Goal: Transaction & Acquisition: Obtain resource

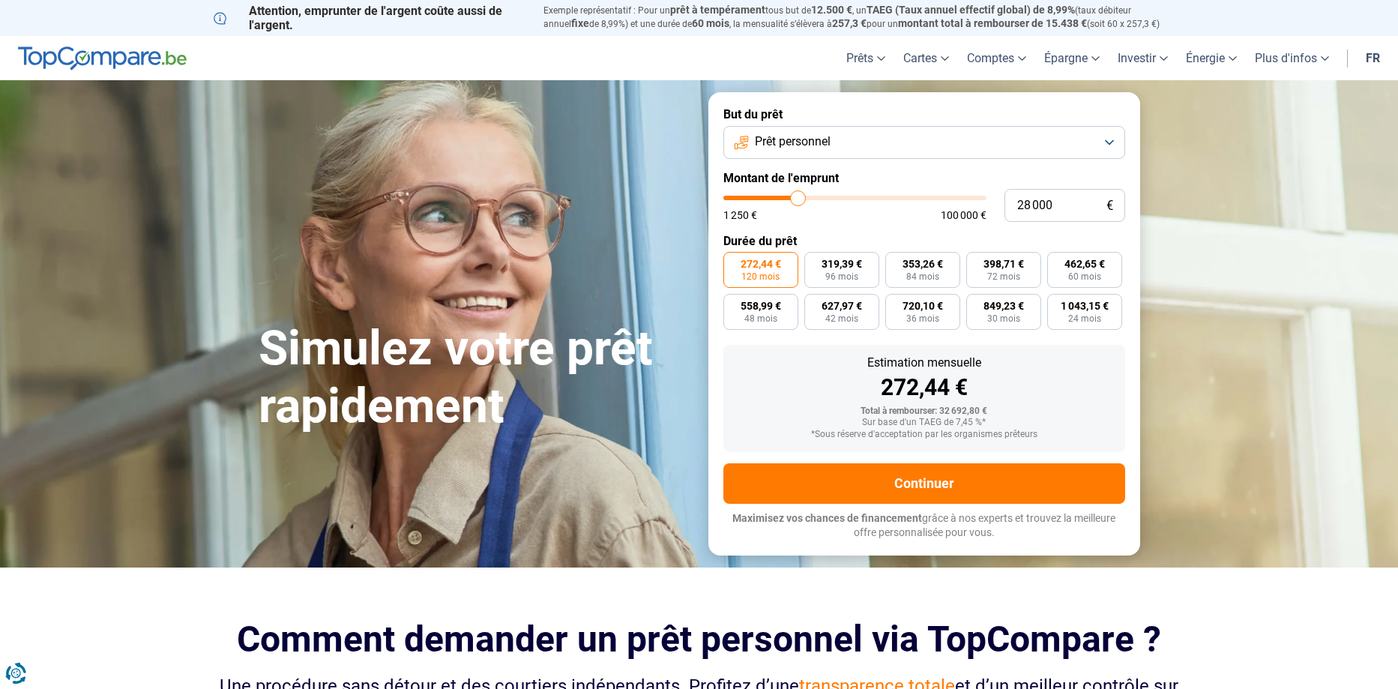
type input "28000"
click at [798, 196] on input "range" at bounding box center [854, 198] width 263 height 4
type input "27 250"
type input "27250"
type input "26 500"
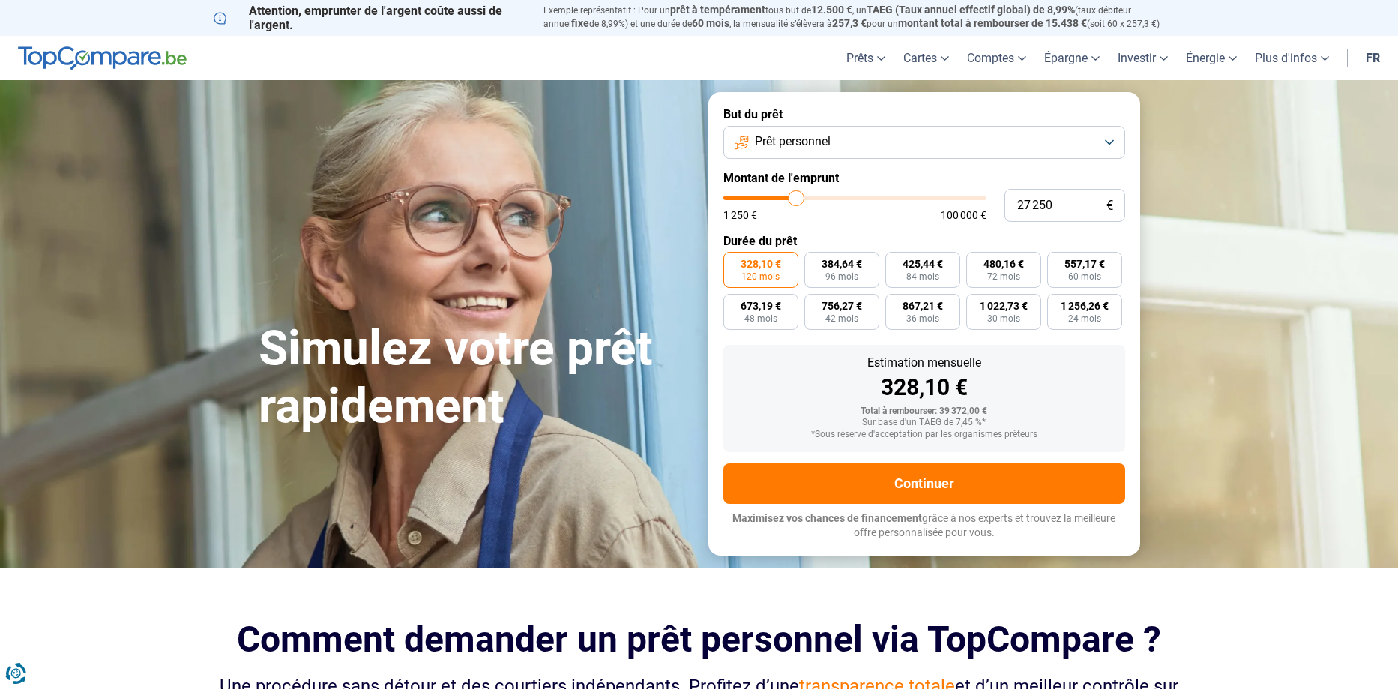
type input "26500"
type input "26 250"
type input "26250"
type input "25 250"
type input "25250"
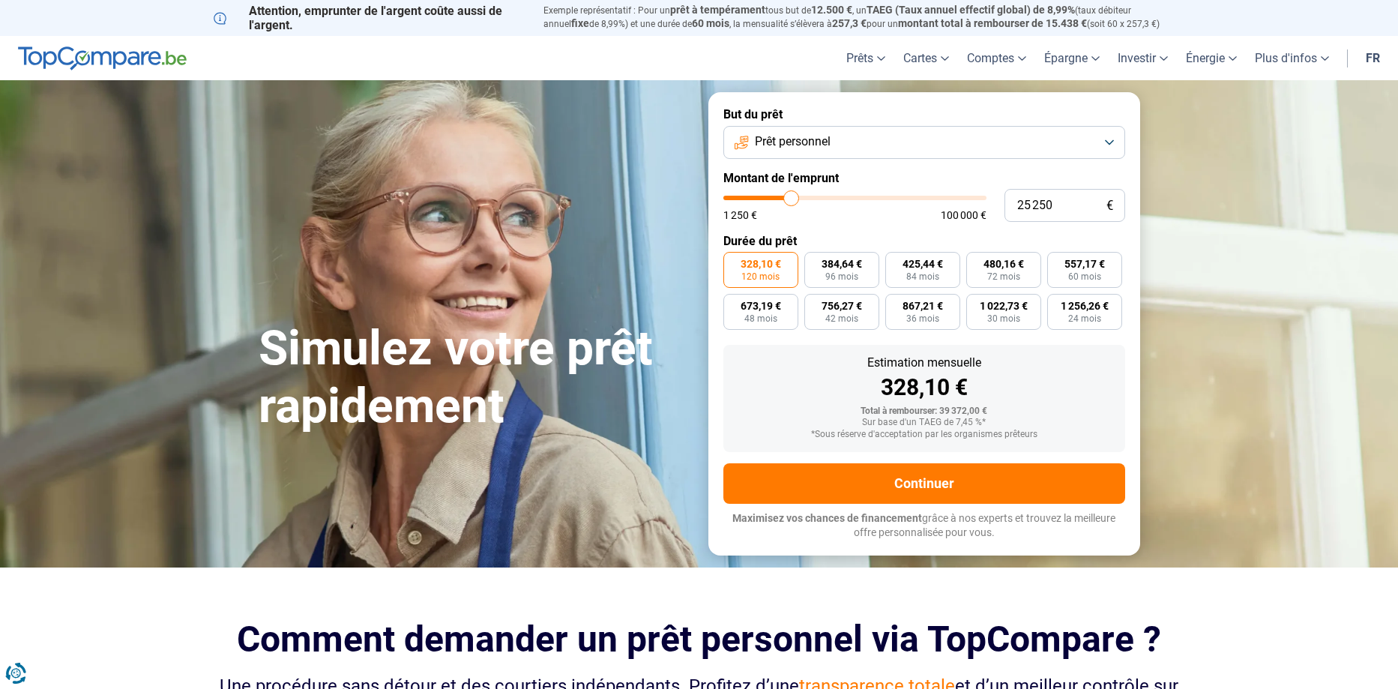
type input "24 500"
type input "24500"
type input "23 750"
type input "23750"
type input "23 000"
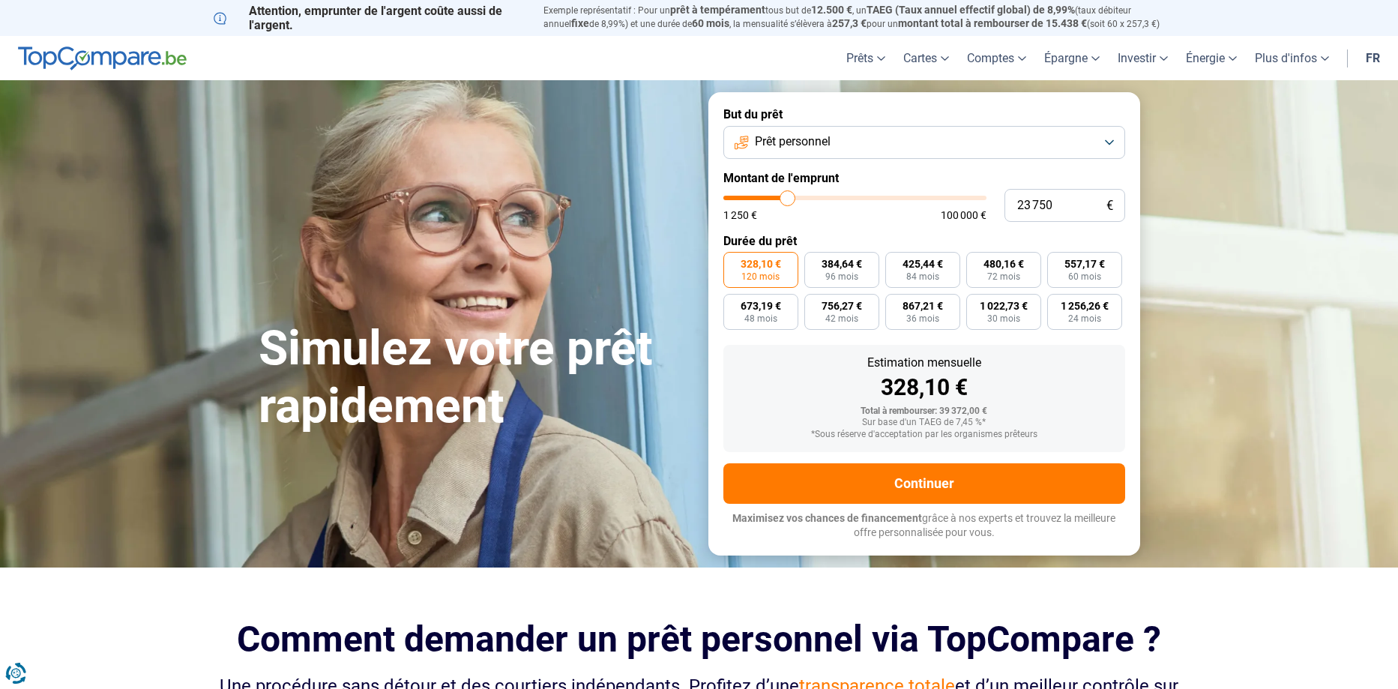
type input "23000"
type input "22 250"
type input "22250"
type input "22 000"
type input "22000"
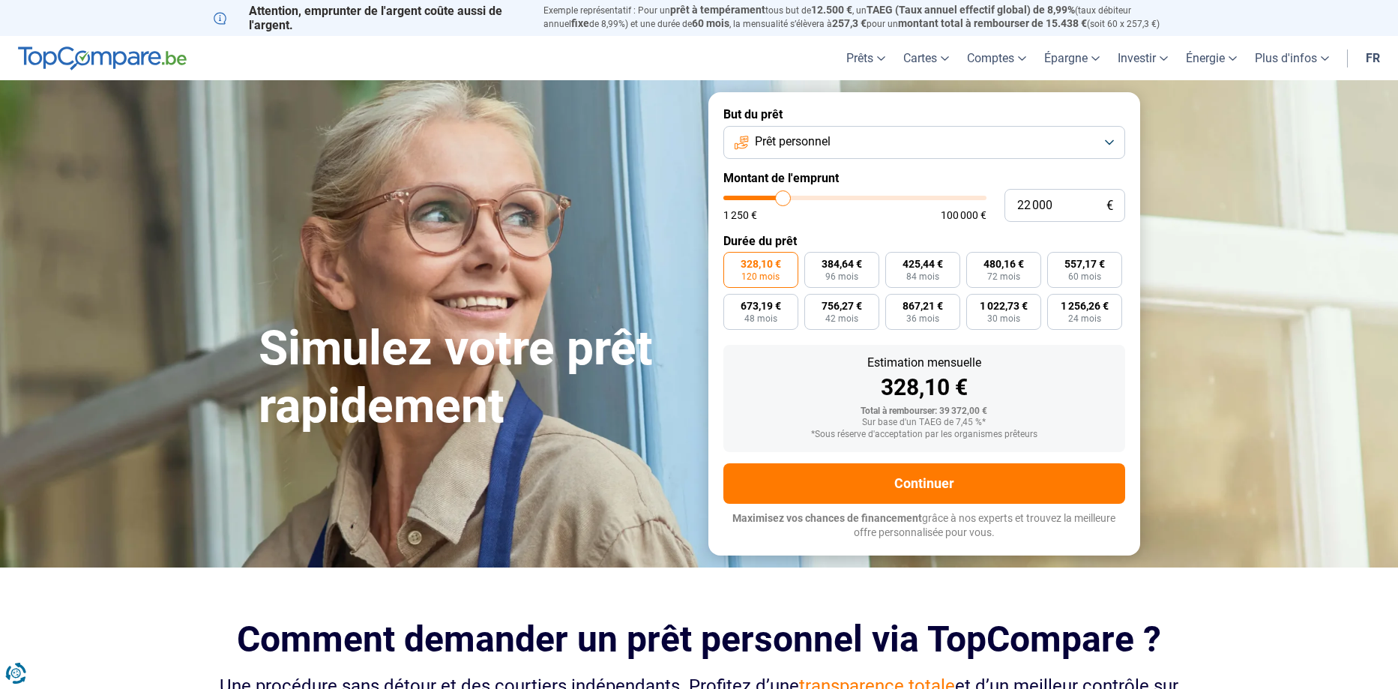
type input "21 750"
type input "21750"
type input "21 500"
type input "21500"
type input "20 750"
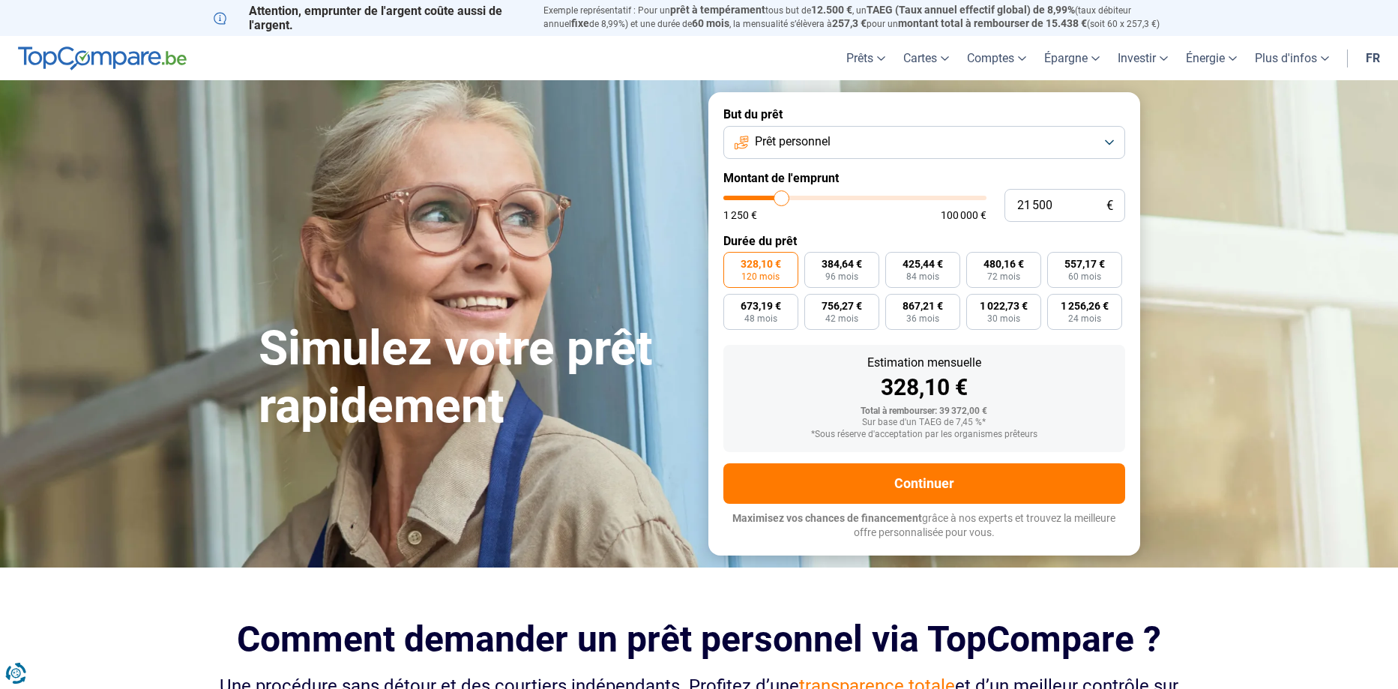
type input "20750"
type input "20 250"
type input "20250"
type input "20 000"
type input "20000"
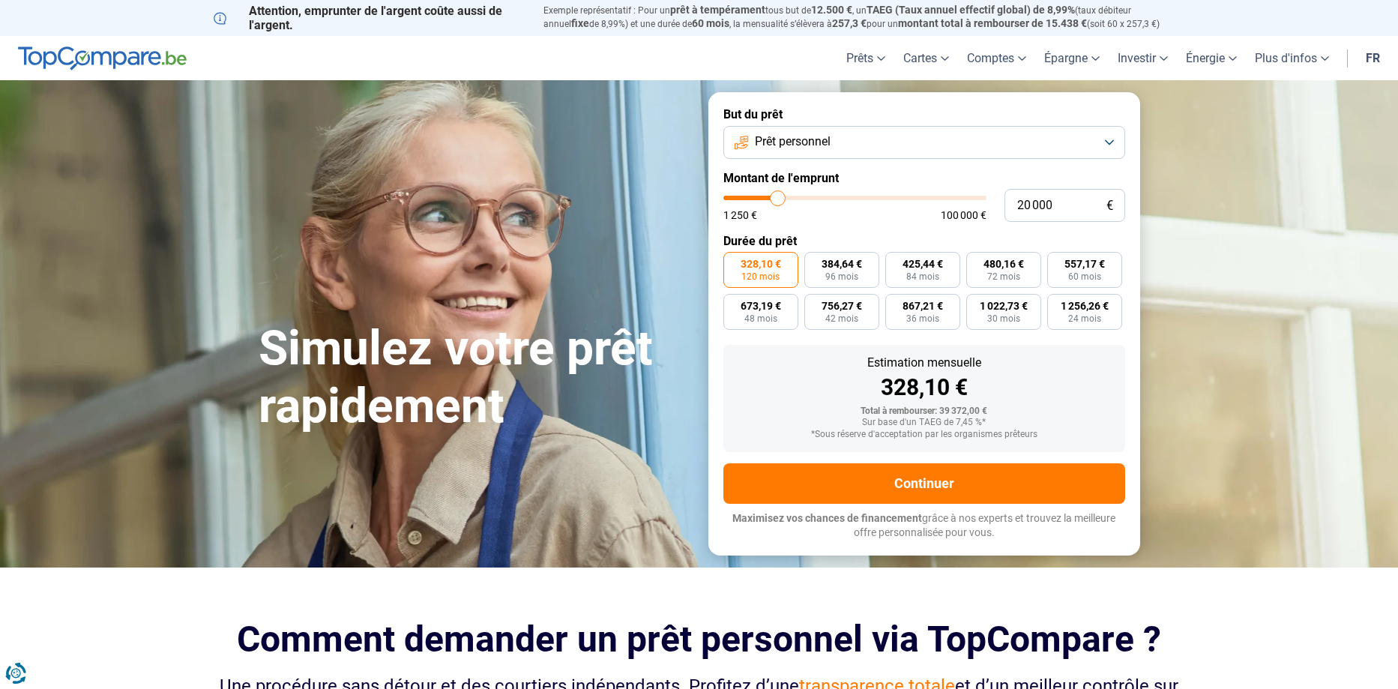
type input "18 750"
type input "18750"
type input "18 500"
type input "18500"
type input "18 000"
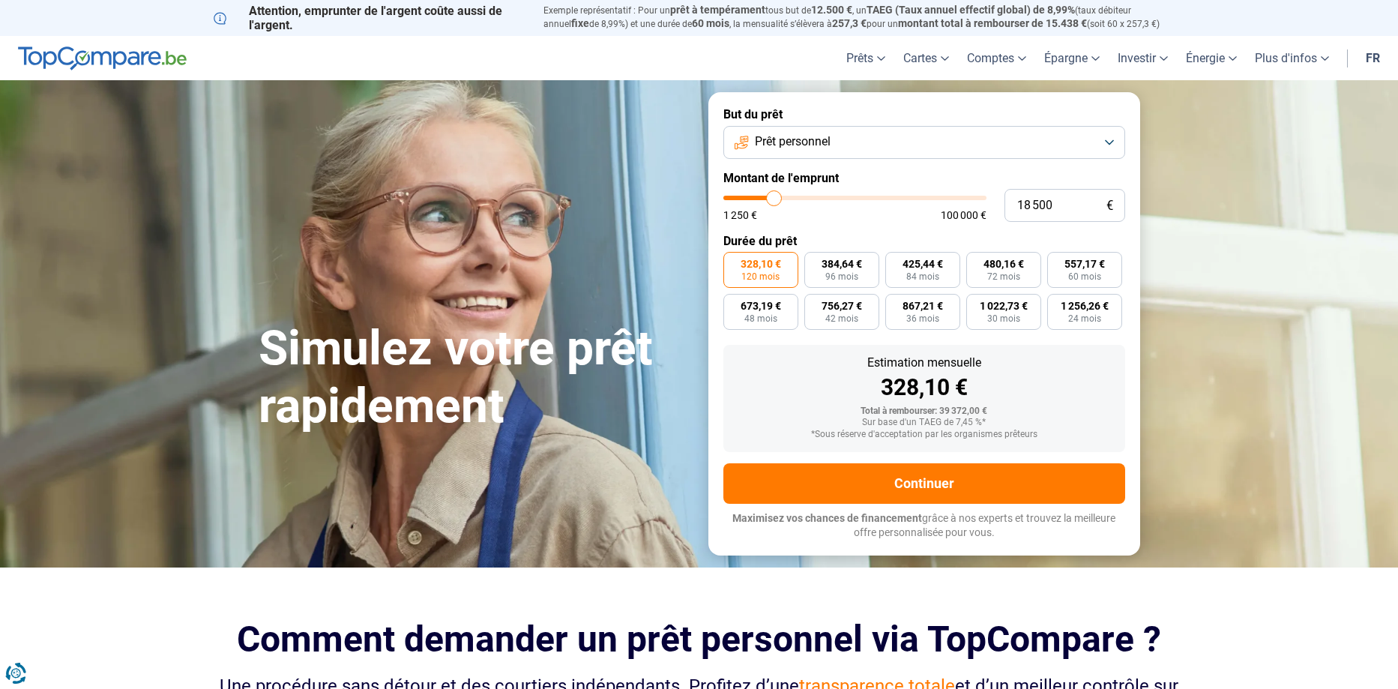
type input "18000"
type input "17 500"
type input "17500"
type input "17 250"
type input "17250"
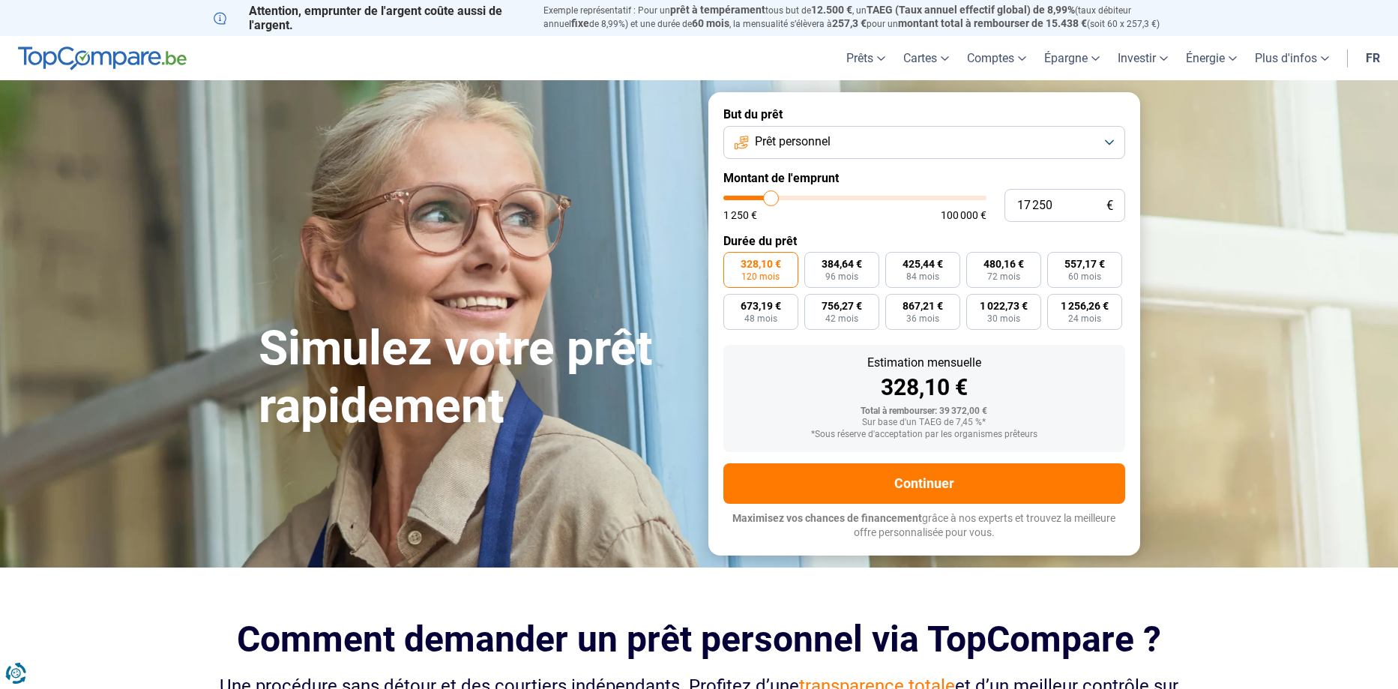
type input "16 250"
type input "16250"
type input "16 000"
type input "16000"
type input "15 500"
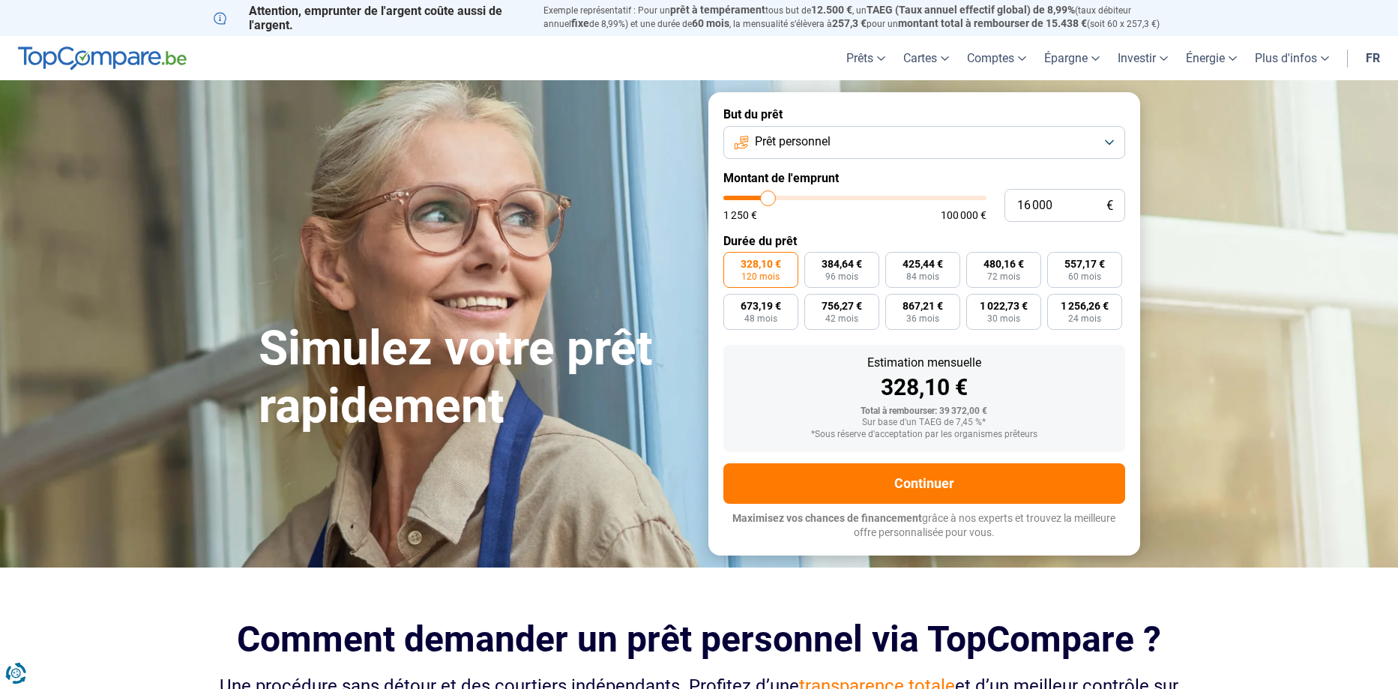
type input "15500"
type input "15 000"
type input "15000"
type input "14 500"
type input "14500"
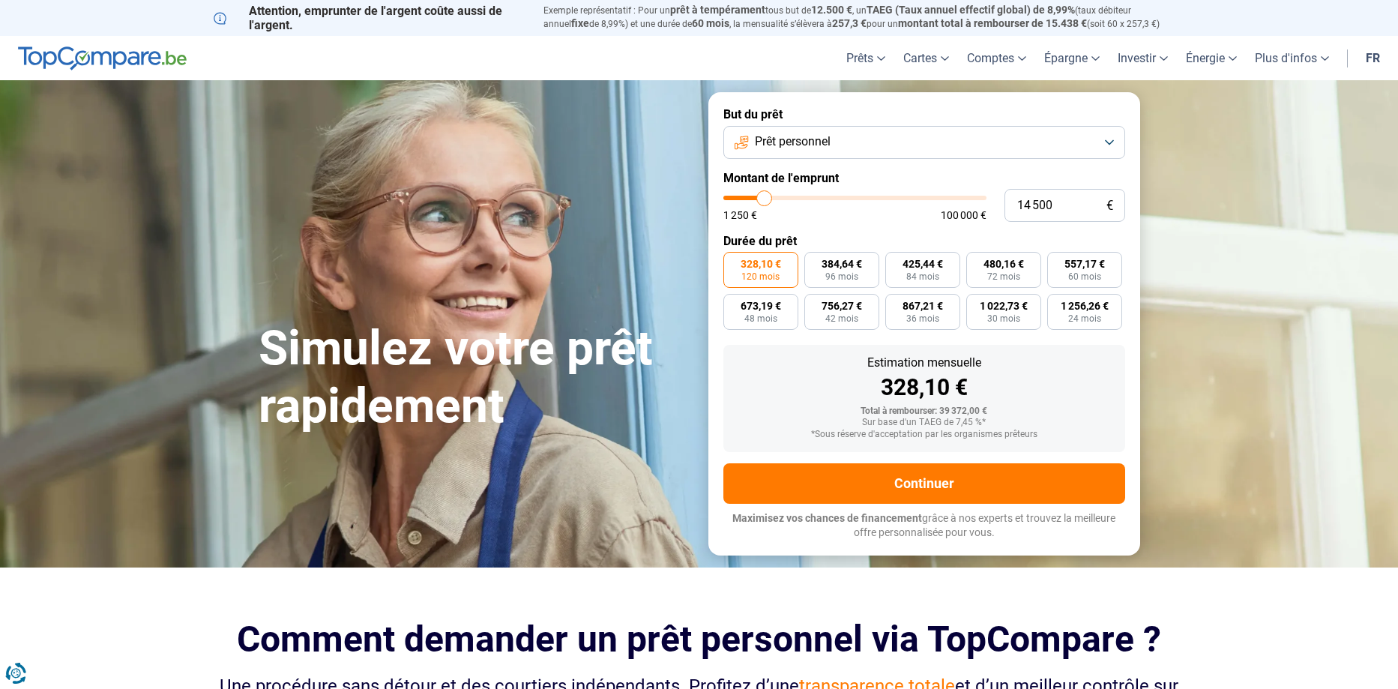
type input "14 250"
type input "14250"
type input "13 500"
type input "13500"
type input "12 500"
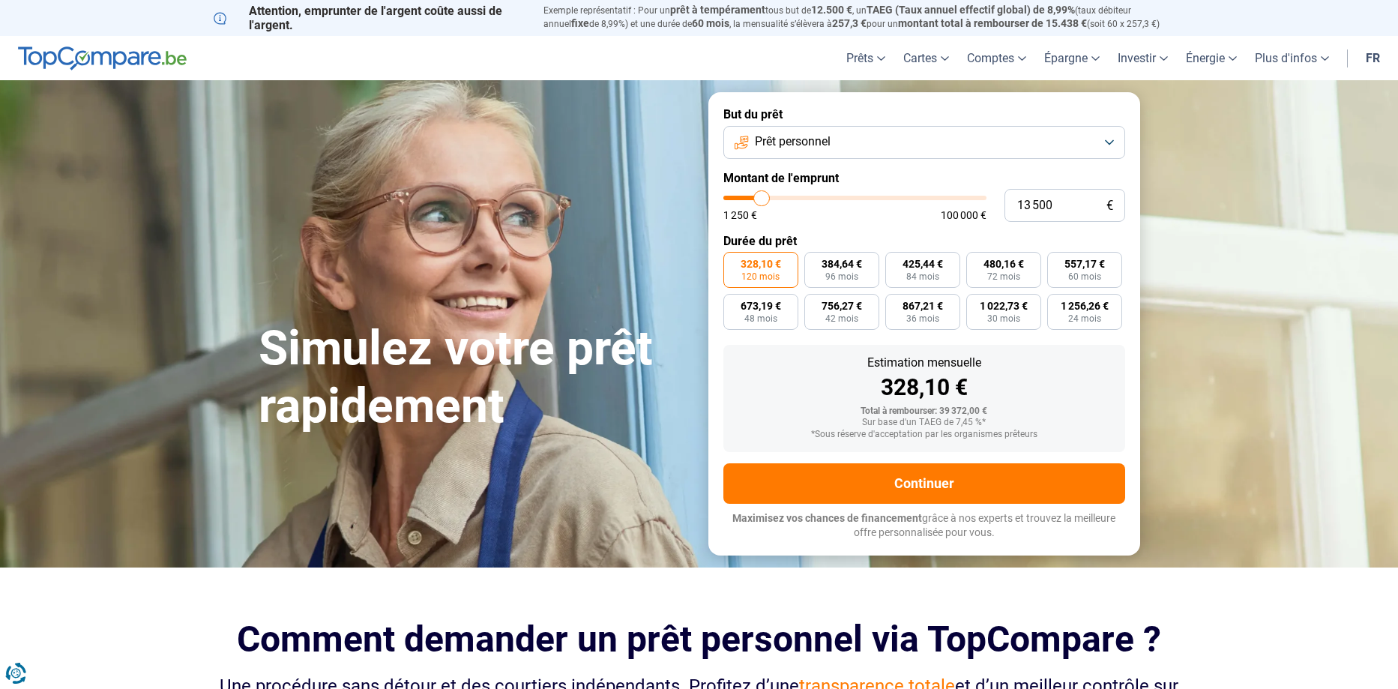
type input "12500"
type input "11 250"
type input "11250"
type input "11 000"
type input "11000"
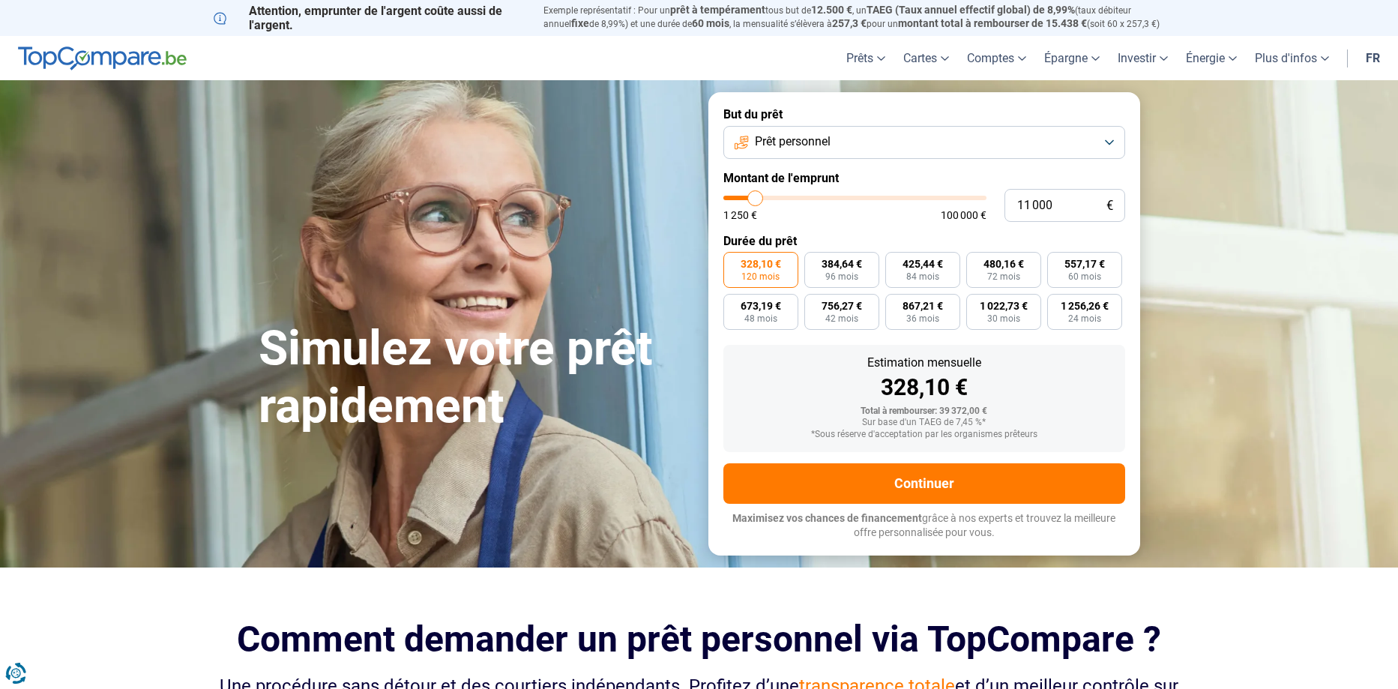
type input "10 500"
type input "10500"
type input "11 000"
type input "11000"
type input "11 250"
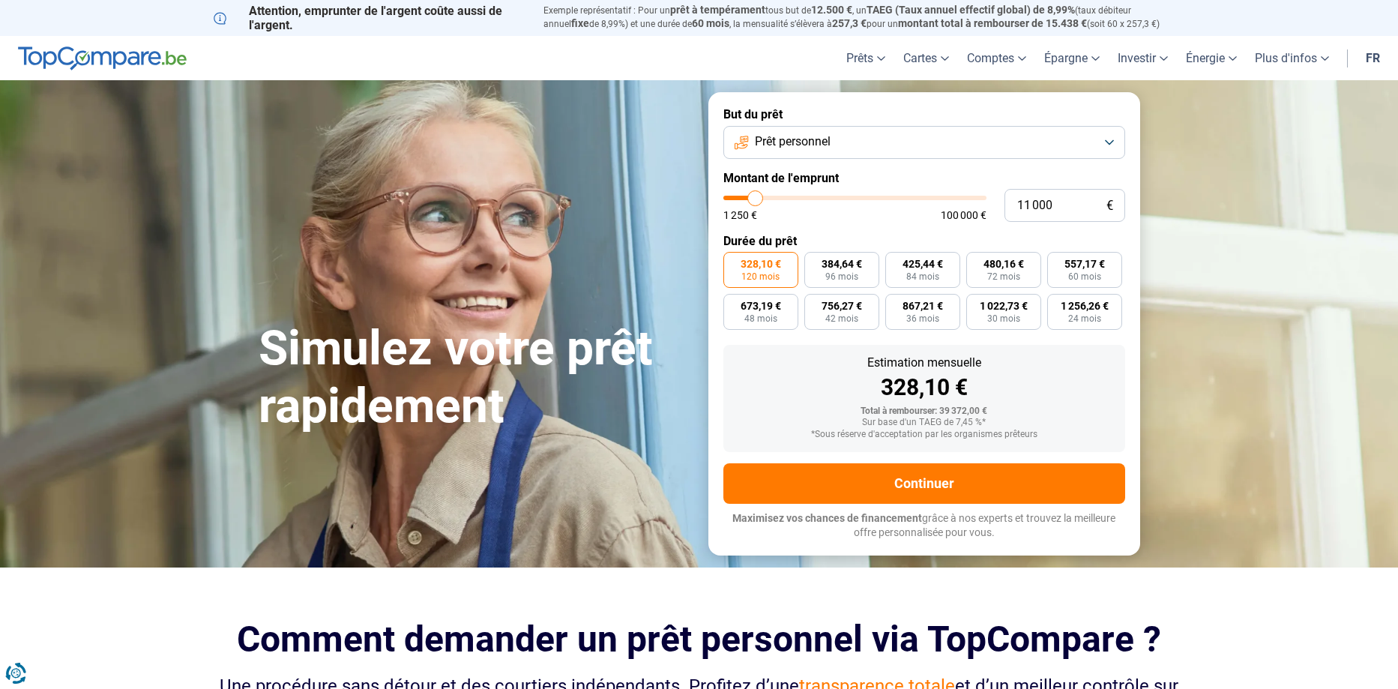
type input "11250"
type input "11 500"
type input "11500"
type input "11 750"
type input "11750"
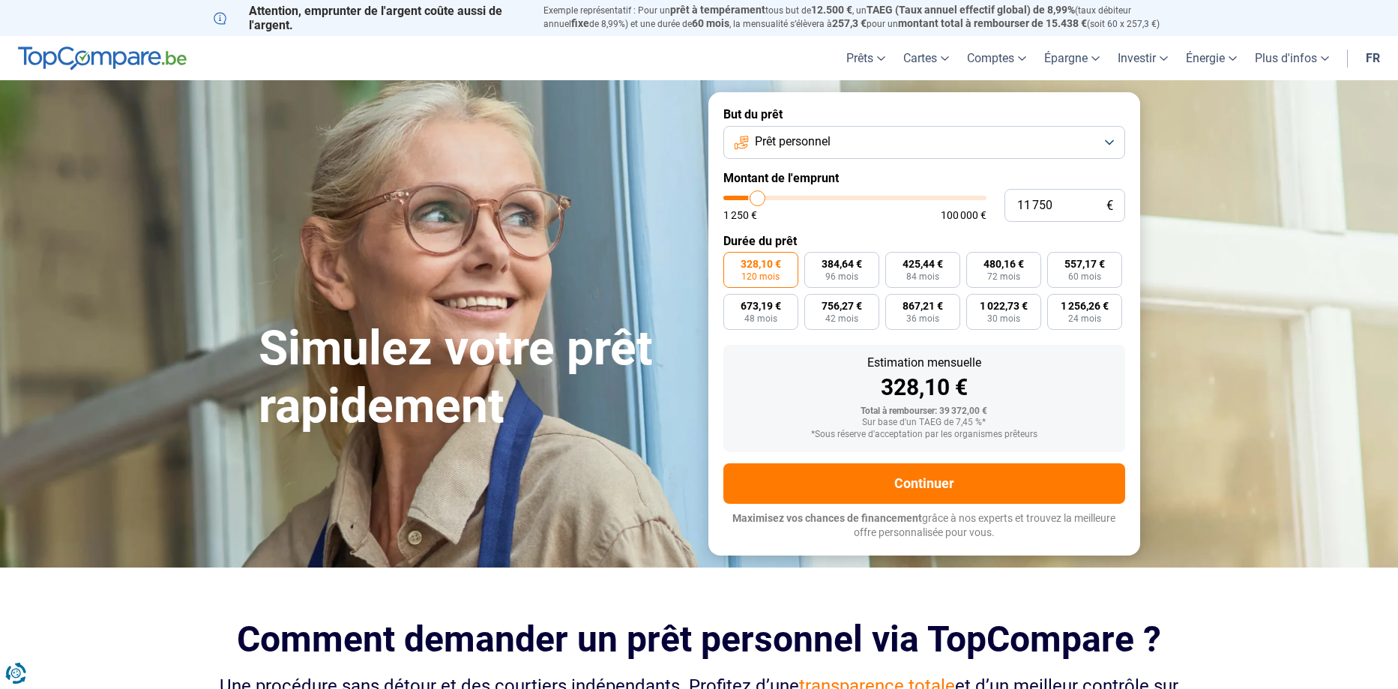
type input "12 000"
type input "12000"
type input "12 500"
type input "12500"
type input "13 000"
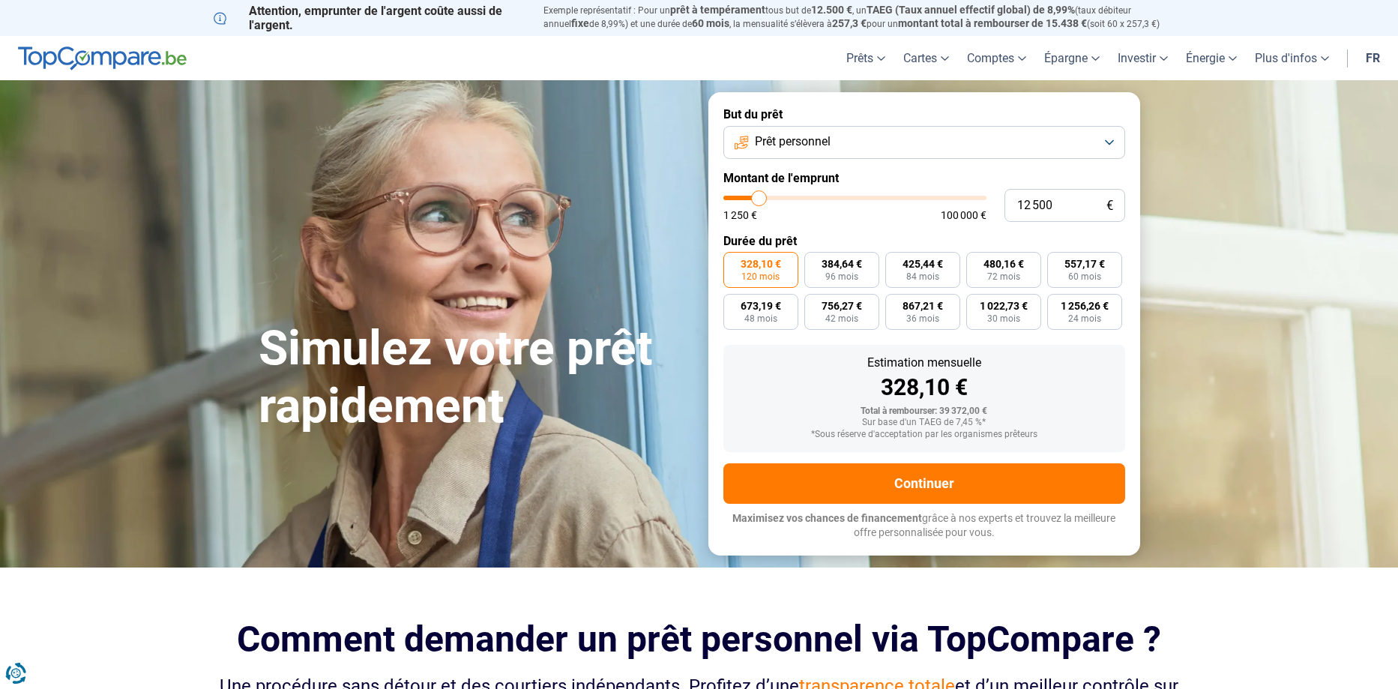
type input "13000"
type input "14 000"
type input "14000"
type input "14 250"
type input "14250"
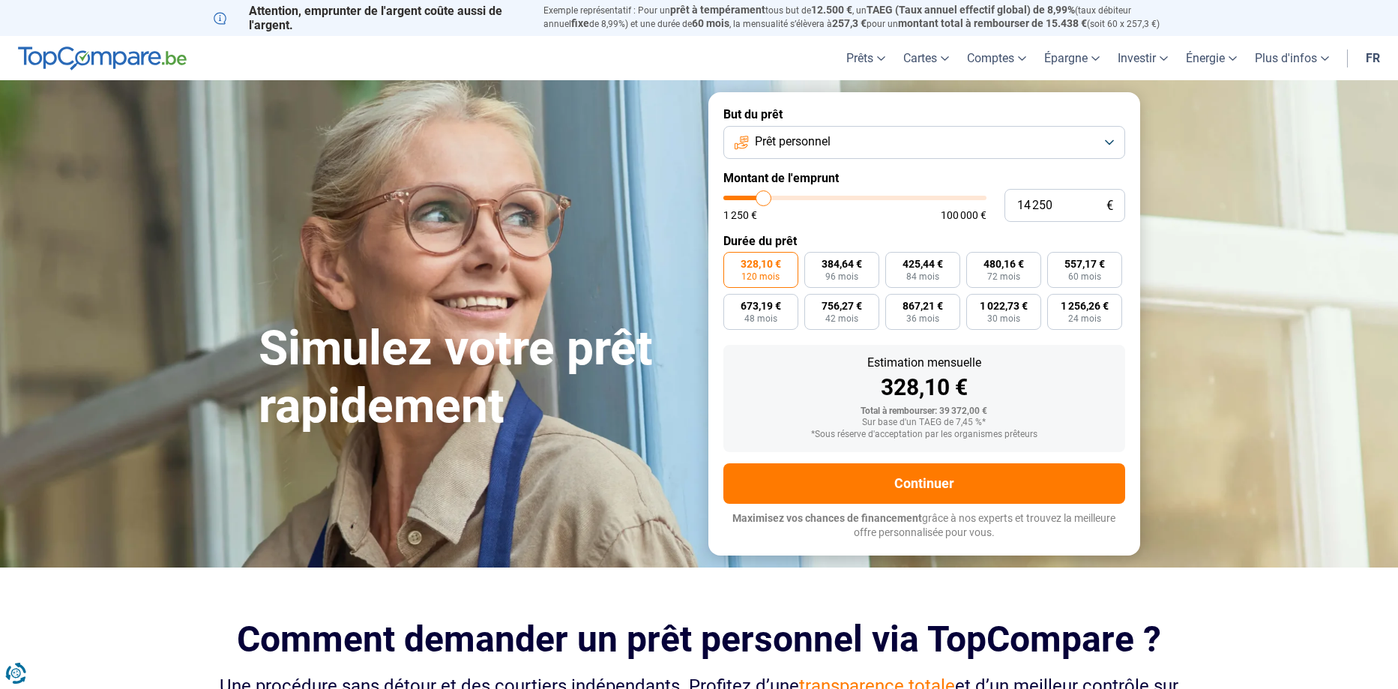
type input "14 000"
type input "14000"
type input "13 500"
type input "13500"
type input "13 000"
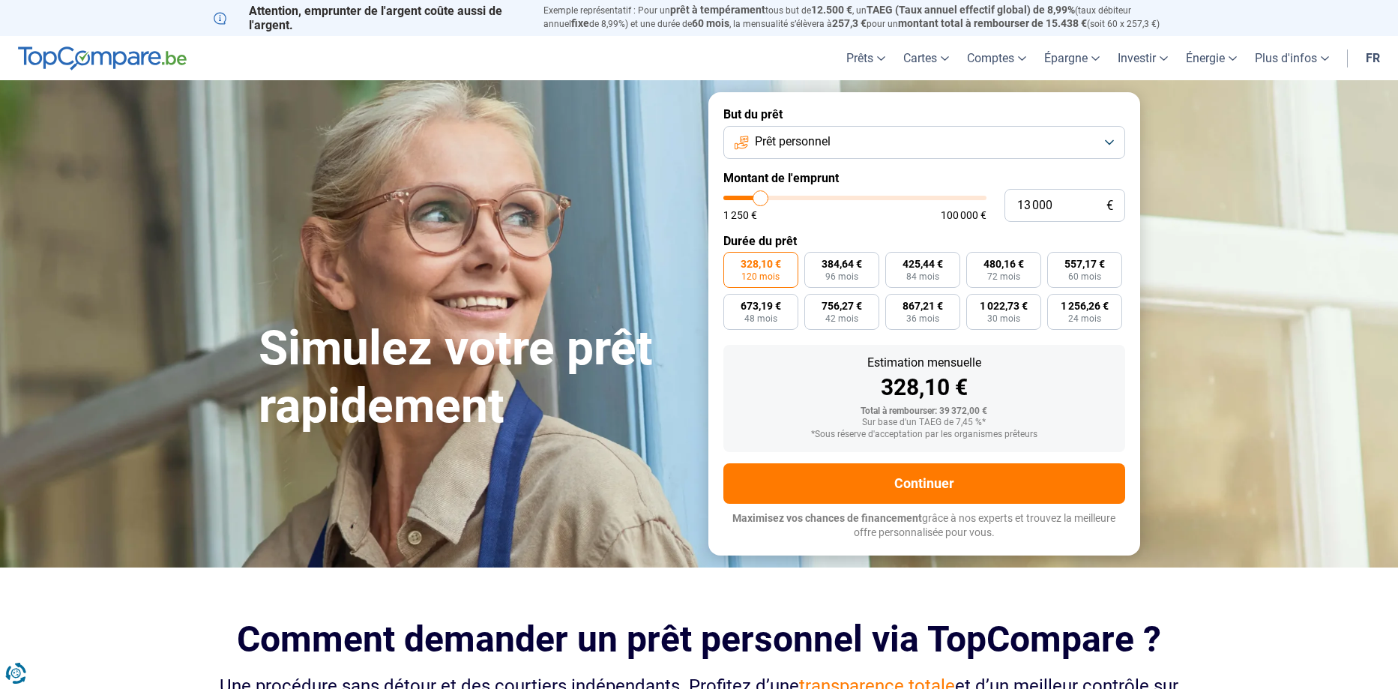
drag, startPoint x: 797, startPoint y: 197, endPoint x: 761, endPoint y: 194, distance: 36.1
type input "13000"
click at [761, 196] on input "range" at bounding box center [854, 198] width 263 height 4
radio input "true"
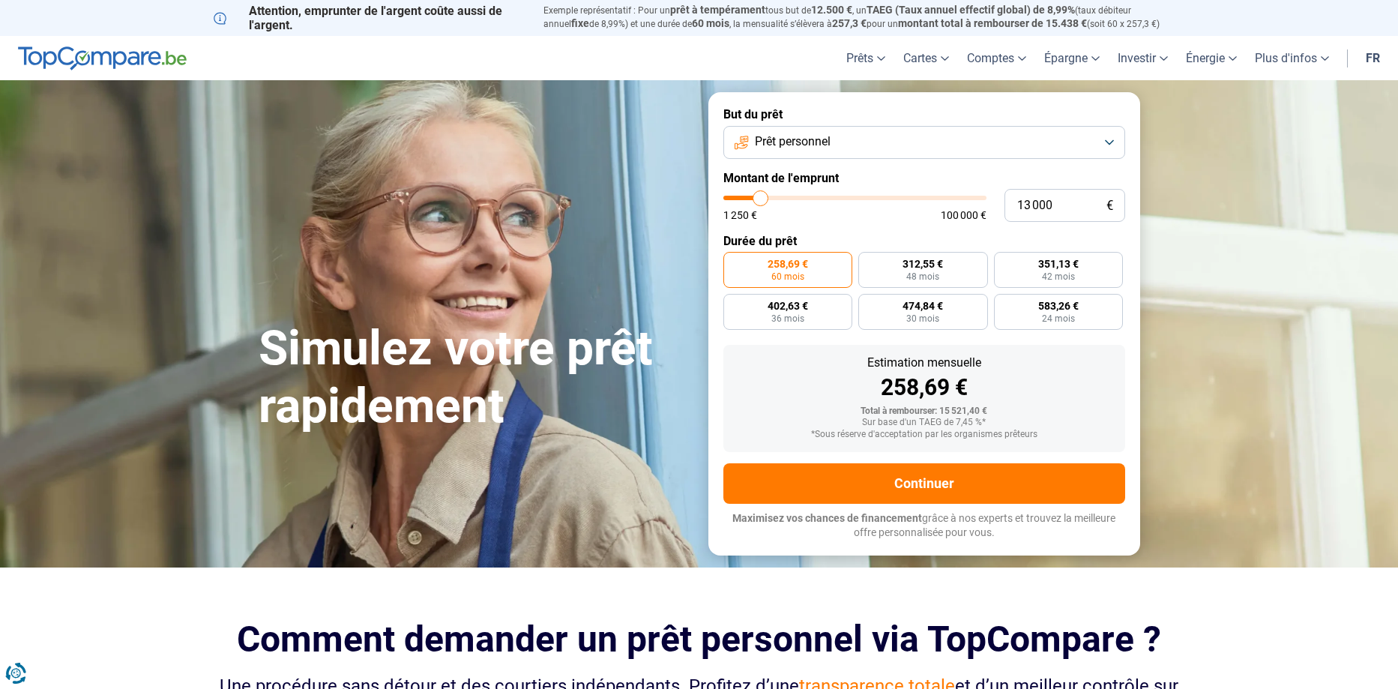
click at [754, 197] on input "range" at bounding box center [854, 198] width 263 height 4
type input "11 500"
type input "11500"
click at [757, 196] on input "range" at bounding box center [854, 198] width 263 height 4
type input "14 000"
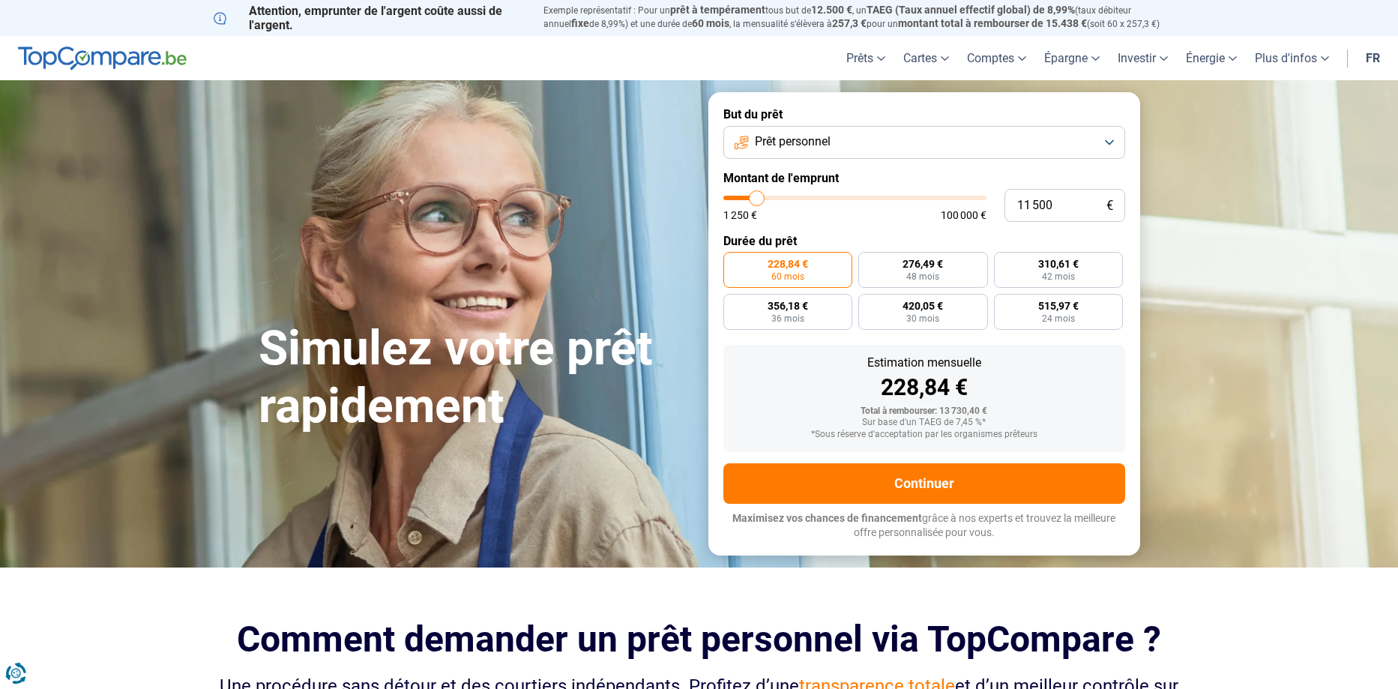
type input "14000"
type input "14 250"
type input "14250"
type input "14 500"
type input "14500"
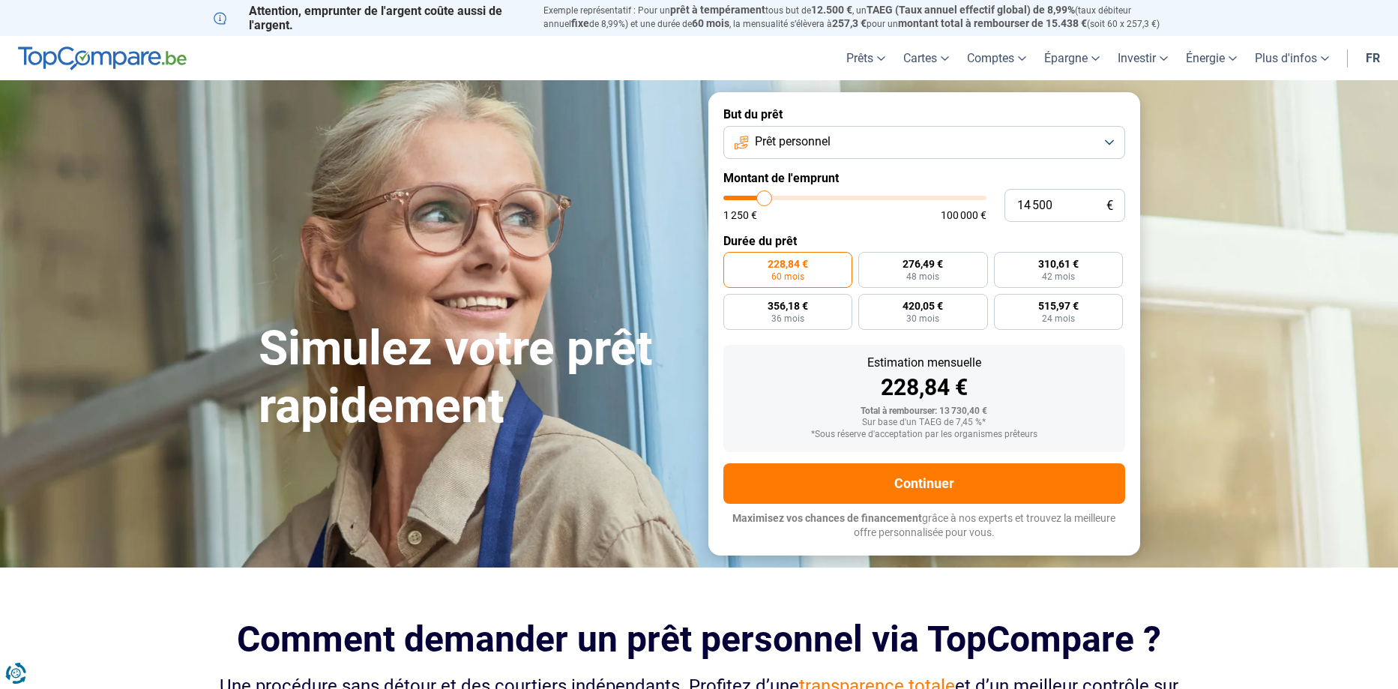
type input "14 250"
type input "14250"
type input "14 000"
type input "14000"
type input "13 500"
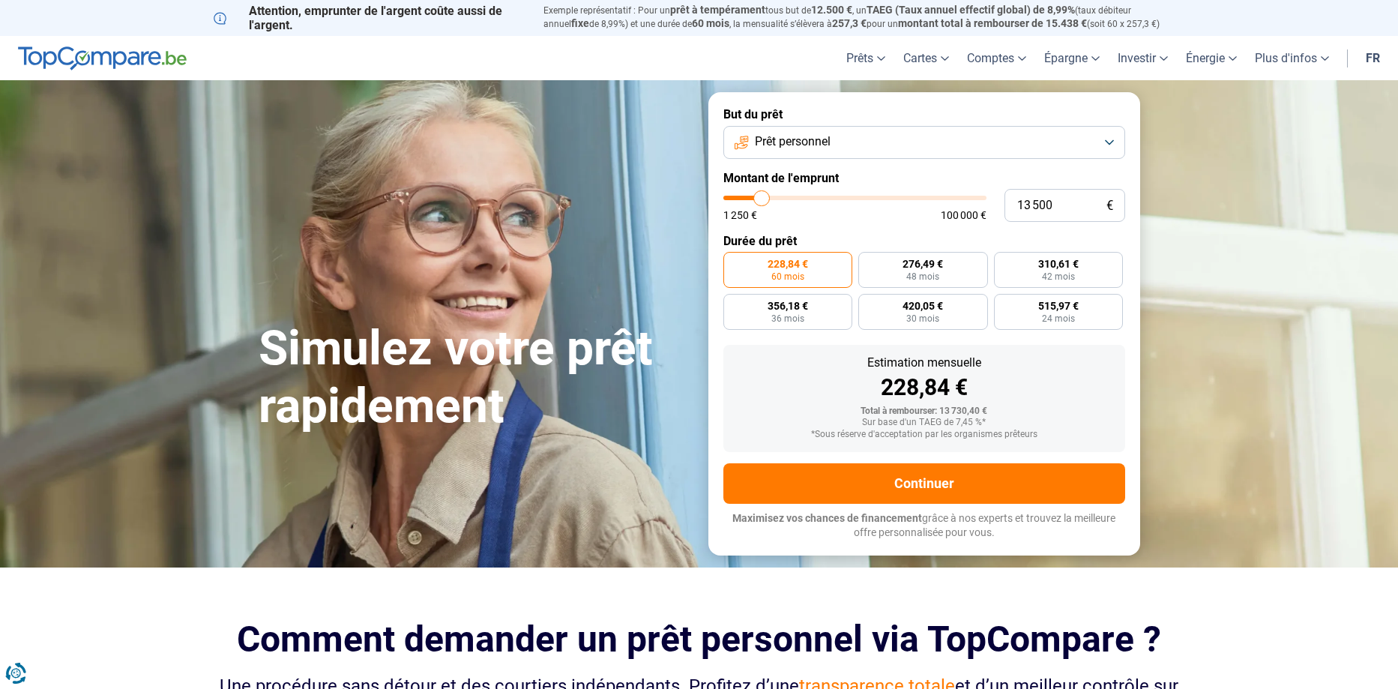
type input "13500"
click at [762, 198] on input "range" at bounding box center [854, 198] width 263 height 4
type input "15 750"
type input "15750"
type input "16 000"
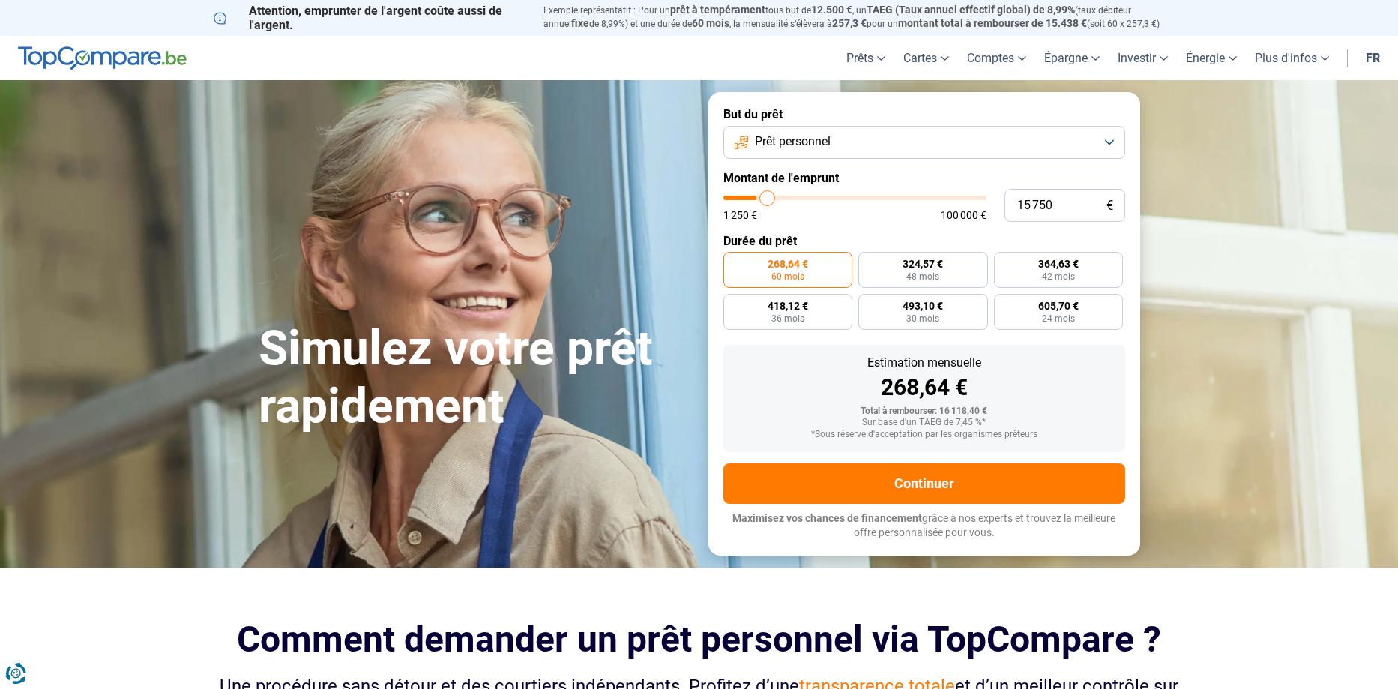
type input "16000"
type input "16 250"
type input "16250"
click at [769, 199] on input "range" at bounding box center [854, 198] width 263 height 4
radio input "false"
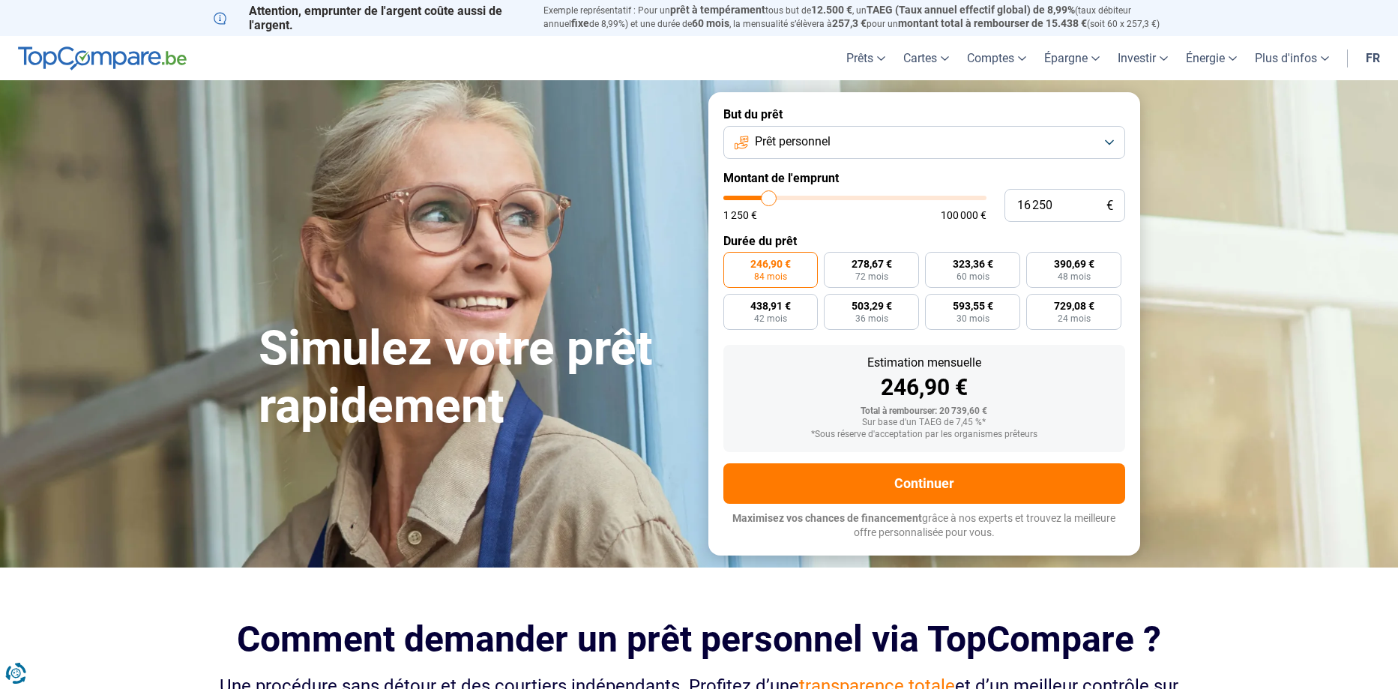
type input "14 250"
type input "14250"
type input "14 000"
type input "14000"
type input "13 500"
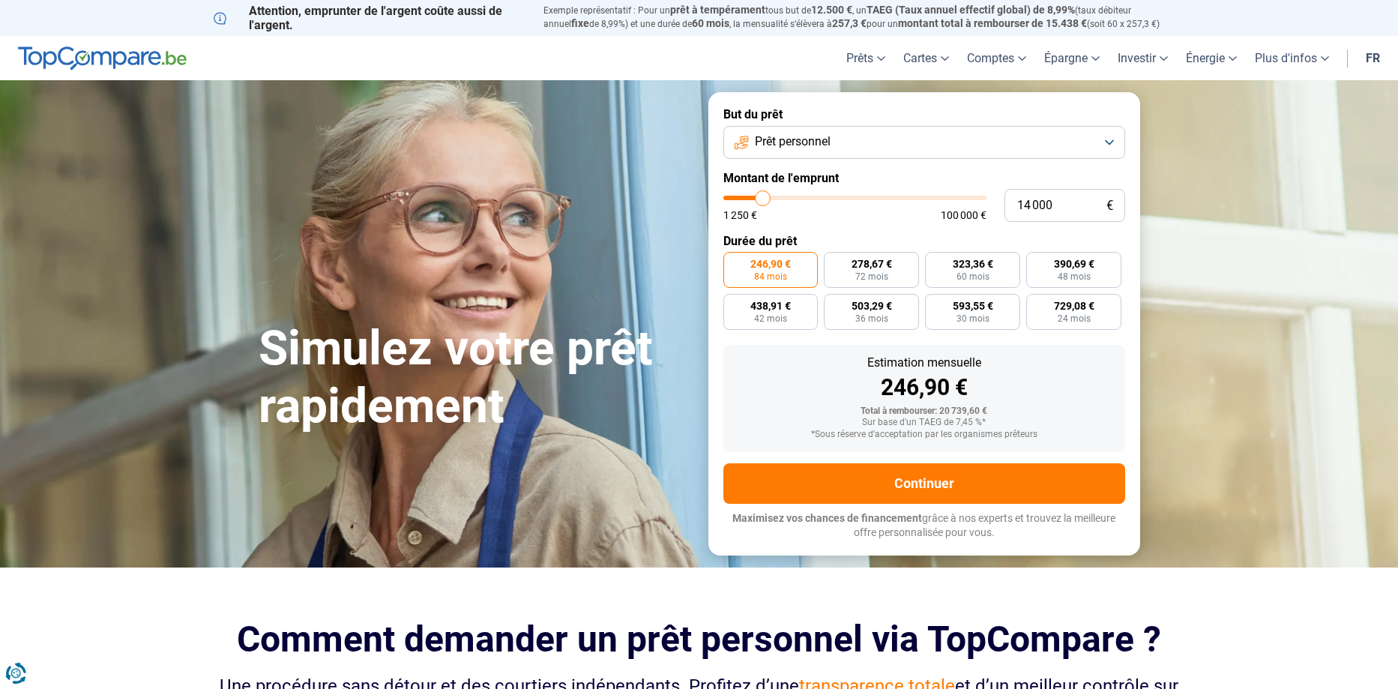
type input "13500"
type input "13 250"
type input "13250"
type input "12 750"
type input "12750"
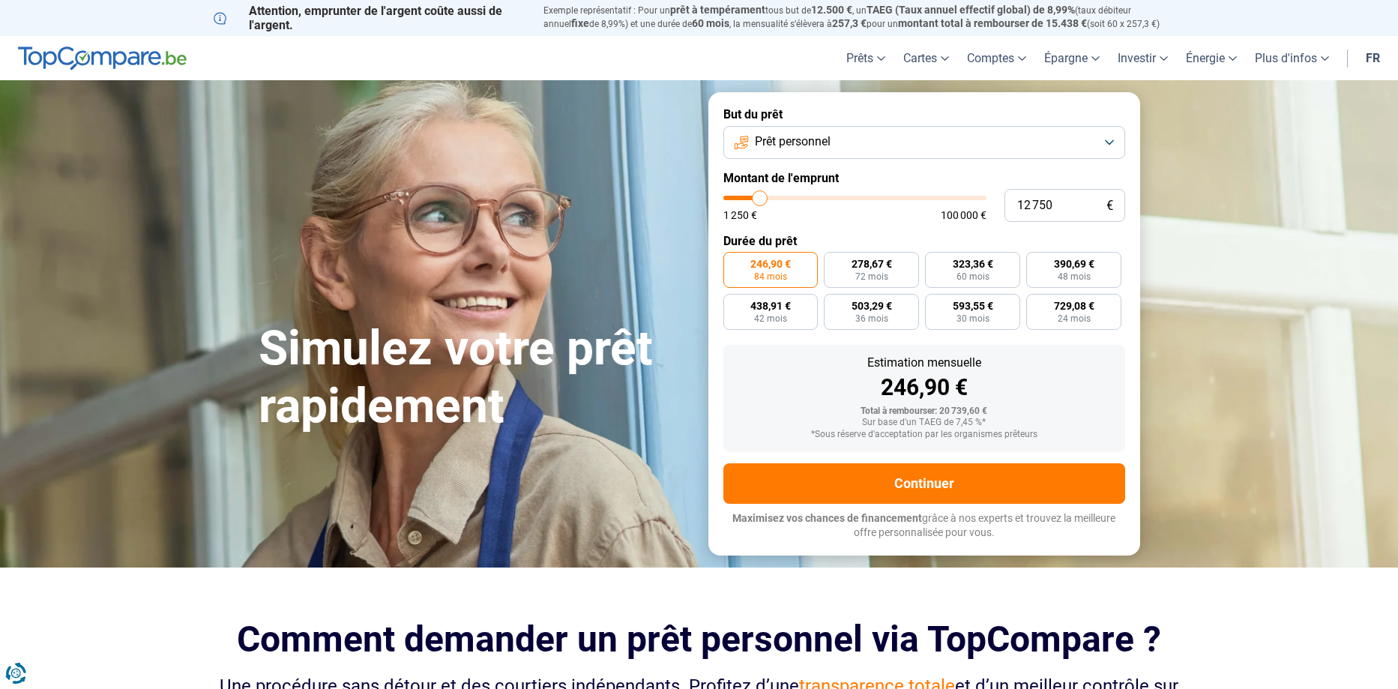
type input "12 000"
type input "12000"
type input "11 750"
type input "11750"
type input "12 000"
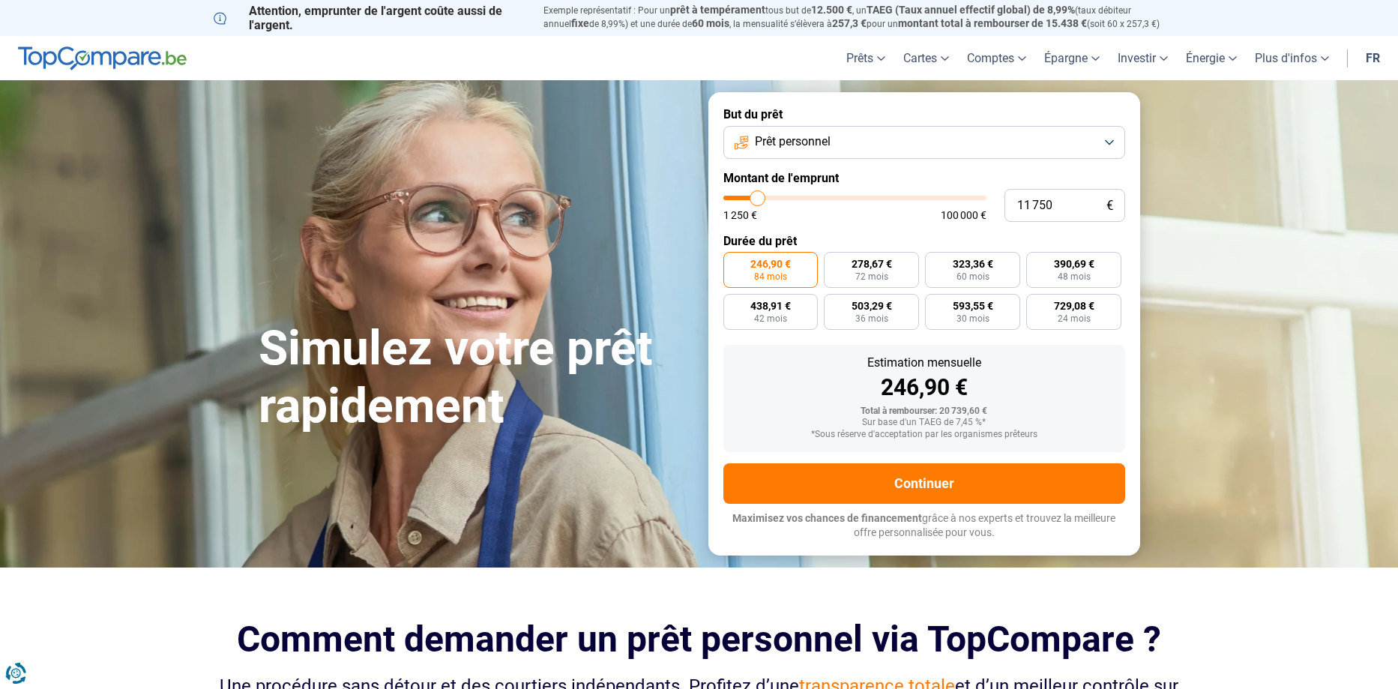
type input "12000"
type input "12 500"
type input "12500"
type input "12 750"
type input "12750"
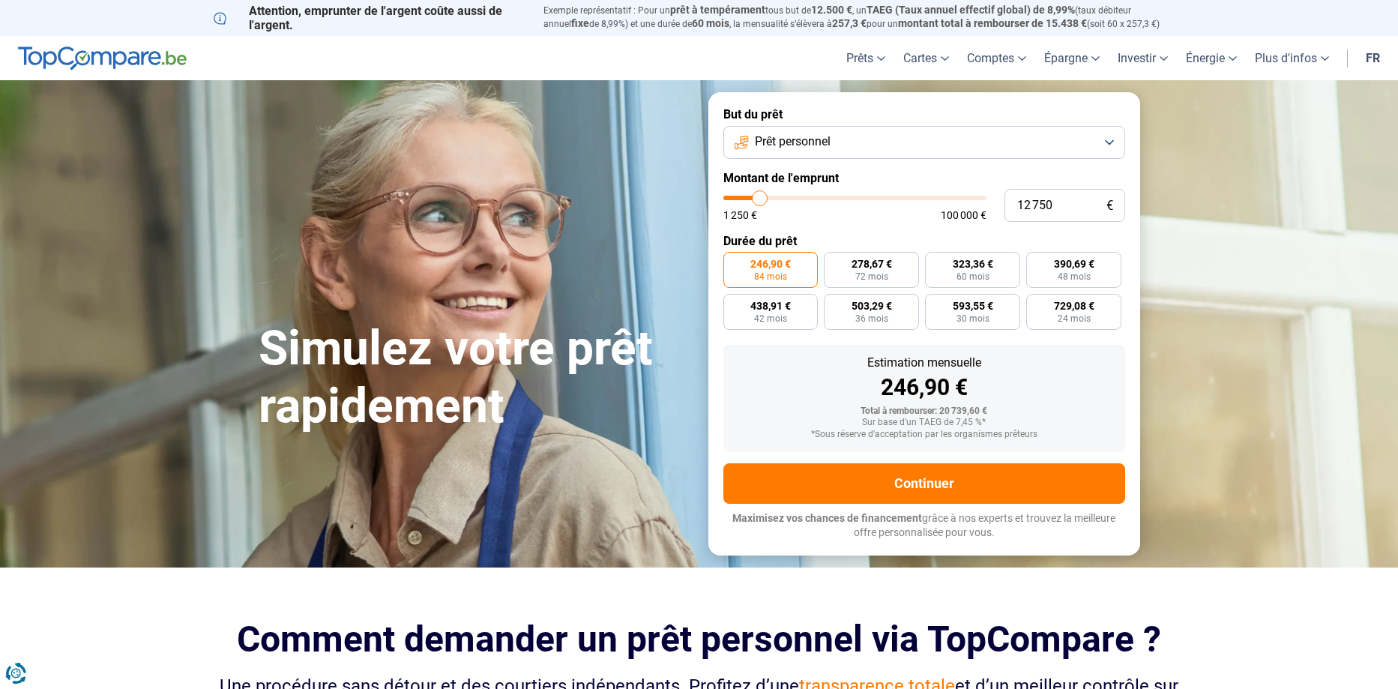
type input "13 000"
type input "13000"
type input "13 250"
type input "13250"
type input "13 500"
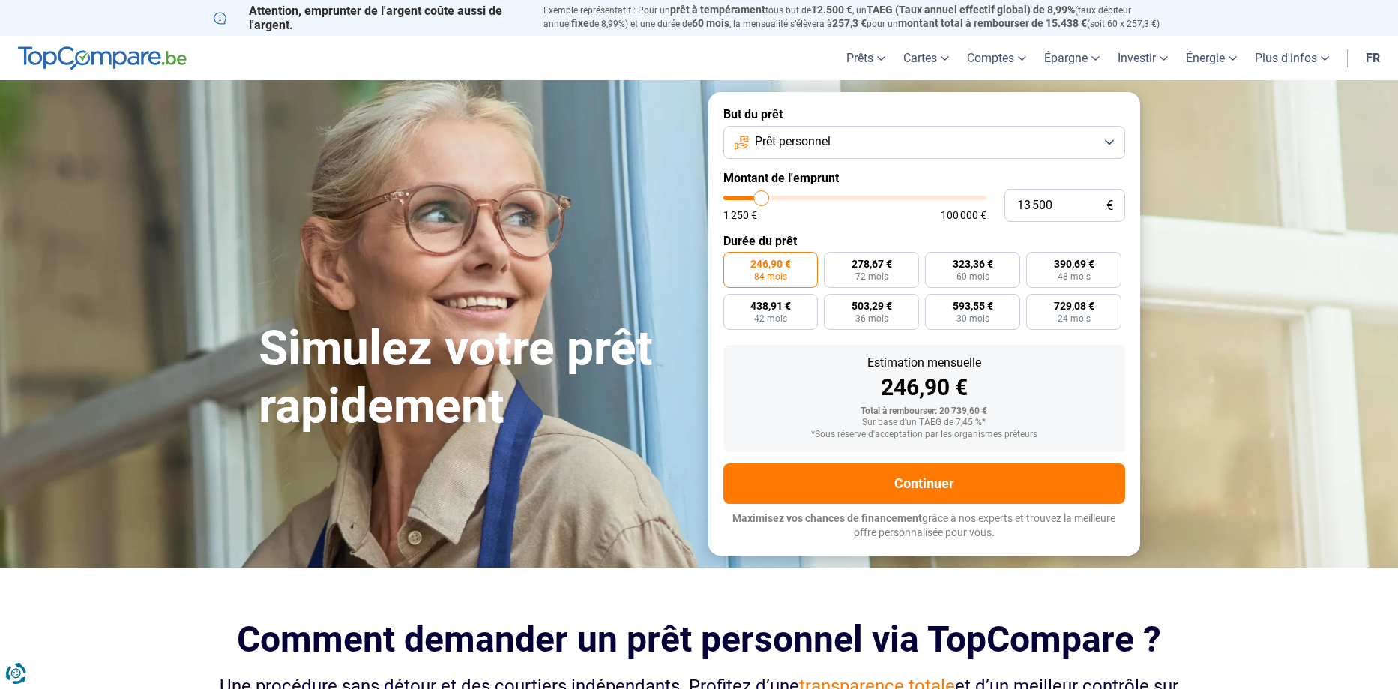
type input "13500"
type input "14 000"
type input "14000"
click at [763, 196] on input "range" at bounding box center [854, 198] width 263 height 4
radio input "true"
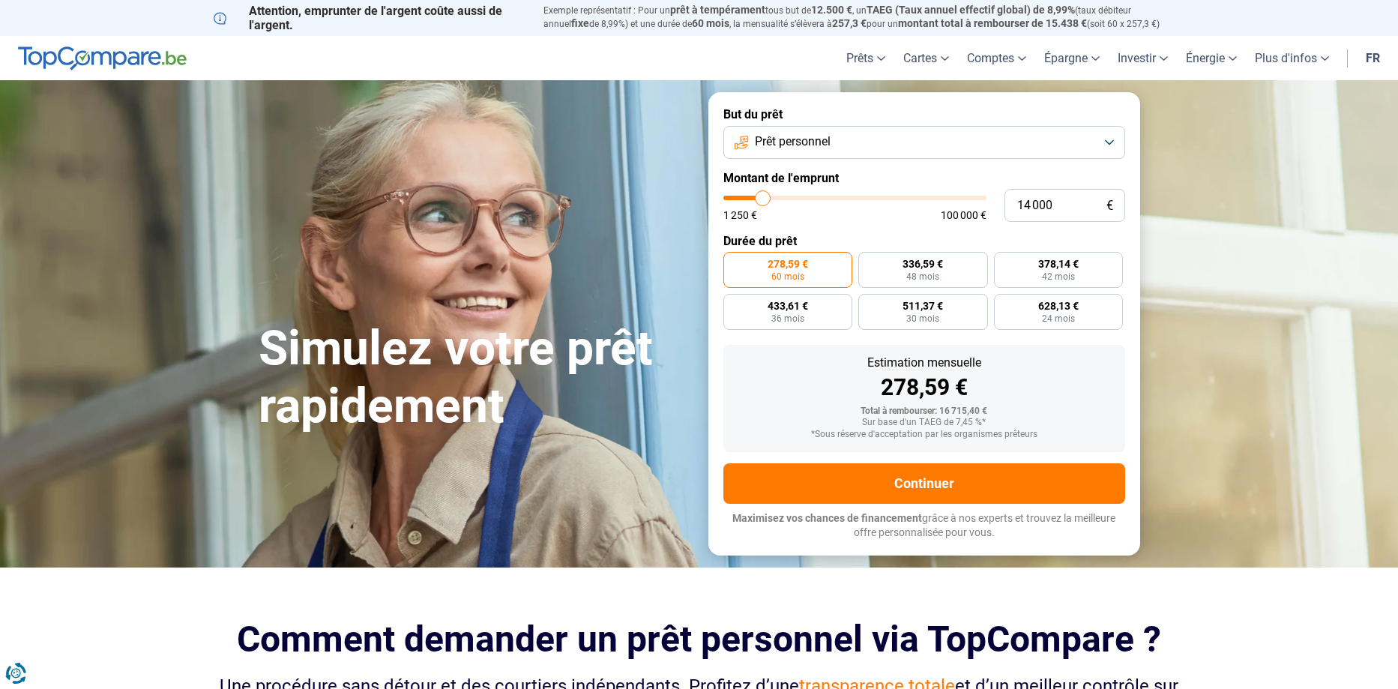
type input "14 250"
type input "14250"
type input "14 500"
type input "14500"
type input "14 750"
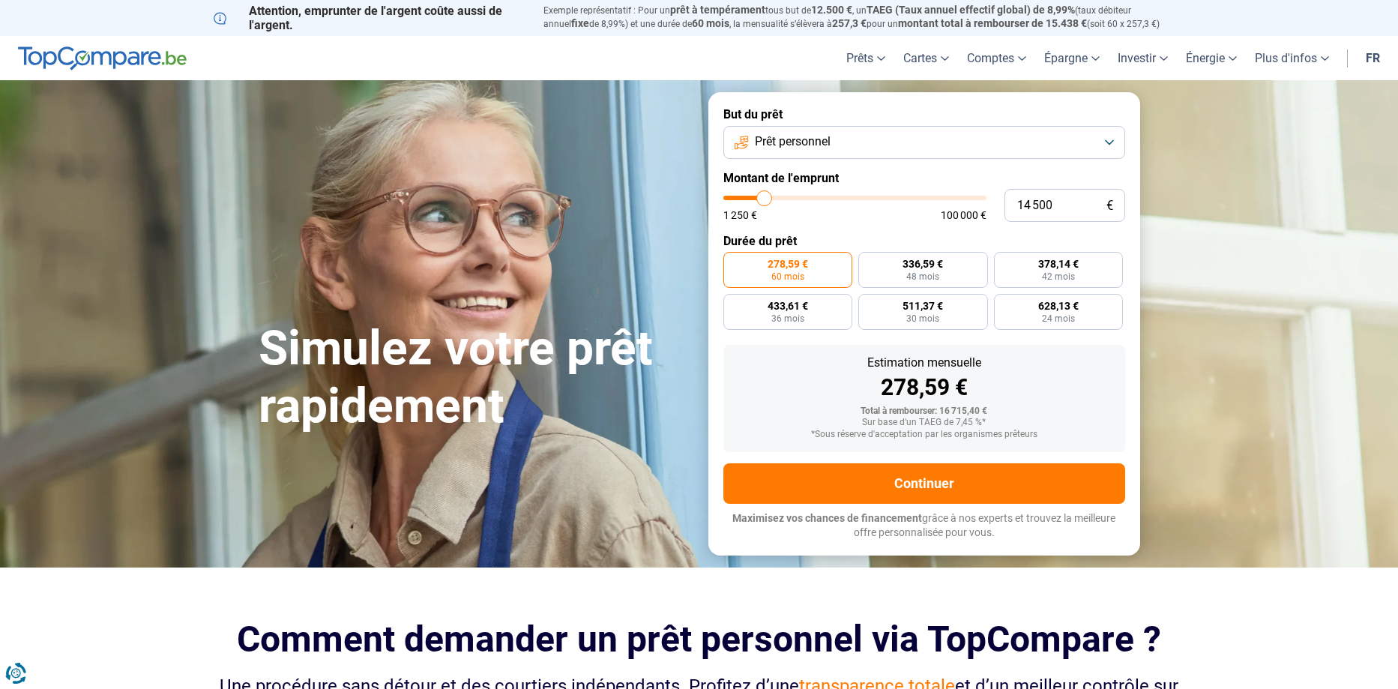
type input "14750"
type input "15 000"
type input "15000"
type input "15 500"
type input "15500"
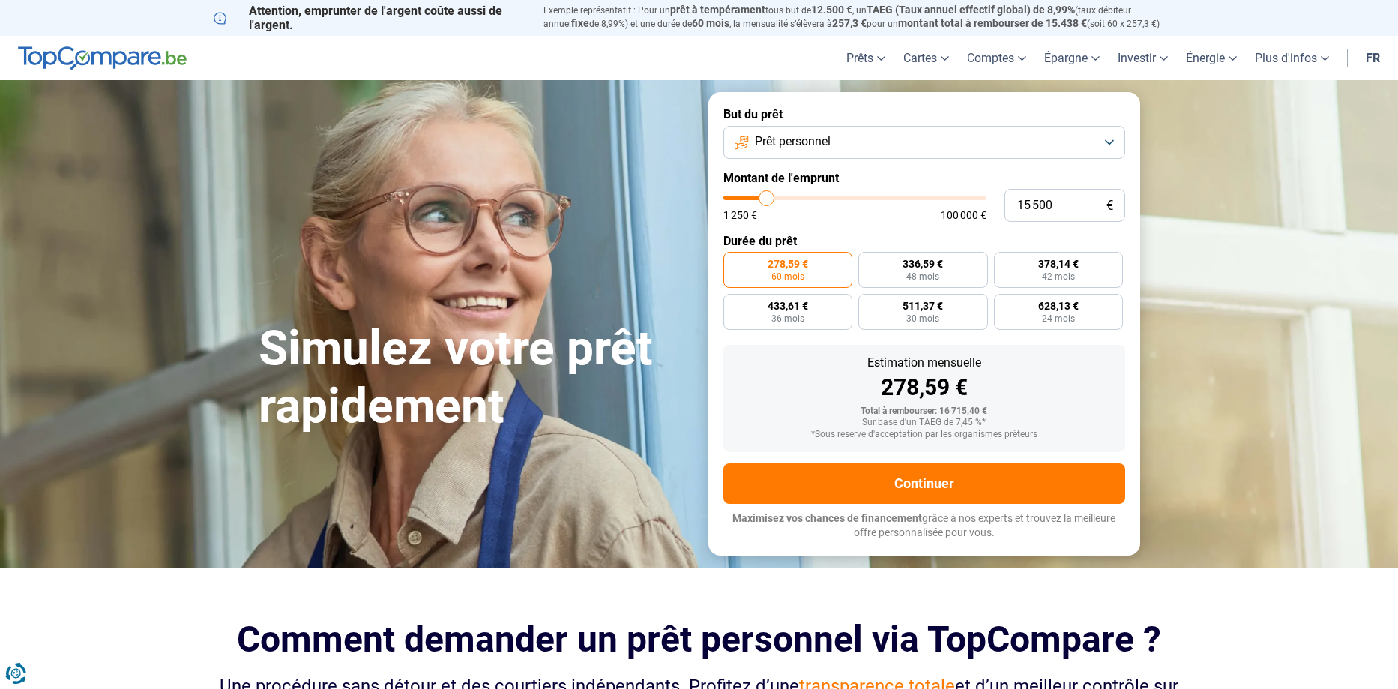
type input "15 750"
type input "15750"
type input "16 000"
type input "16000"
type input "16 250"
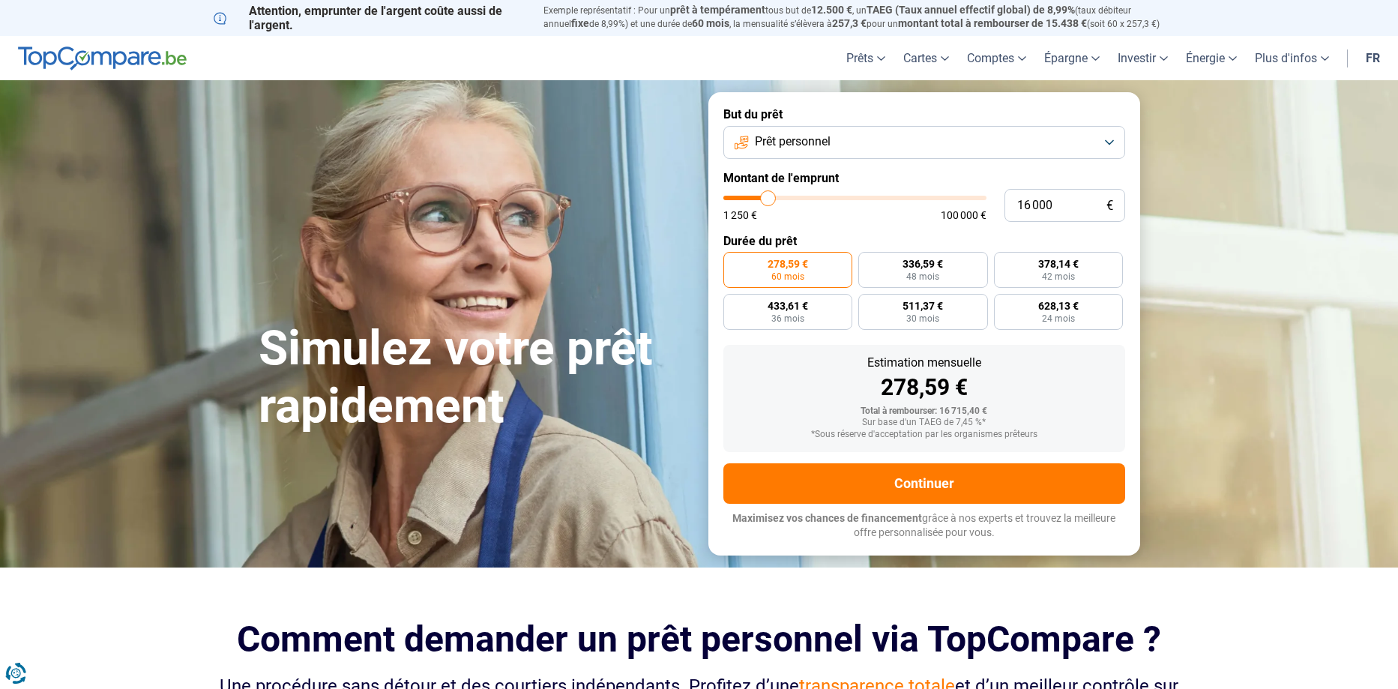
type input "16250"
type input "17 000"
type input "17000"
type input "17 250"
type input "17250"
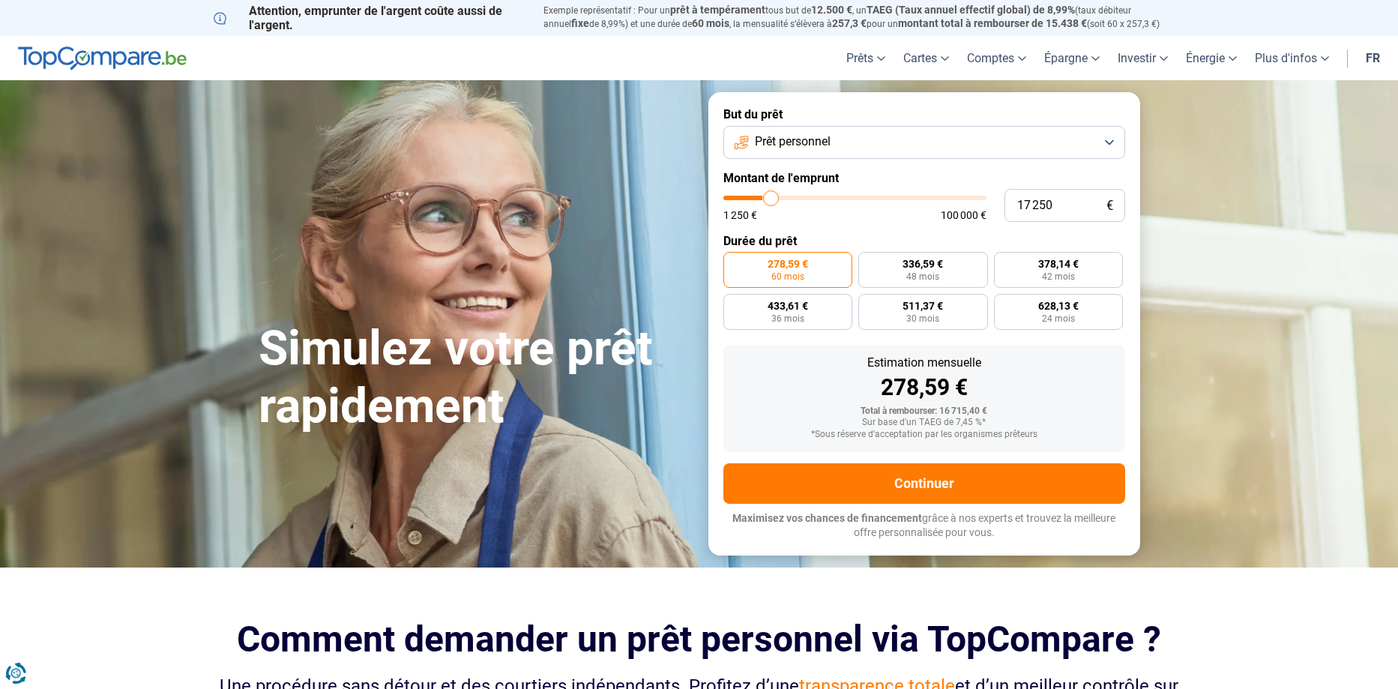
type input "17 750"
type input "17750"
type input "18 000"
type input "18000"
type input "18 500"
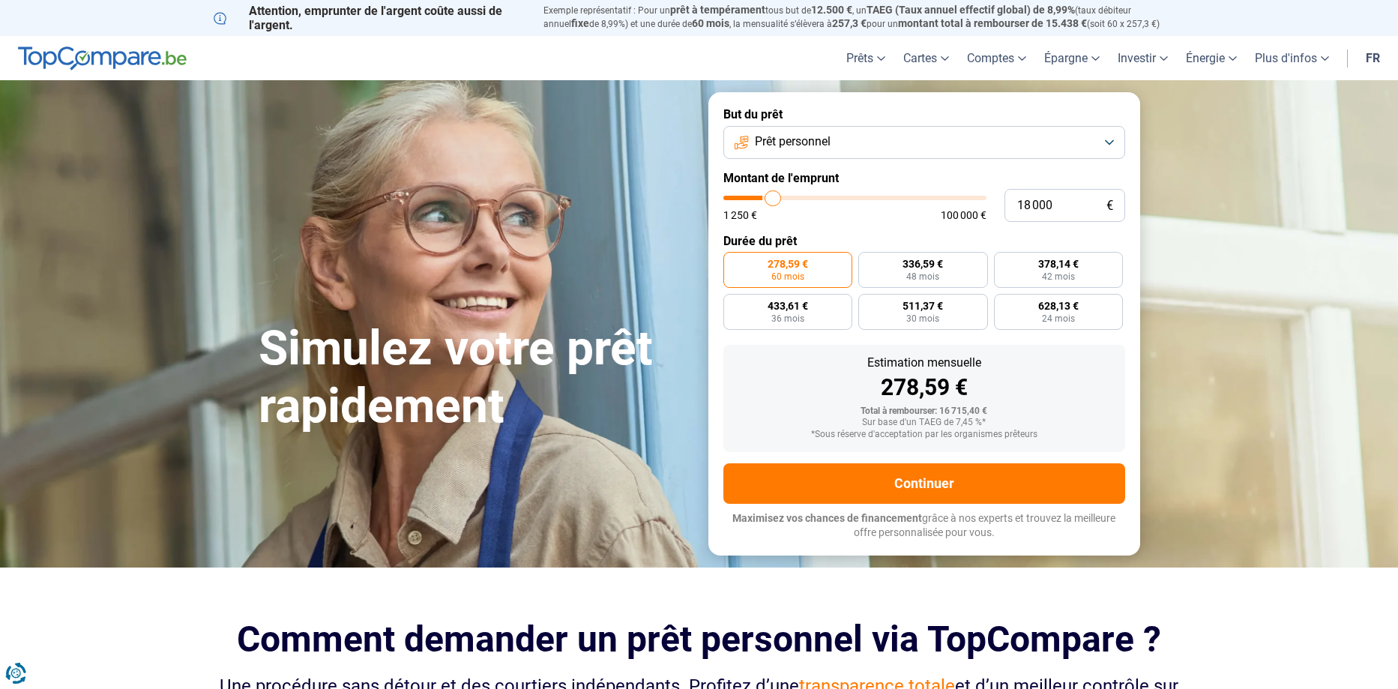
type input "18500"
type input "18 750"
type input "18750"
type input "18 500"
type input "18500"
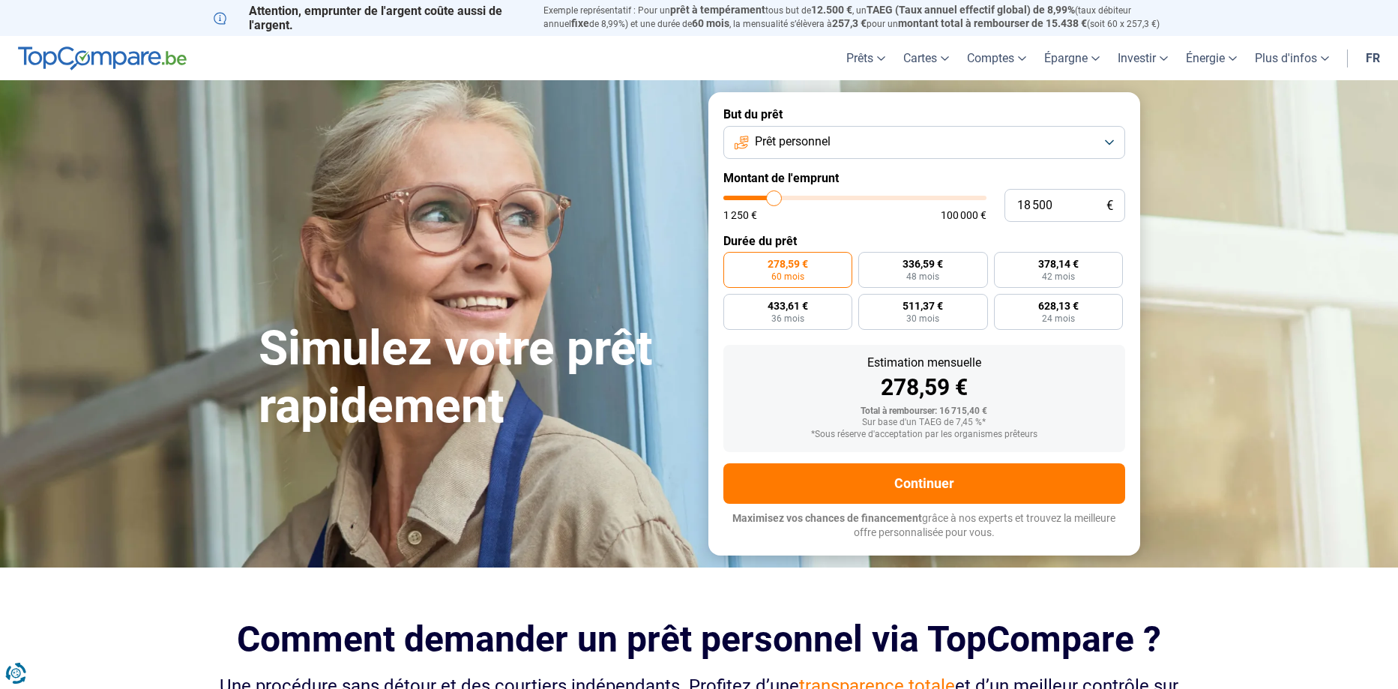
type input "18 000"
type input "18000"
type input "17 750"
type input "17750"
type input "17 500"
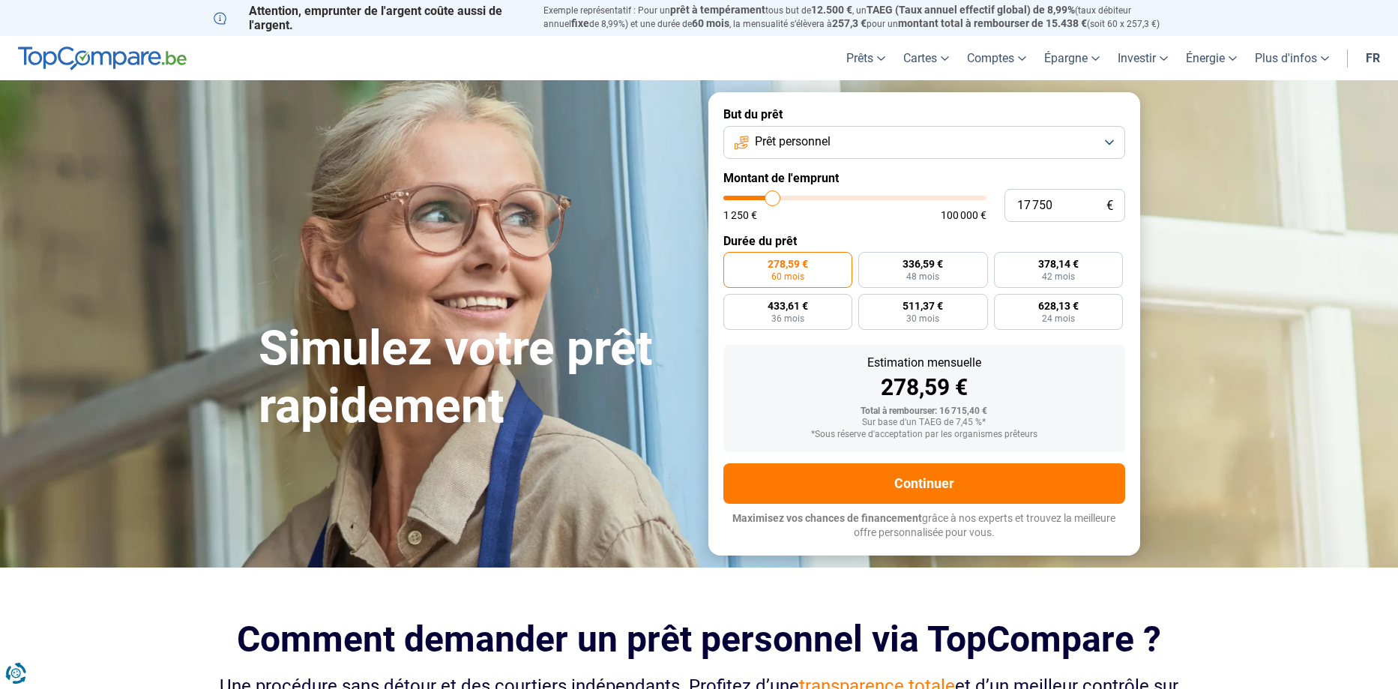
type input "17500"
type input "17 000"
type input "17000"
type input "16 500"
type input "16500"
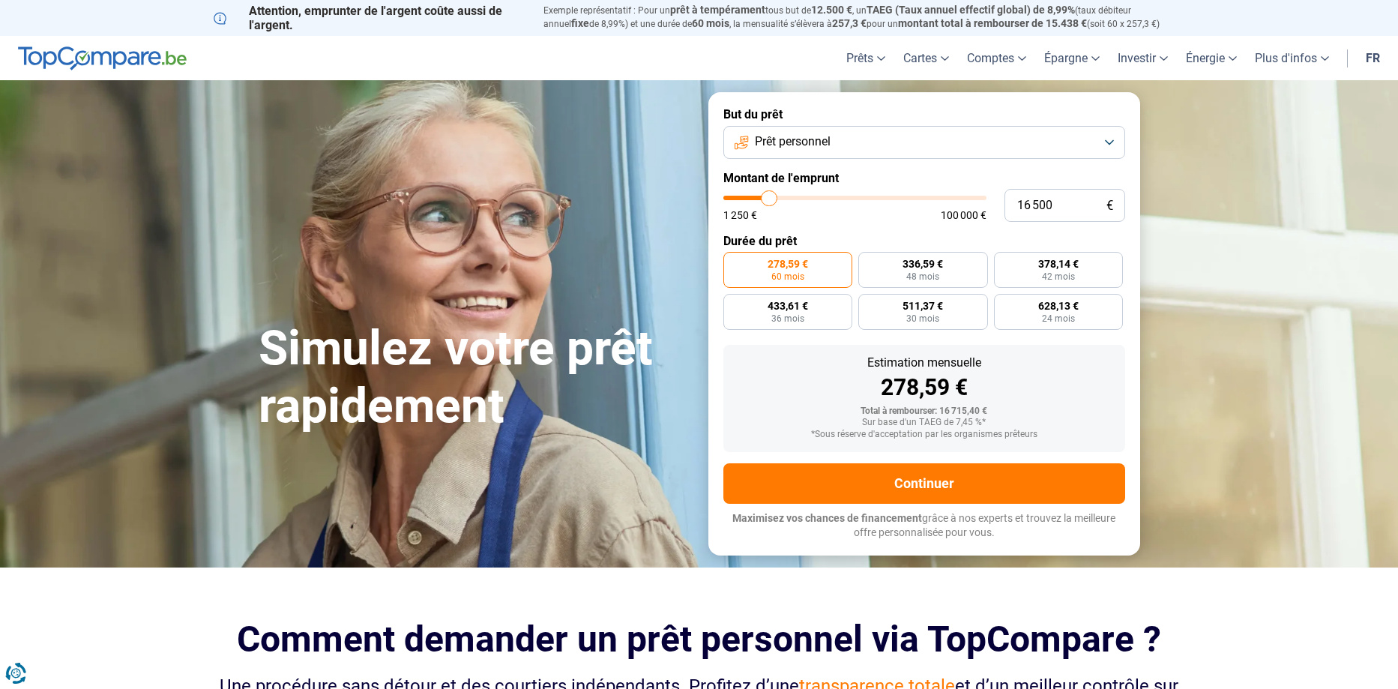
type input "16 250"
type input "16250"
type input "16 000"
type input "16000"
click at [768, 196] on input "range" at bounding box center [854, 198] width 263 height 4
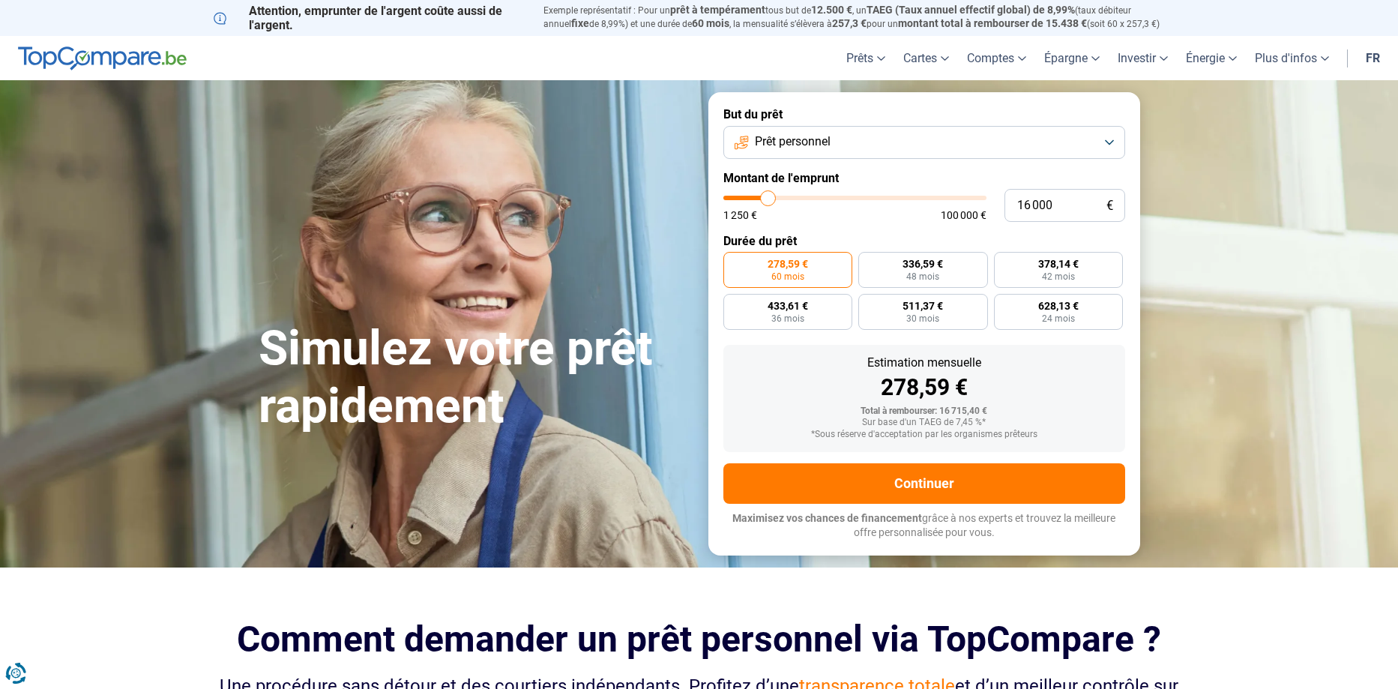
radio input "false"
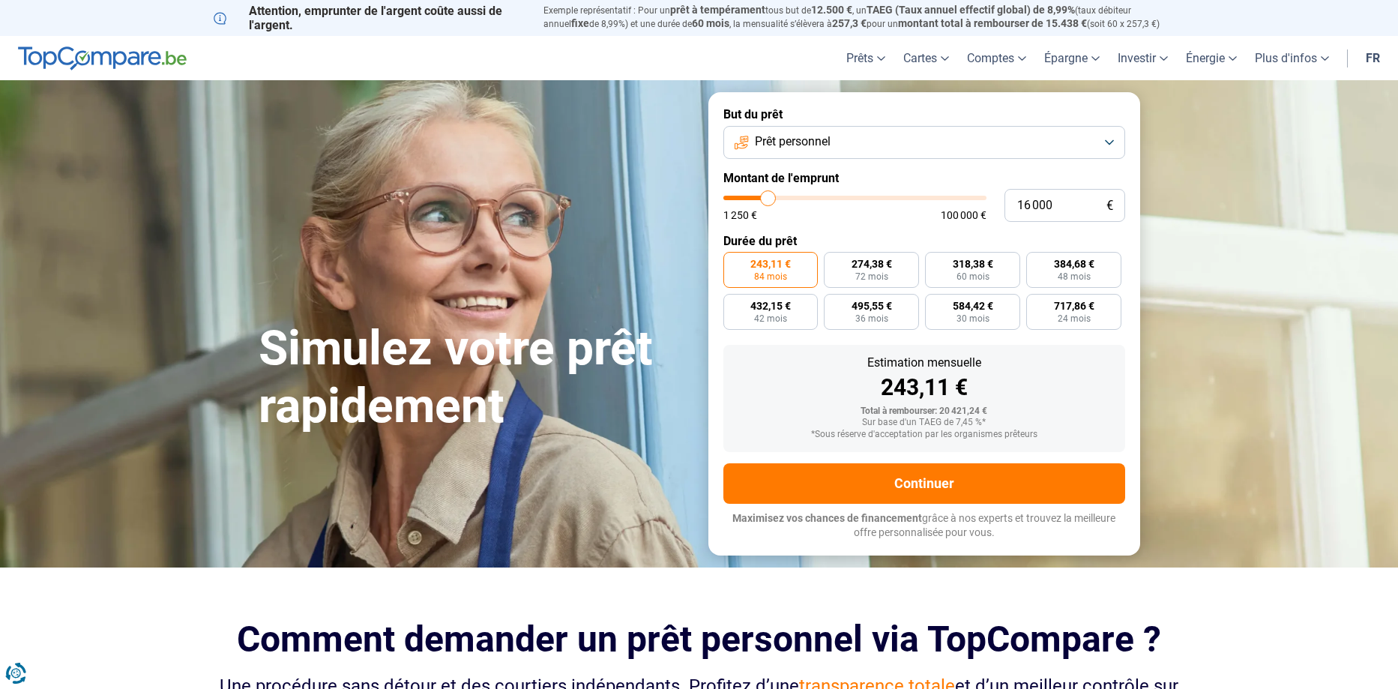
click at [1108, 142] on button "Prêt personnel" at bounding box center [924, 142] width 402 height 33
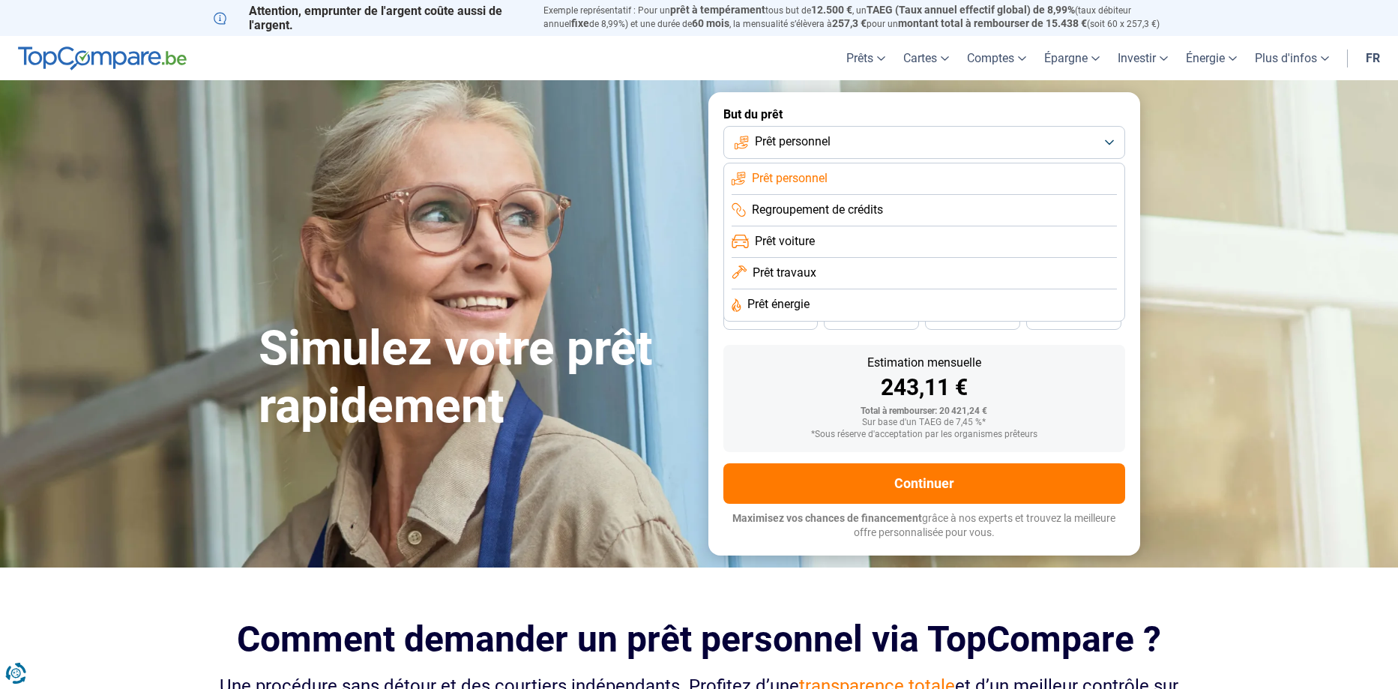
click at [802, 179] on span "Prêt personnel" at bounding box center [790, 178] width 76 height 16
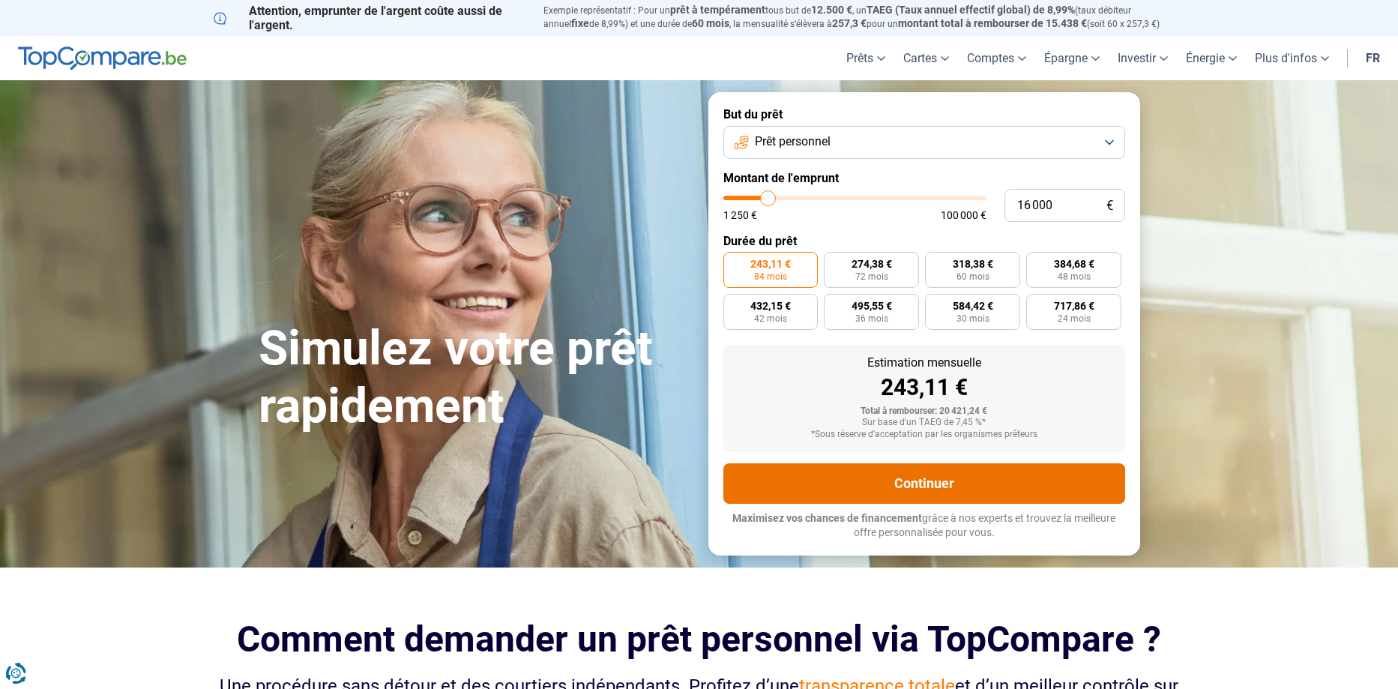
click at [915, 484] on button "Continuer" at bounding box center [924, 483] width 402 height 40
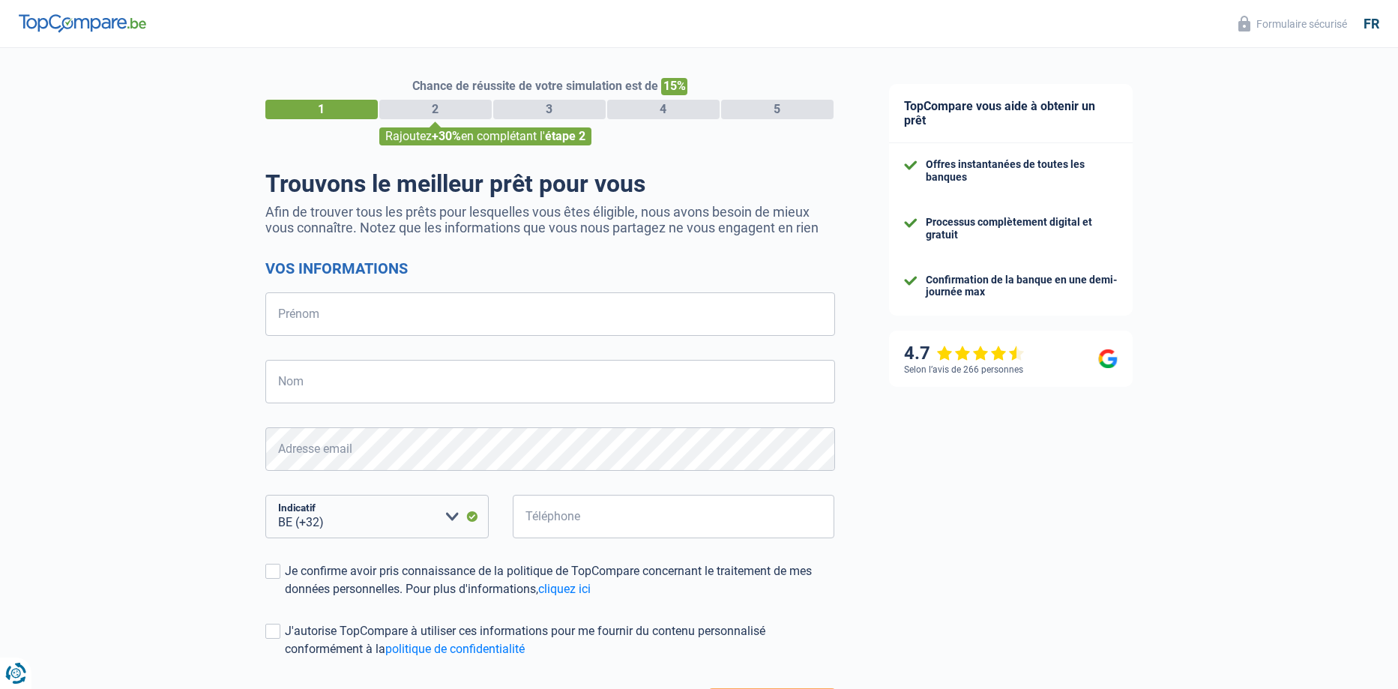
select select "32"
click at [298, 320] on input "Prénom" at bounding box center [550, 313] width 570 height 43
type input "nicolas"
click at [319, 386] on input "Nom" at bounding box center [550, 381] width 570 height 43
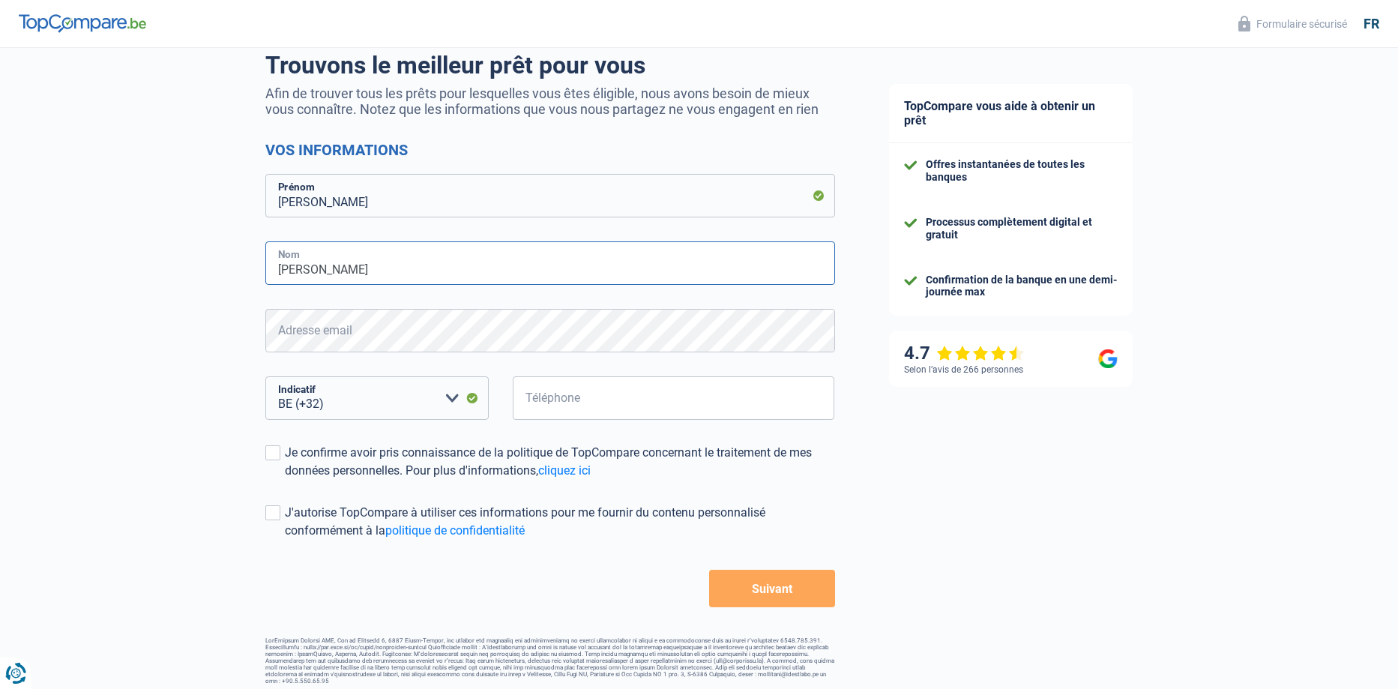
scroll to position [125, 0]
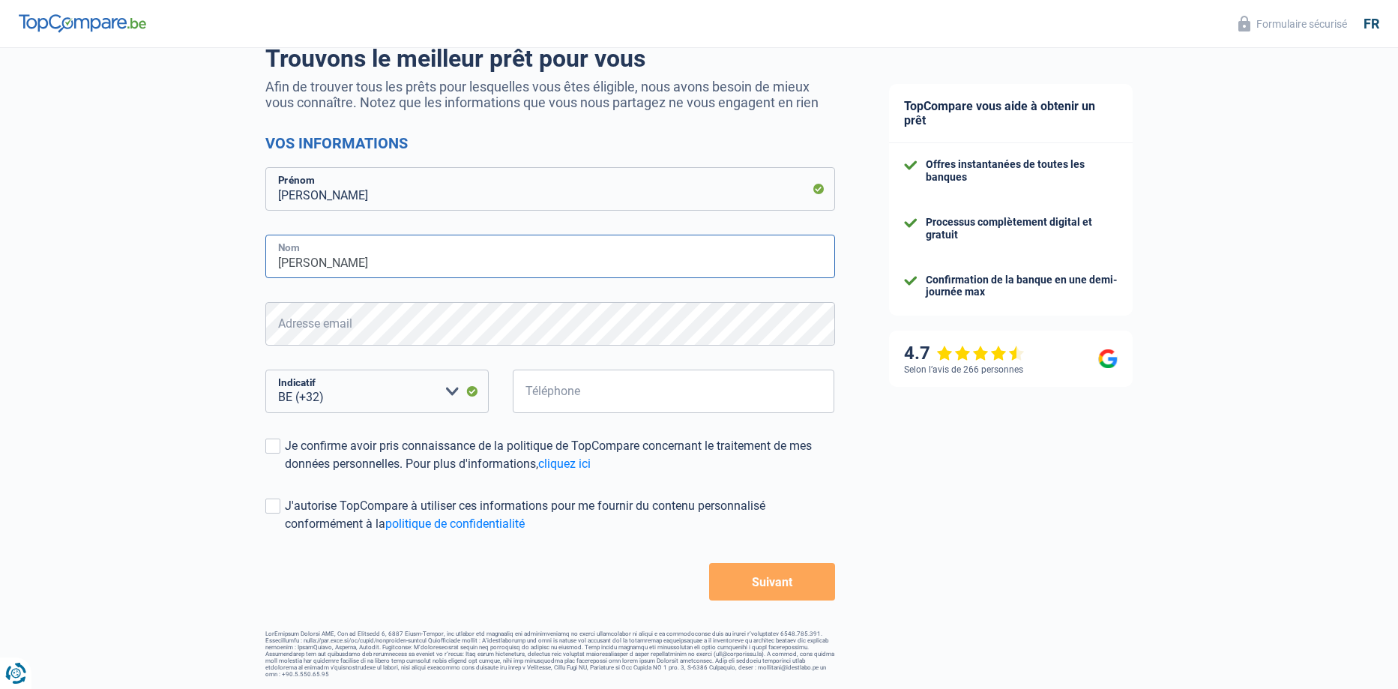
type input "Frantz"
click at [572, 399] on input "Téléphone" at bounding box center [674, 390] width 322 height 43
type input "0472112950"
click at [453, 393] on select "BE (+32) LU (+352) Veuillez sélectionner une option" at bounding box center [376, 390] width 223 height 43
click at [265, 371] on select "BE (+32) LU (+352) Veuillez sélectionner une option" at bounding box center [376, 390] width 223 height 43
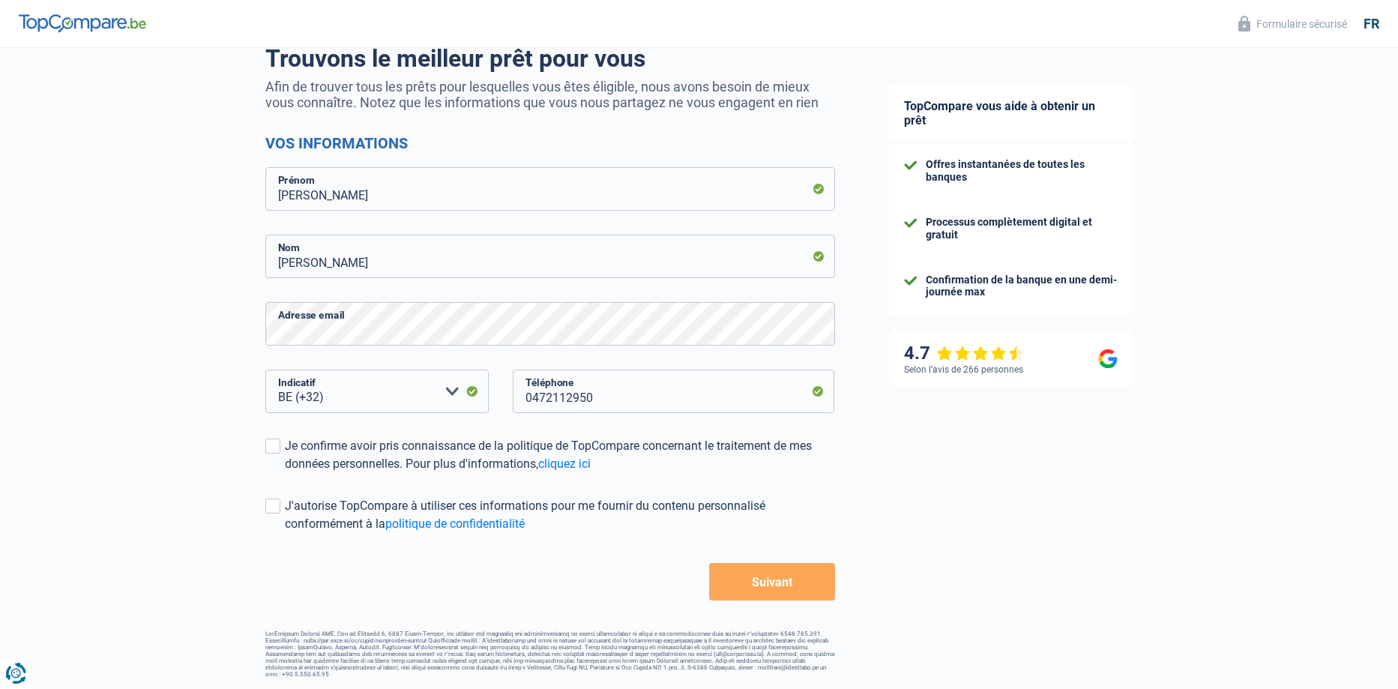
click at [785, 585] on button "Suivant" at bounding box center [771, 581] width 125 height 37
click at [333, 396] on select "BE (+32) LU (+352) Veuillez sélectionner une option" at bounding box center [376, 390] width 223 height 43
click at [451, 387] on select "BE (+32) LU (+352) Veuillez sélectionner une option" at bounding box center [376, 390] width 223 height 43
click at [342, 399] on select "BE (+32) LU (+352) Veuillez sélectionner une option" at bounding box center [376, 390] width 223 height 43
click at [265, 371] on select "BE (+32) LU (+352) Veuillez sélectionner une option" at bounding box center [376, 390] width 223 height 43
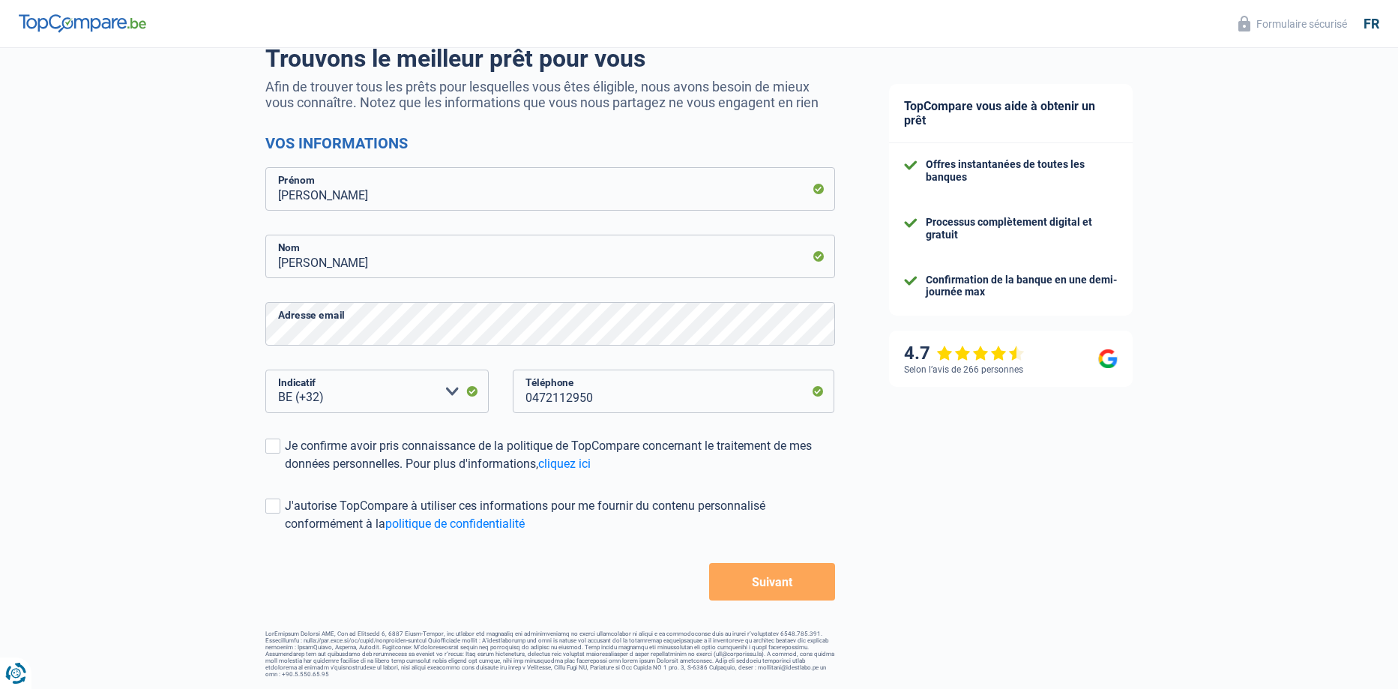
click at [267, 437] on div "BE (+32) LU (+352) Veuillez sélectionner une option Indicatif" at bounding box center [377, 402] width 247 height 67
click at [272, 447] on span at bounding box center [272, 445] width 15 height 15
click at [285, 473] on input "Je confirme avoir pris connaissance de la politique de TopCompare concernant le…" at bounding box center [285, 473] width 0 height 0
click at [277, 507] on span at bounding box center [272, 505] width 15 height 15
click at [285, 533] on input "J'autorise TopCompare à utiliser ces informations pour me fournir du contenu pe…" at bounding box center [285, 533] width 0 height 0
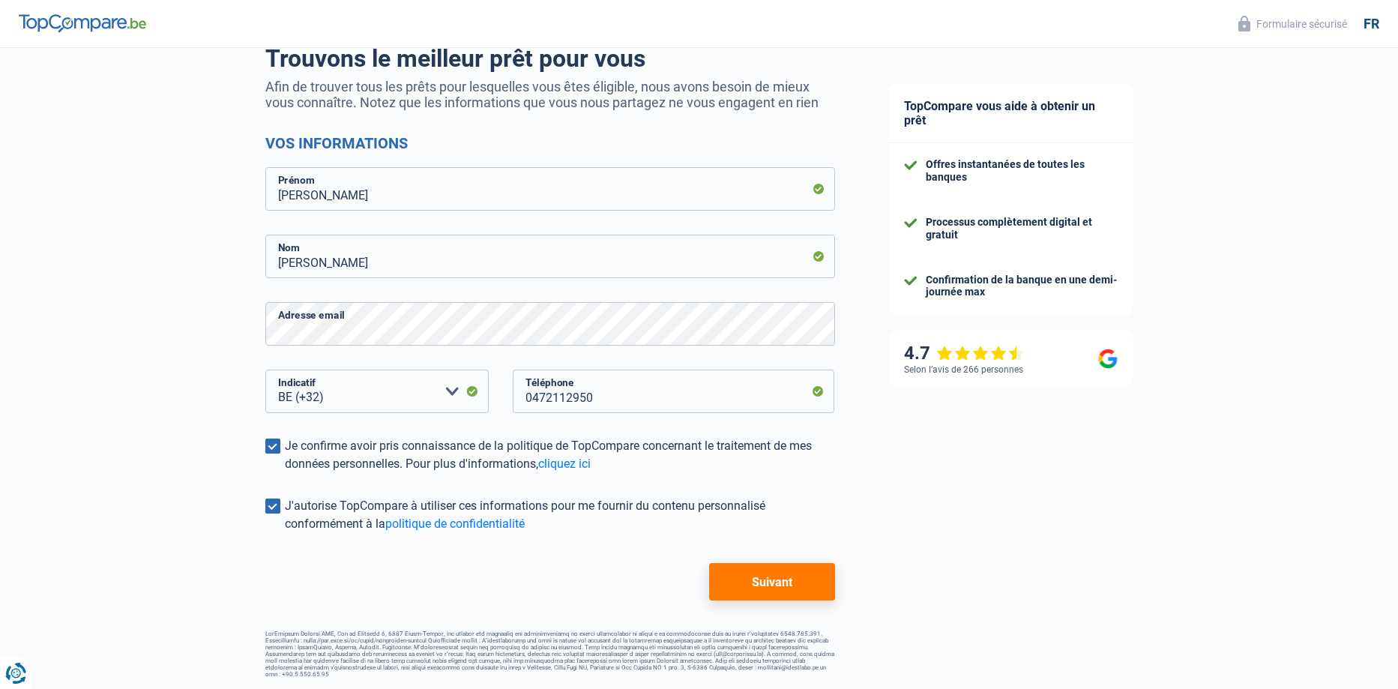
click at [783, 586] on button "Suivant" at bounding box center [771, 581] width 125 height 37
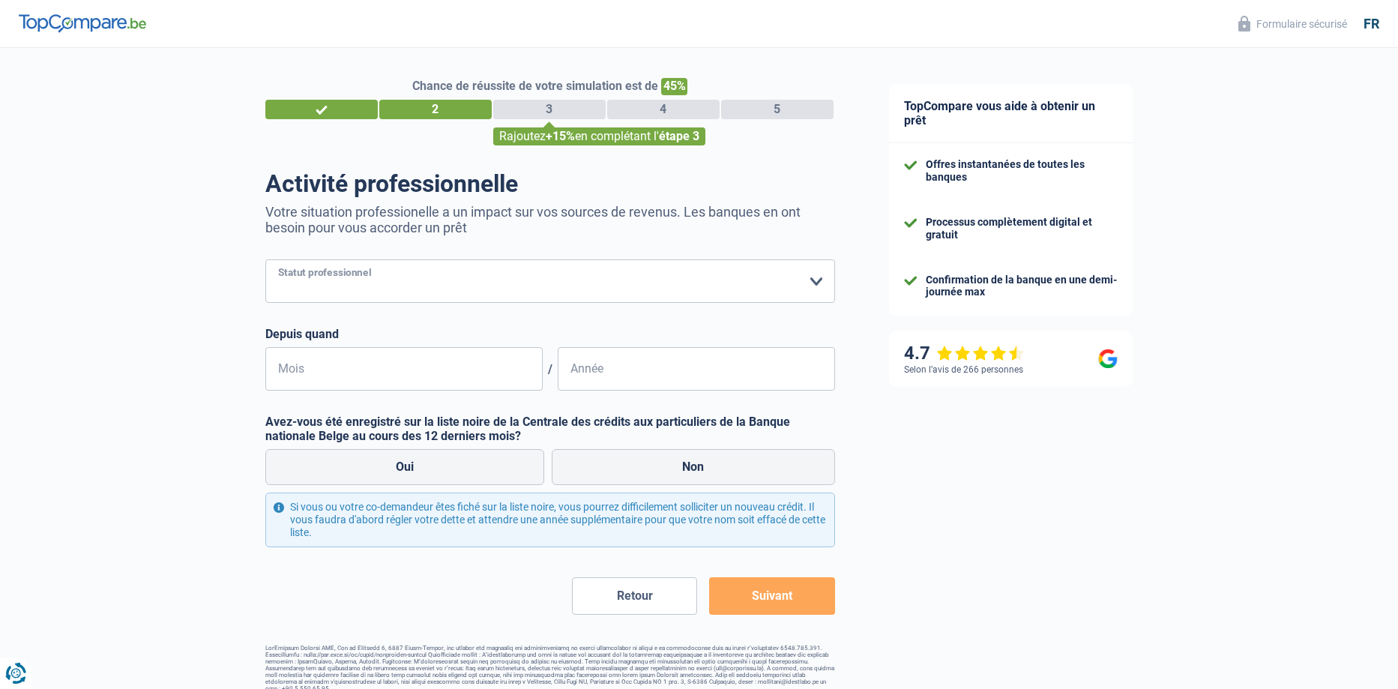
click at [817, 287] on select "Ouvrier Employé privé Employé public Invalide Indépendant Pensionné Chômeur Mut…" at bounding box center [550, 280] width 570 height 43
select select "publicEmployee"
click at [265, 261] on select "Ouvrier Employé privé Employé public Invalide Indépendant Pensionné Chômeur Mut…" at bounding box center [550, 280] width 570 height 43
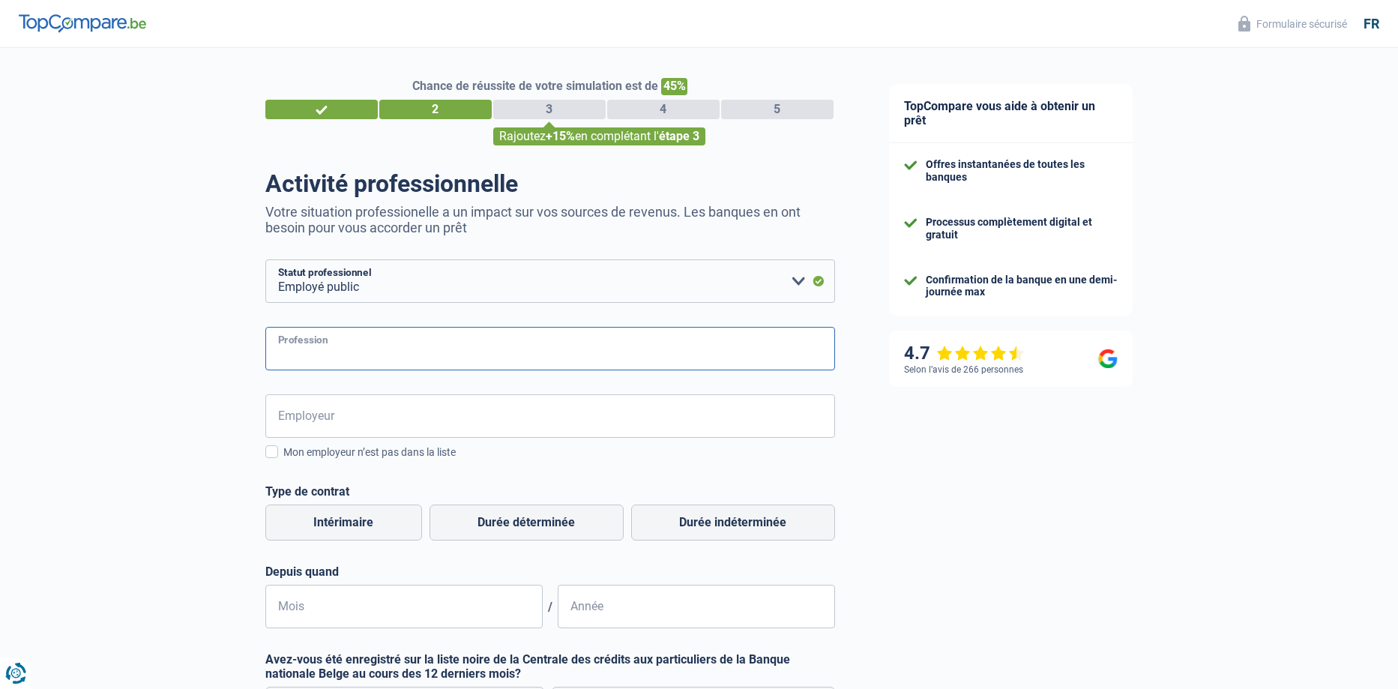
click at [309, 346] on input "Profession" at bounding box center [550, 348] width 570 height 43
type input "chauffeur livreur"
click at [294, 419] on input "Employeur" at bounding box center [550, 415] width 570 height 43
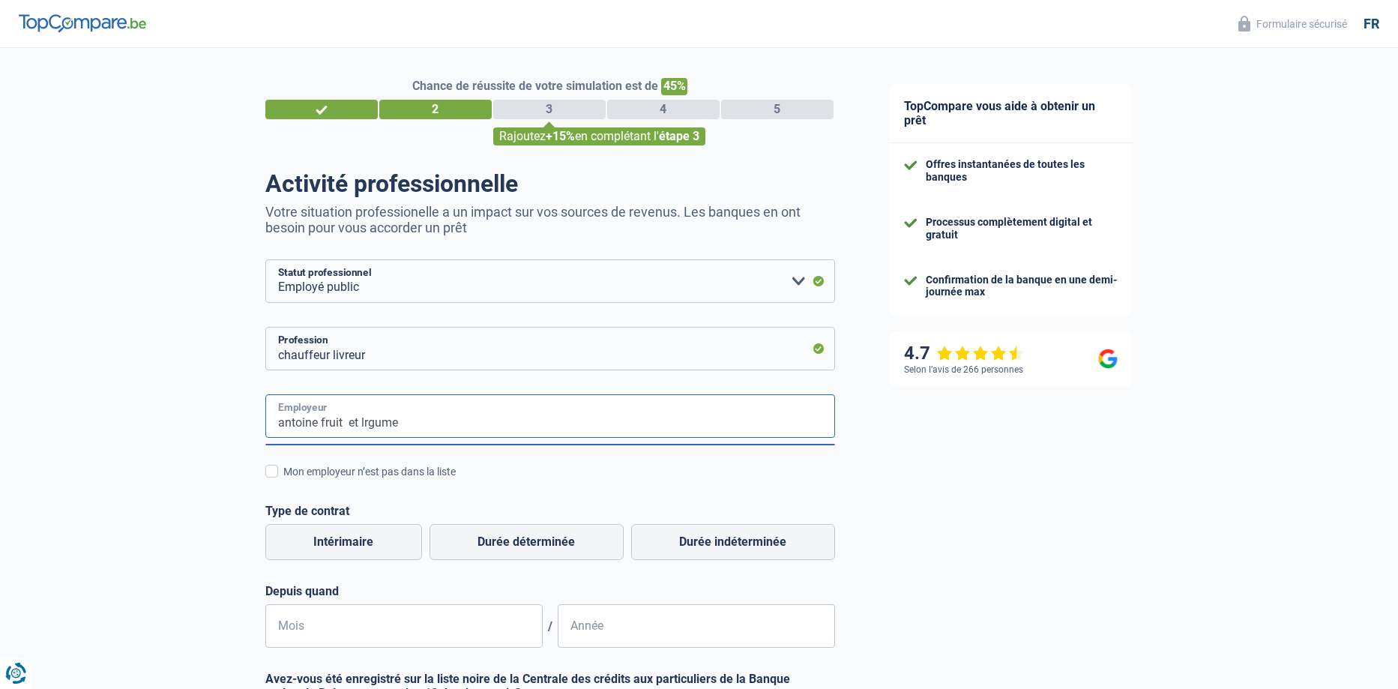
click at [367, 423] on input "antoine fruit et lrgume" at bounding box center [550, 415] width 570 height 43
type input "antoine fruit et légume"
click at [274, 474] on span at bounding box center [271, 471] width 13 height 13
click at [283, 480] on input "Mon employeur n’est pas dans la liste" at bounding box center [283, 480] width 0 height 0
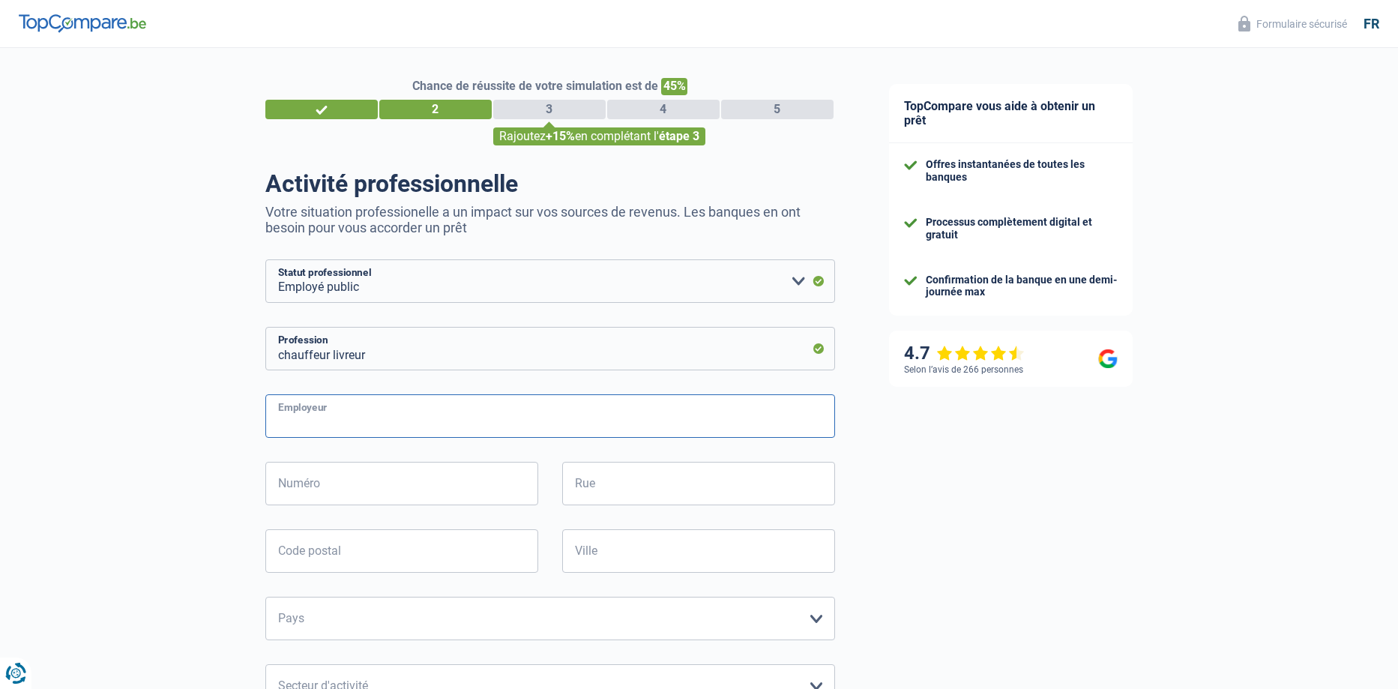
click at [299, 415] on input "Employeur" at bounding box center [550, 415] width 570 height 43
type input "fruit et legume [PERSON_NAME]"
click at [286, 473] on input "Numéro" at bounding box center [401, 483] width 273 height 43
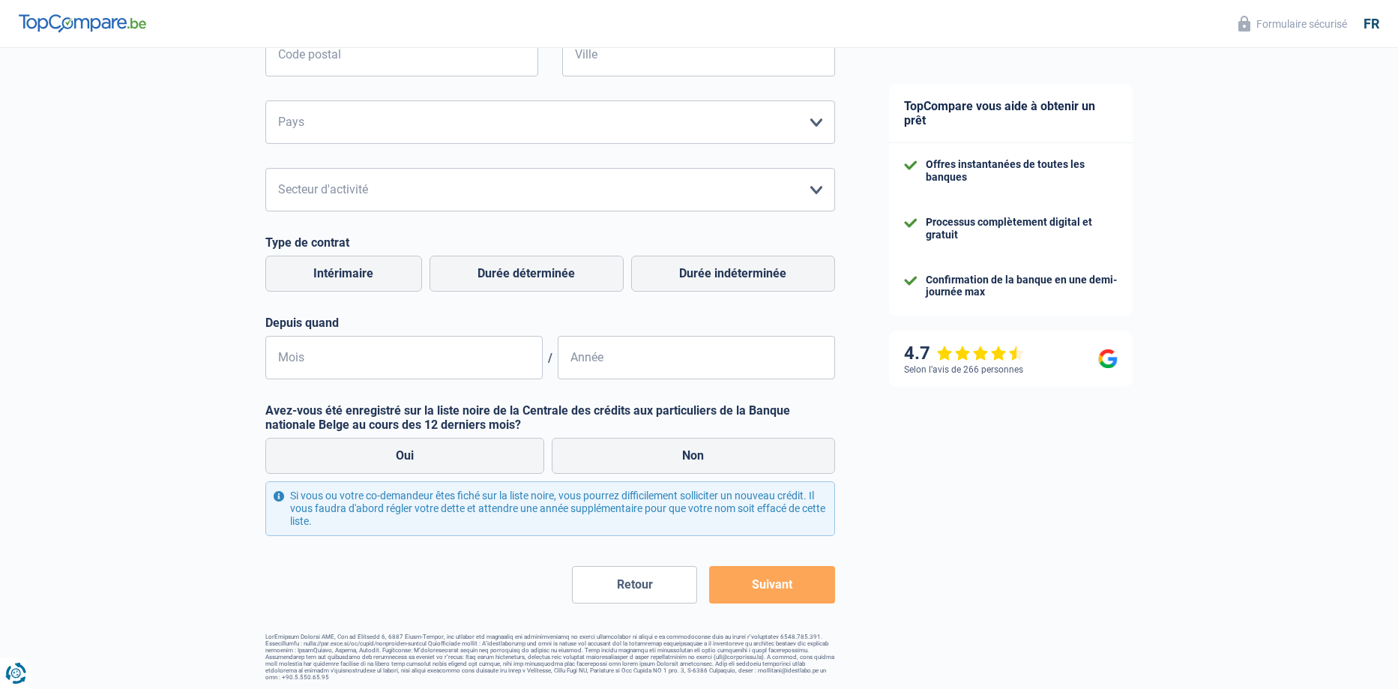
scroll to position [499, 0]
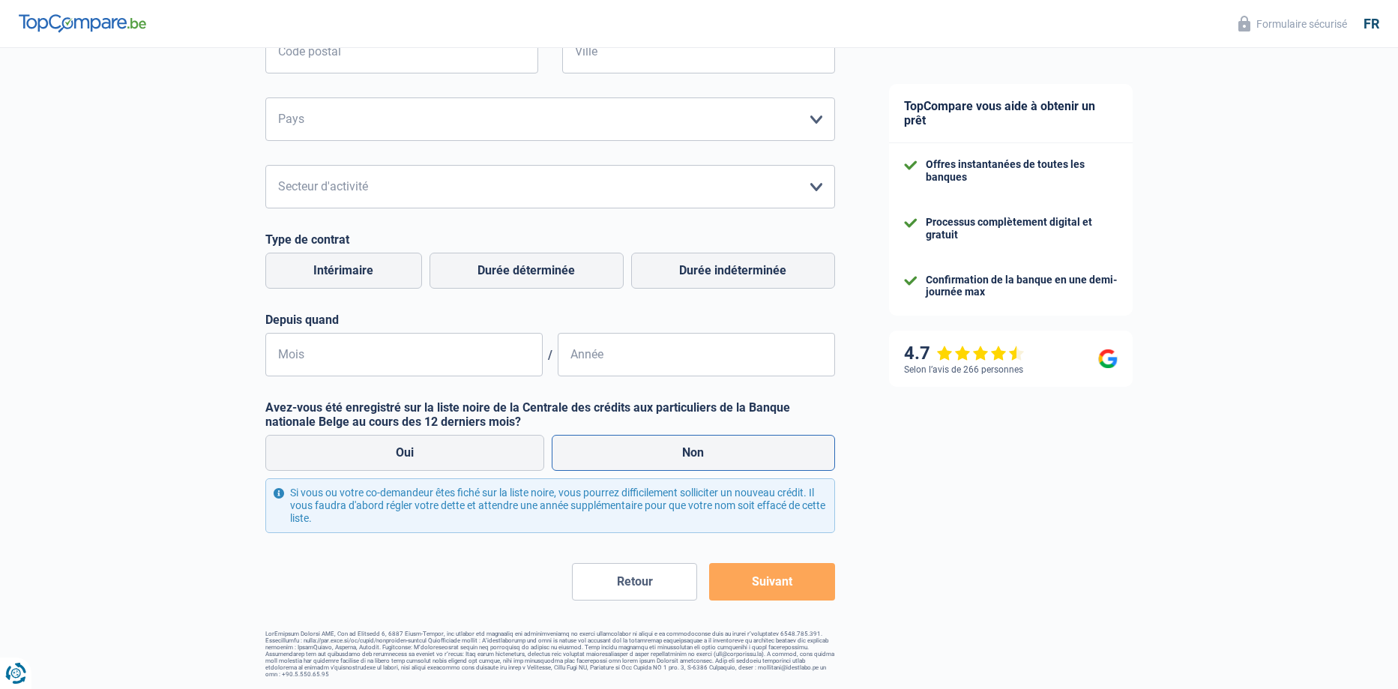
click at [613, 453] on label "Non" at bounding box center [693, 453] width 283 height 36
click at [613, 453] on input "Non" at bounding box center [693, 453] width 283 height 36
radio input "true"
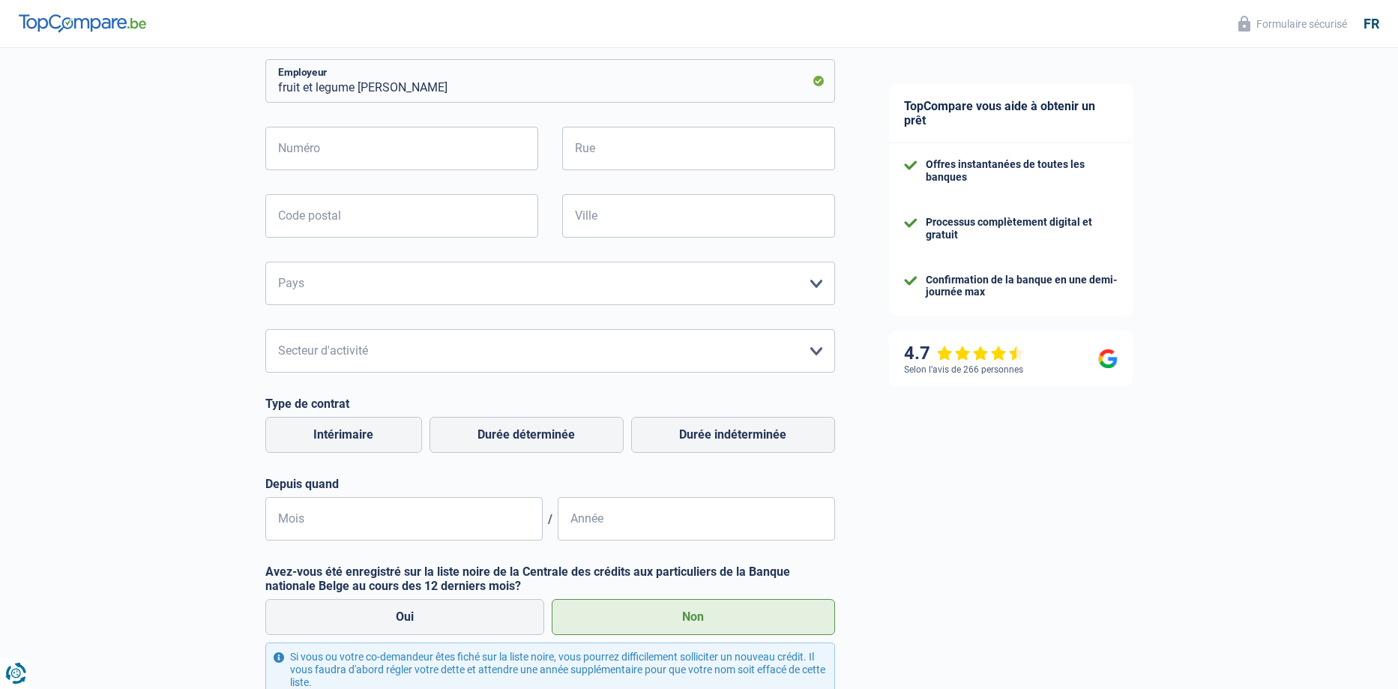
scroll to position [274, 0]
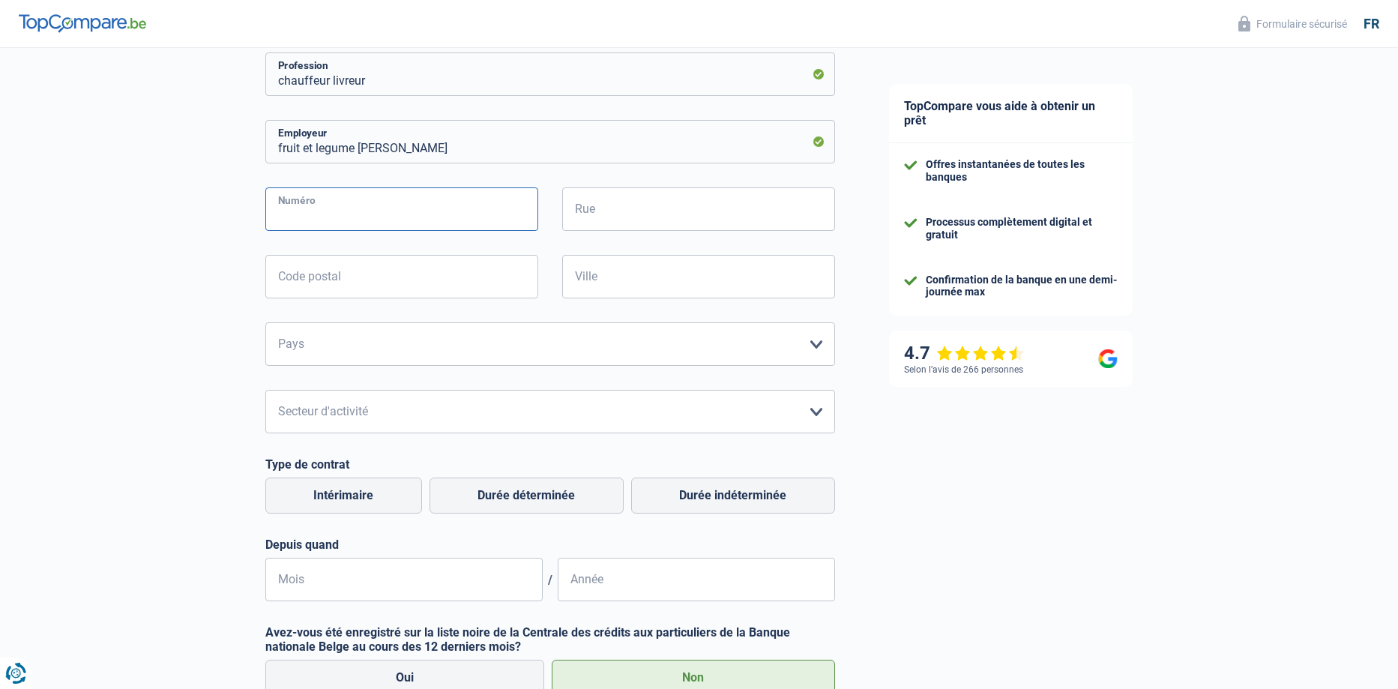
click at [329, 208] on input "Numéro" at bounding box center [401, 208] width 273 height 43
type input "188"
click at [608, 207] on input "Rue" at bounding box center [698, 208] width 273 height 43
click at [597, 216] on input "de neufchateau" at bounding box center [698, 208] width 273 height 43
type input "de Neufchateau"
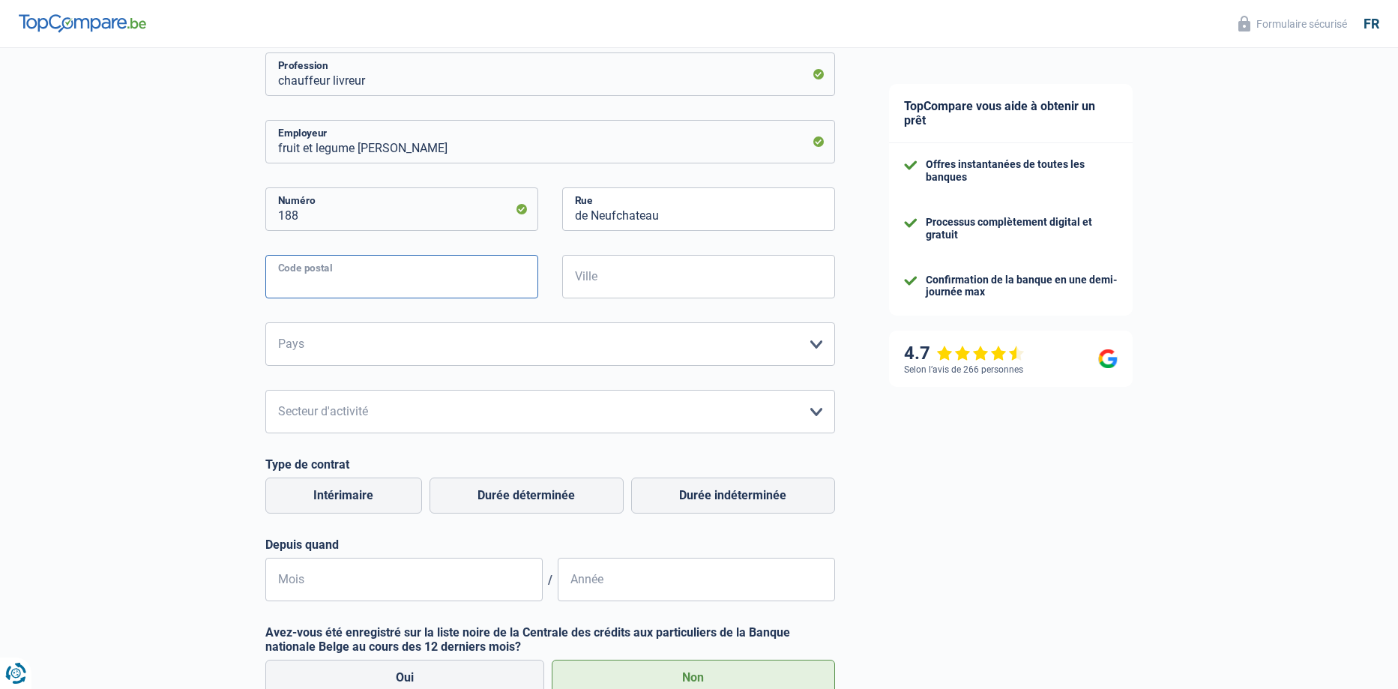
click at [320, 281] on input "Code postal" at bounding box center [401, 276] width 273 height 43
type input "6600"
type input "Bastogne"
click at [816, 350] on select "Belgique France Allemagne Italie Luxembourg Pays-Bas Espagne Suisse Veuillez sé…" at bounding box center [550, 343] width 570 height 43
select select "BE"
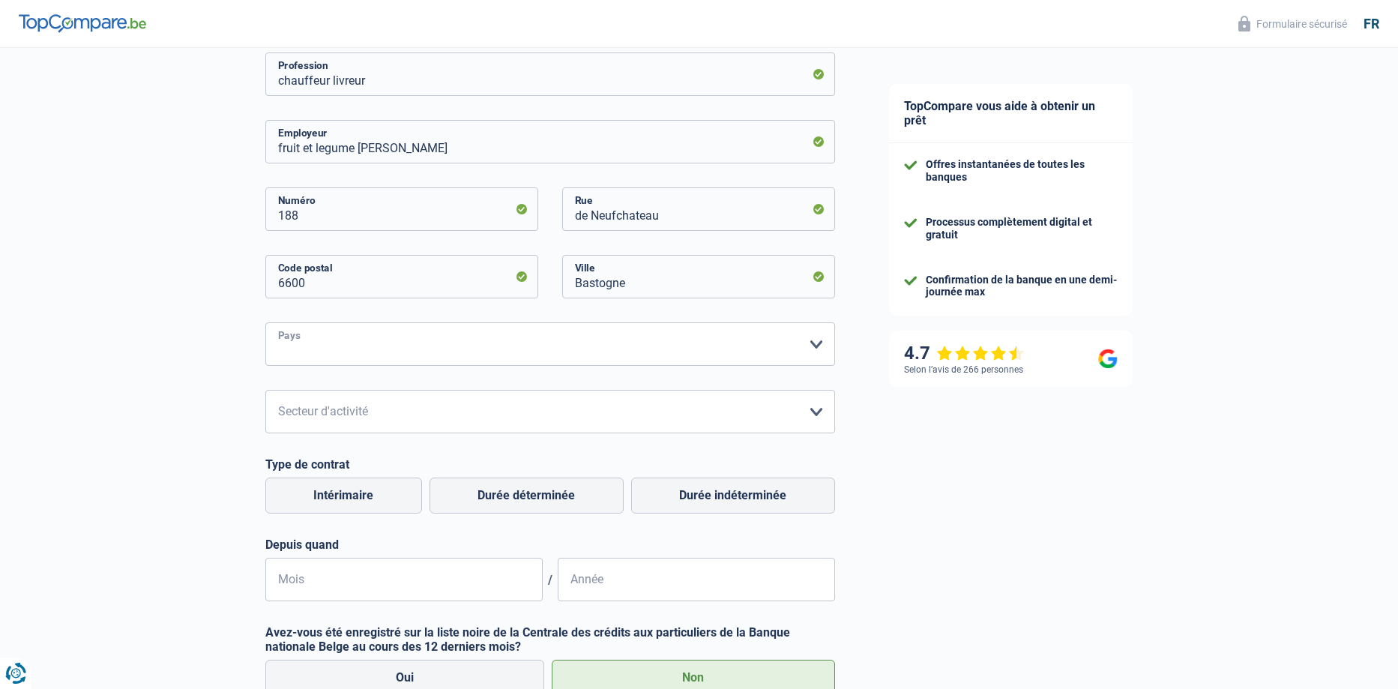
click at [265, 324] on select "Belgique France Allemagne Italie Luxembourg Pays-Bas Espagne Suisse Veuillez sé…" at bounding box center [550, 343] width 570 height 43
click at [815, 415] on select "Agriculture/Pêche Industrie Horeca Courier/Fitness/Taxi Construction Banques/As…" at bounding box center [550, 411] width 570 height 43
select select "smallCompanies"
click at [265, 391] on select "Agriculture/Pêche Industrie Horeca Courier/Fitness/Taxi Construction Banques/As…" at bounding box center [550, 411] width 570 height 43
click at [707, 498] on label "Durée indéterminée" at bounding box center [733, 495] width 204 height 36
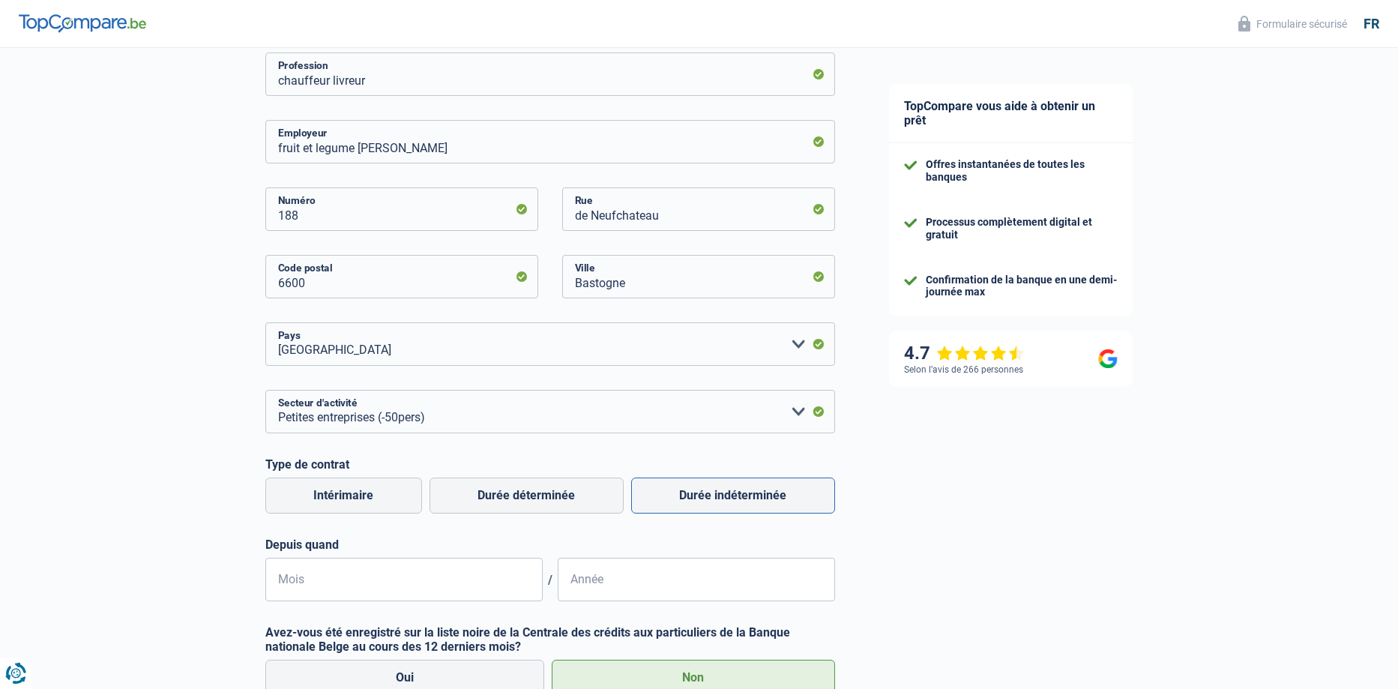
click at [707, 498] on input "Durée indéterminée" at bounding box center [733, 495] width 204 height 36
radio input "true"
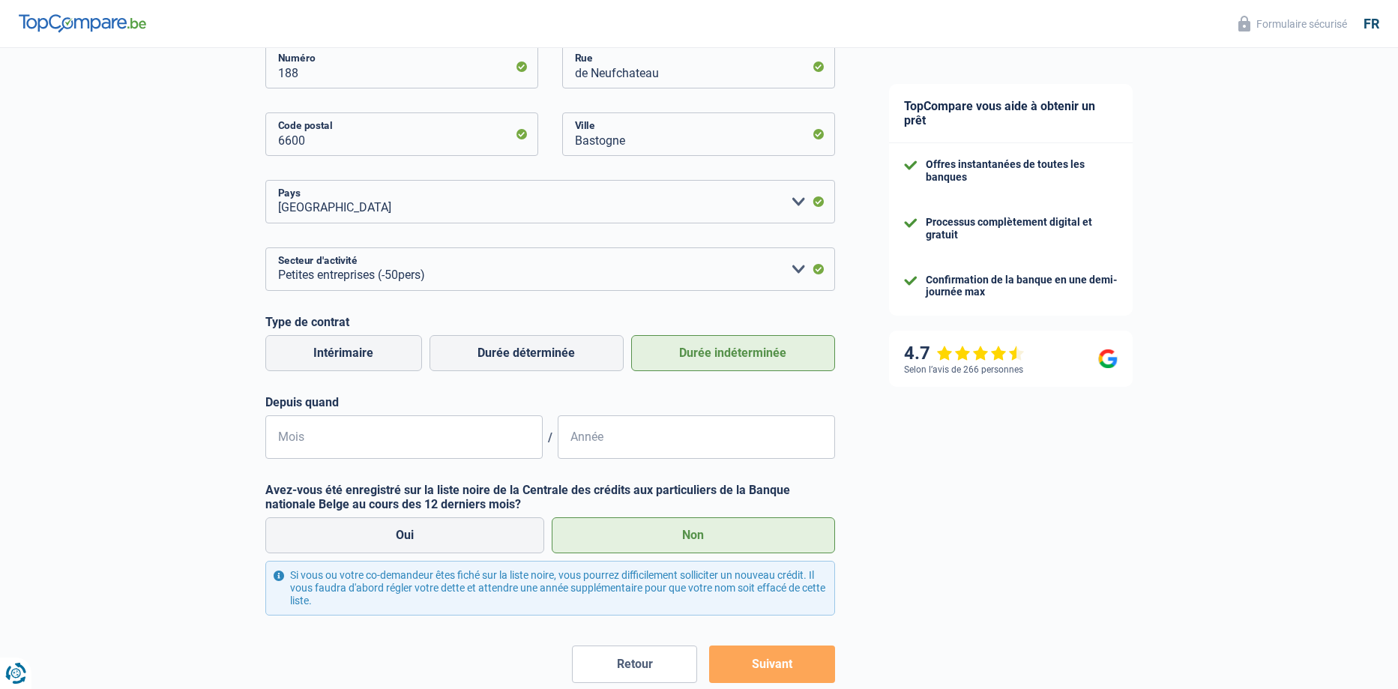
scroll to position [424, 0]
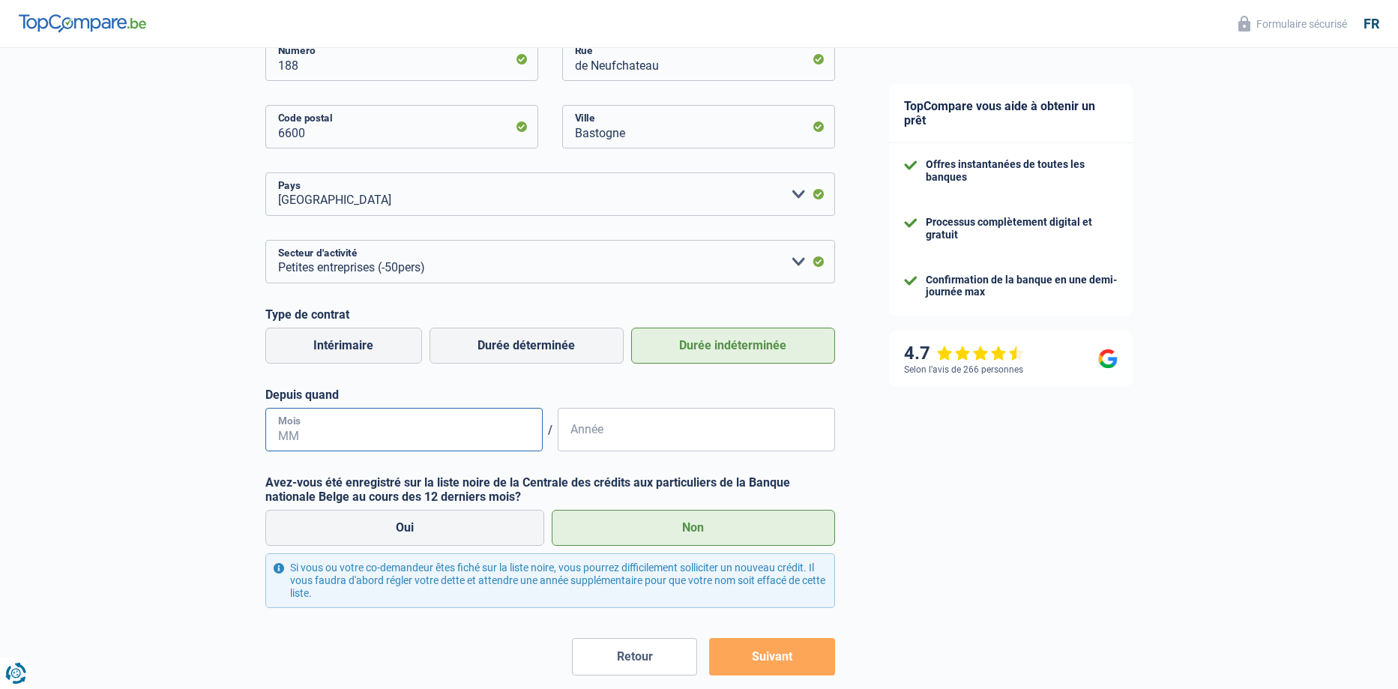
click at [306, 435] on input "Mois" at bounding box center [403, 429] width 277 height 43
type input "06"
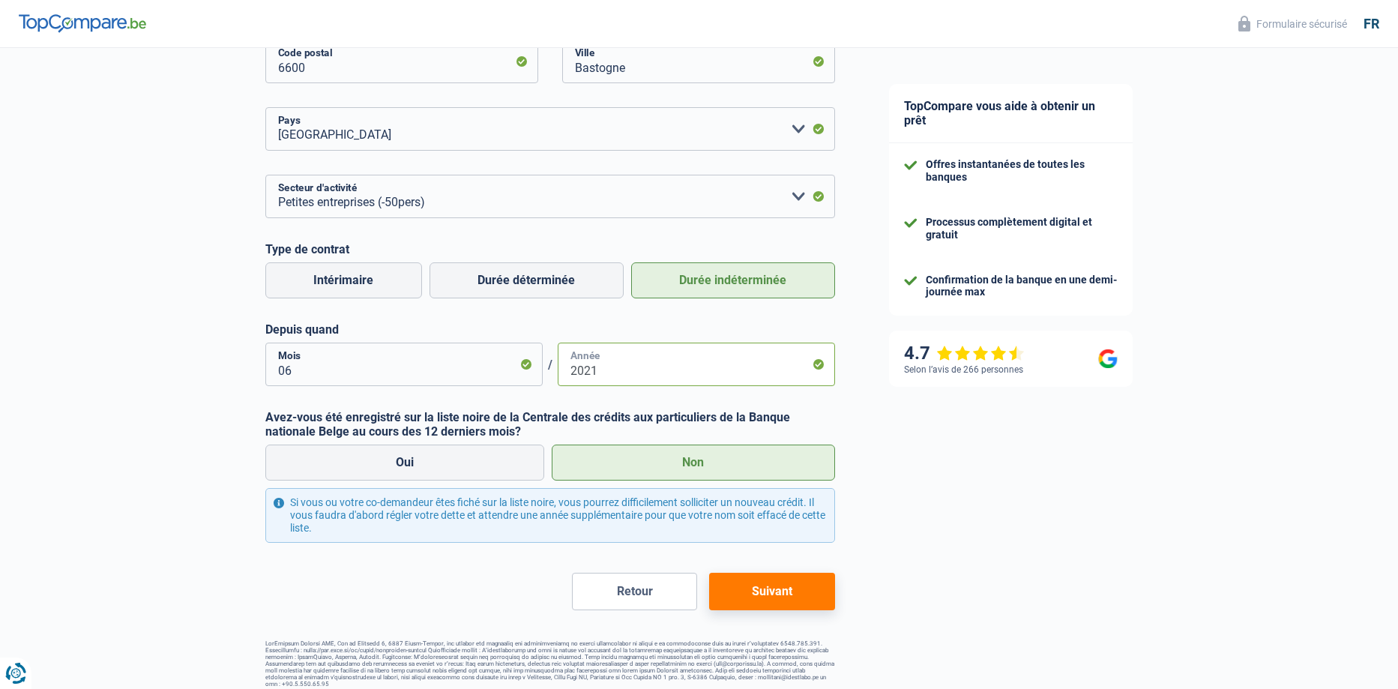
scroll to position [499, 0]
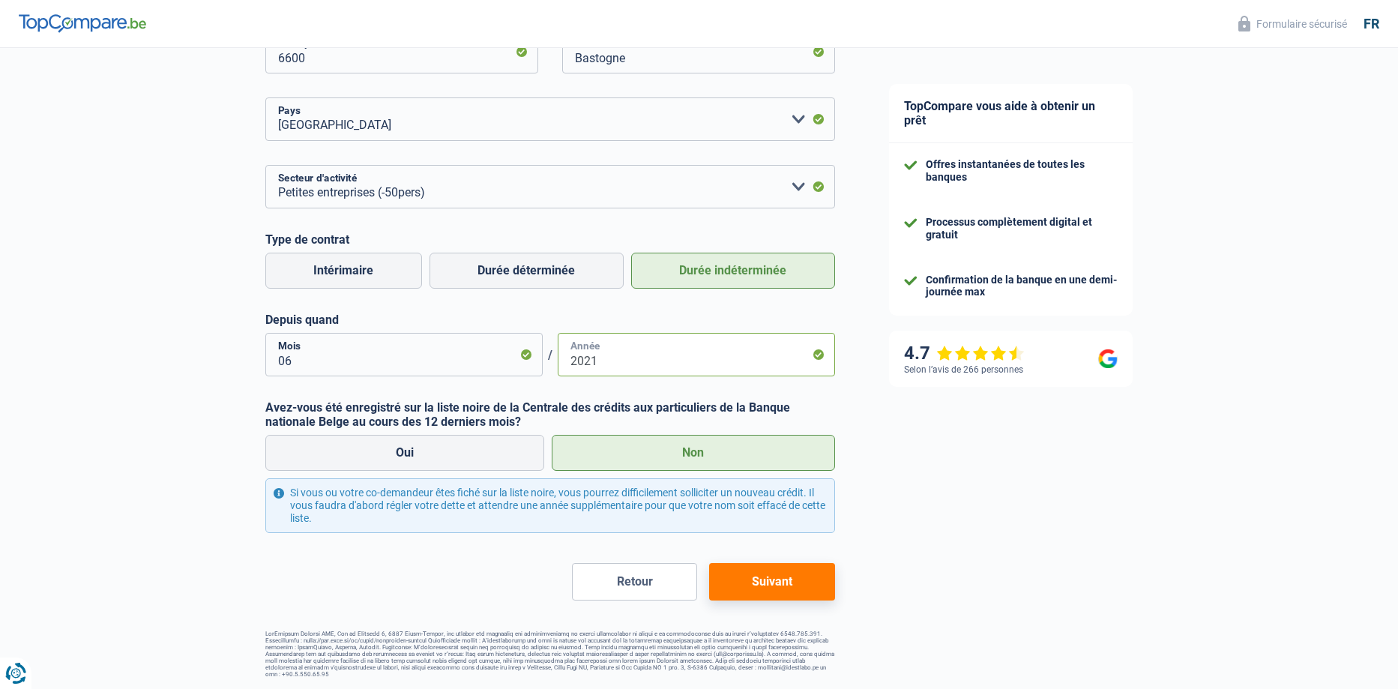
type input "2021"
click at [802, 581] on button "Suivant" at bounding box center [771, 581] width 125 height 37
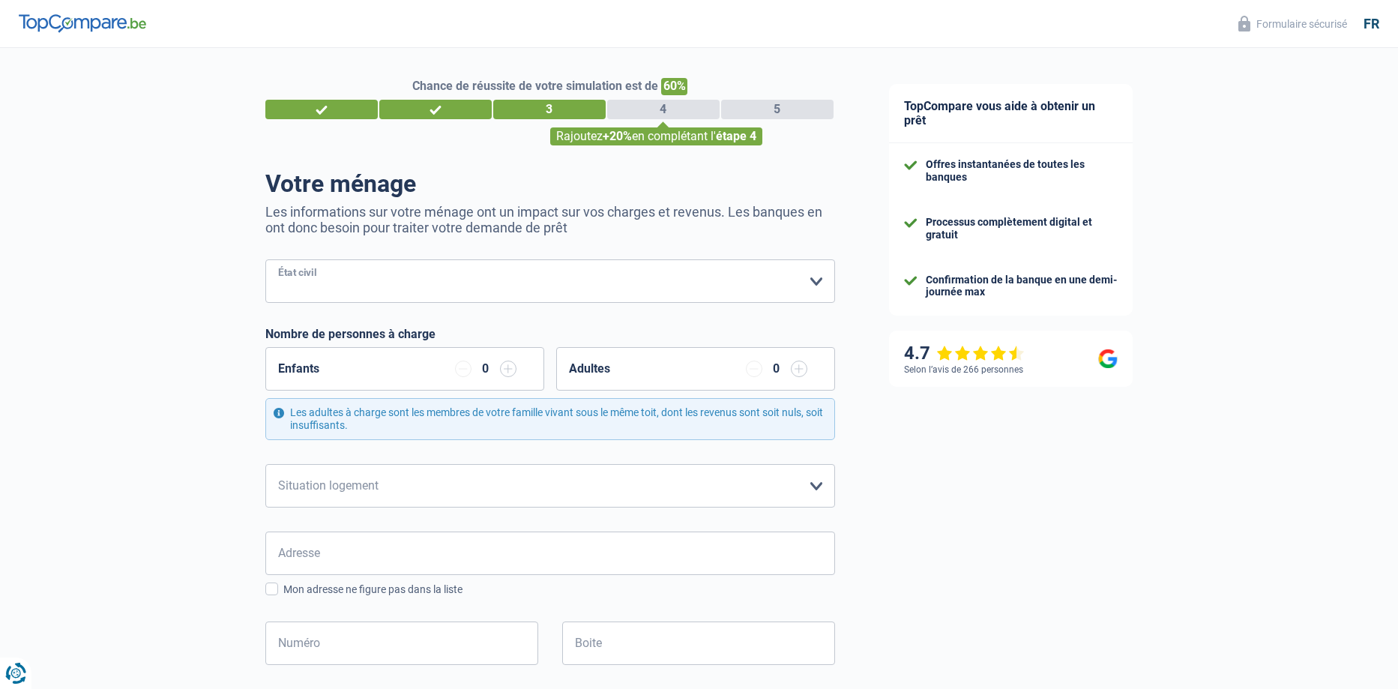
click at [289, 289] on select "Célibataire Marié(e) Cohabitant(e) légal(e) Divorcé(e) Veuf(ve) Séparé (de fait…" at bounding box center [550, 280] width 570 height 43
select select "single"
click at [265, 261] on select "Célibataire Marié(e) Cohabitant(e) légal(e) Divorcé(e) Veuf(ve) Séparé (de fait…" at bounding box center [550, 280] width 570 height 43
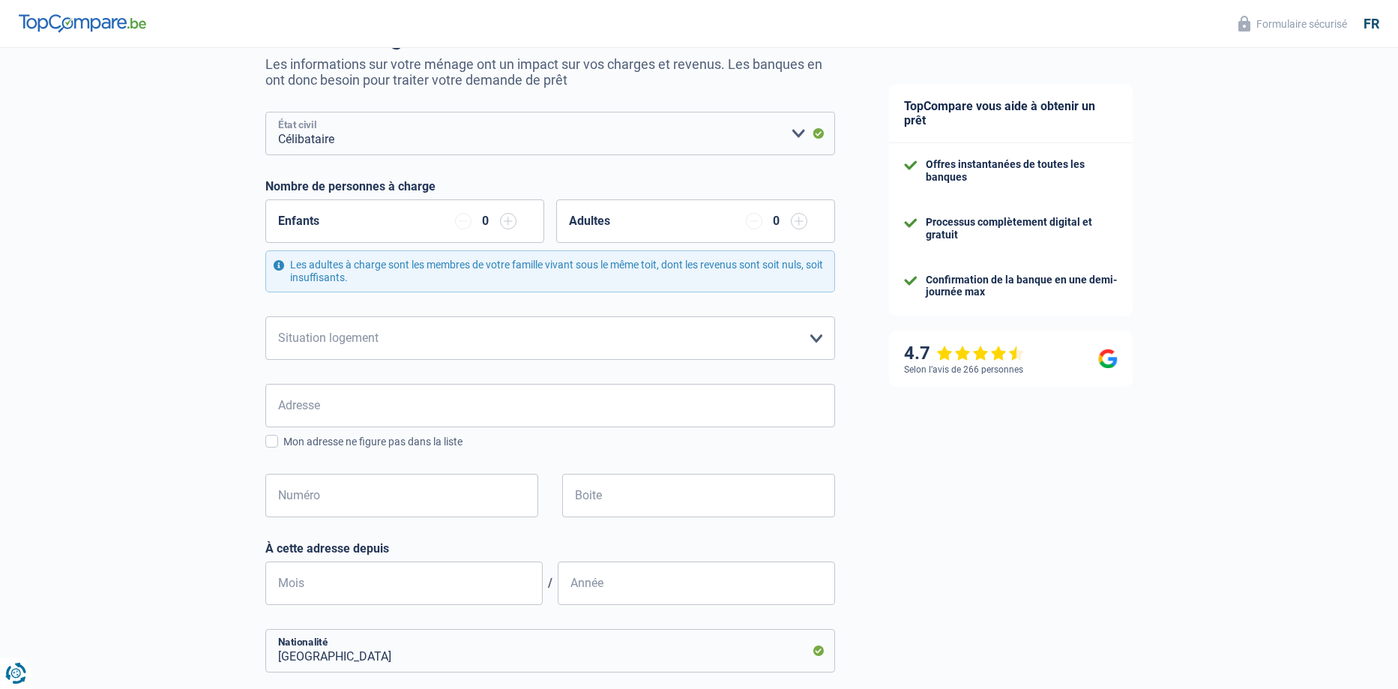
scroll to position [150, 0]
click at [815, 338] on select "Locataire Propriétaire avec prêt hypothécaire Propriétaire sans prêt hypothécai…" at bounding box center [550, 335] width 570 height 43
select select "liveWithParents"
click at [265, 315] on select "Locataire Propriétaire avec prêt hypothécaire Propriétaire sans prêt hypothécai…" at bounding box center [550, 335] width 570 height 43
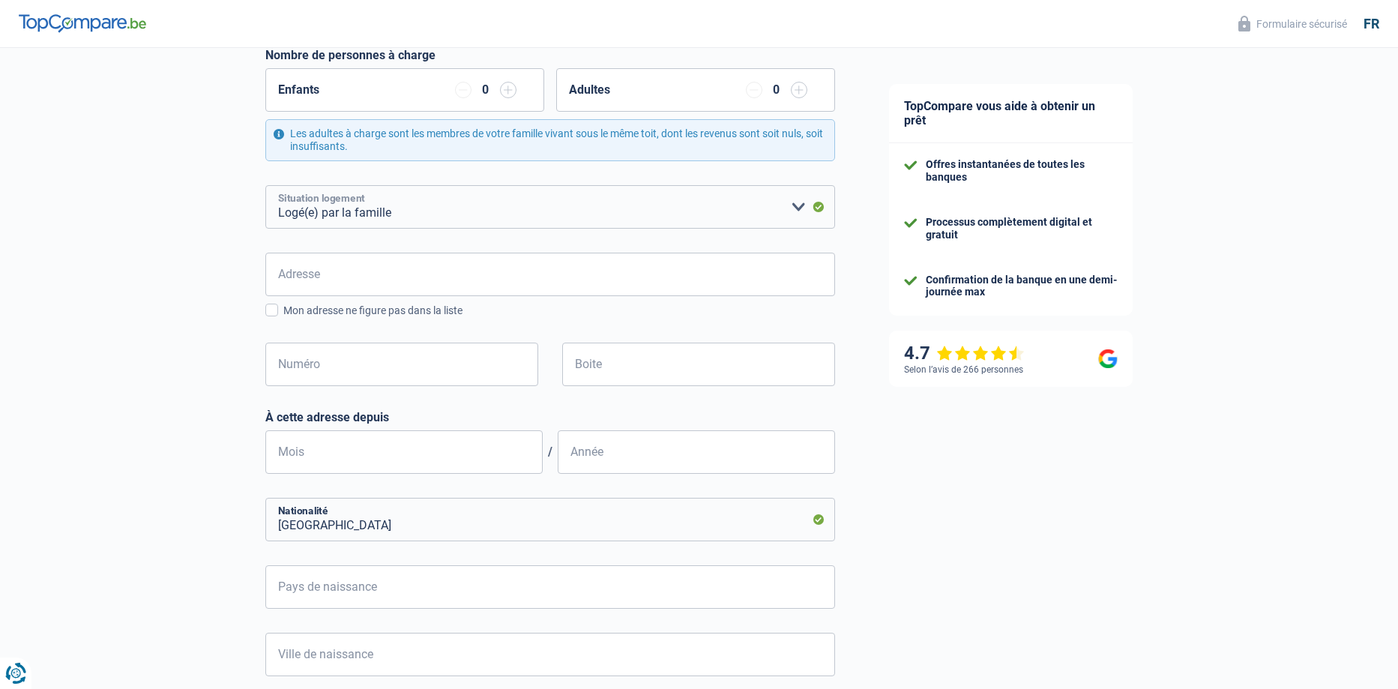
scroll to position [225, 0]
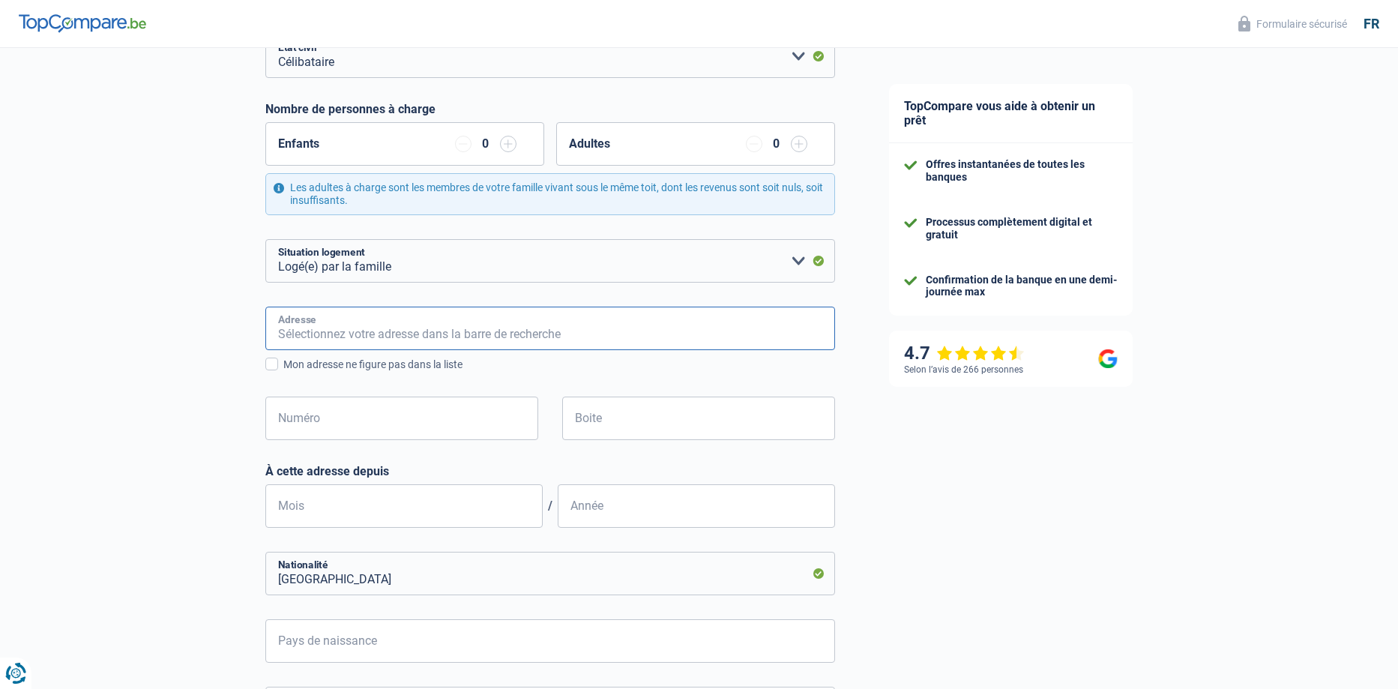
click at [298, 334] on input "Adresse" at bounding box center [550, 327] width 570 height 43
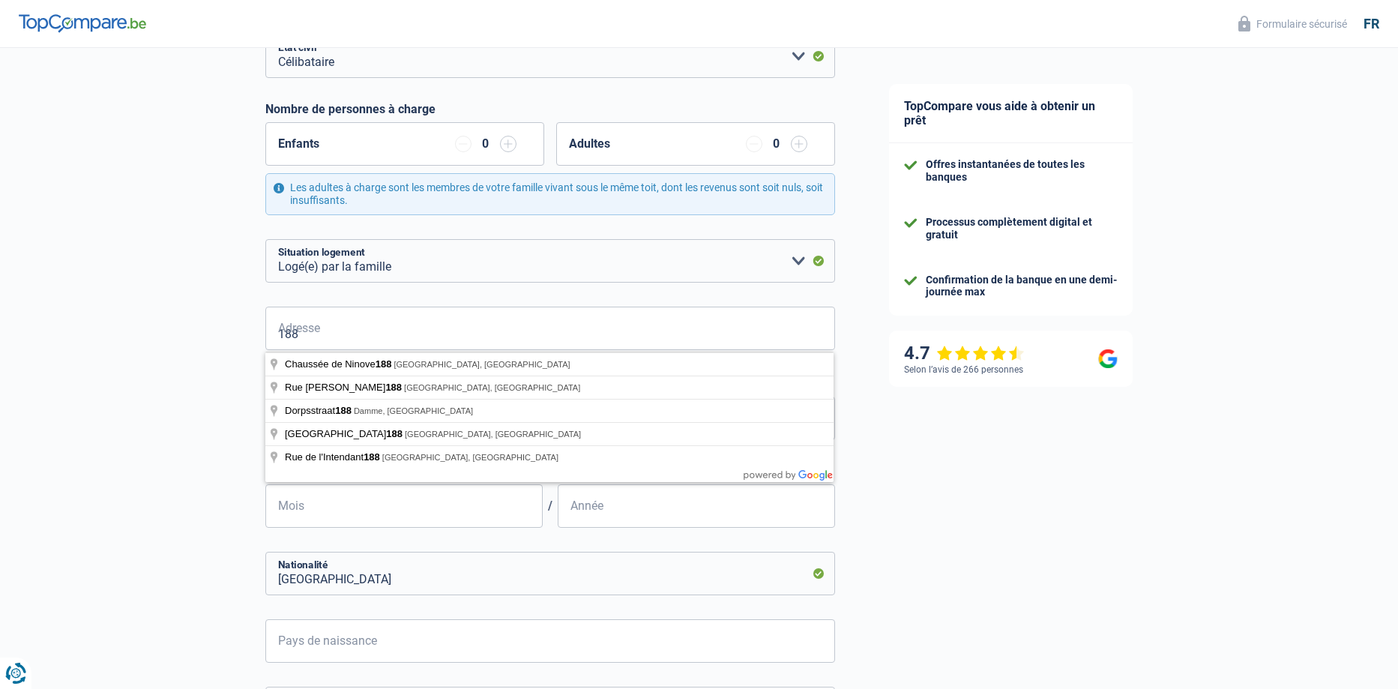
click at [139, 224] on div "Chance de réussite de votre simulation est de 60% 1 2 3 4 5 Rajoutez +20% en co…" at bounding box center [431, 382] width 862 height 1131
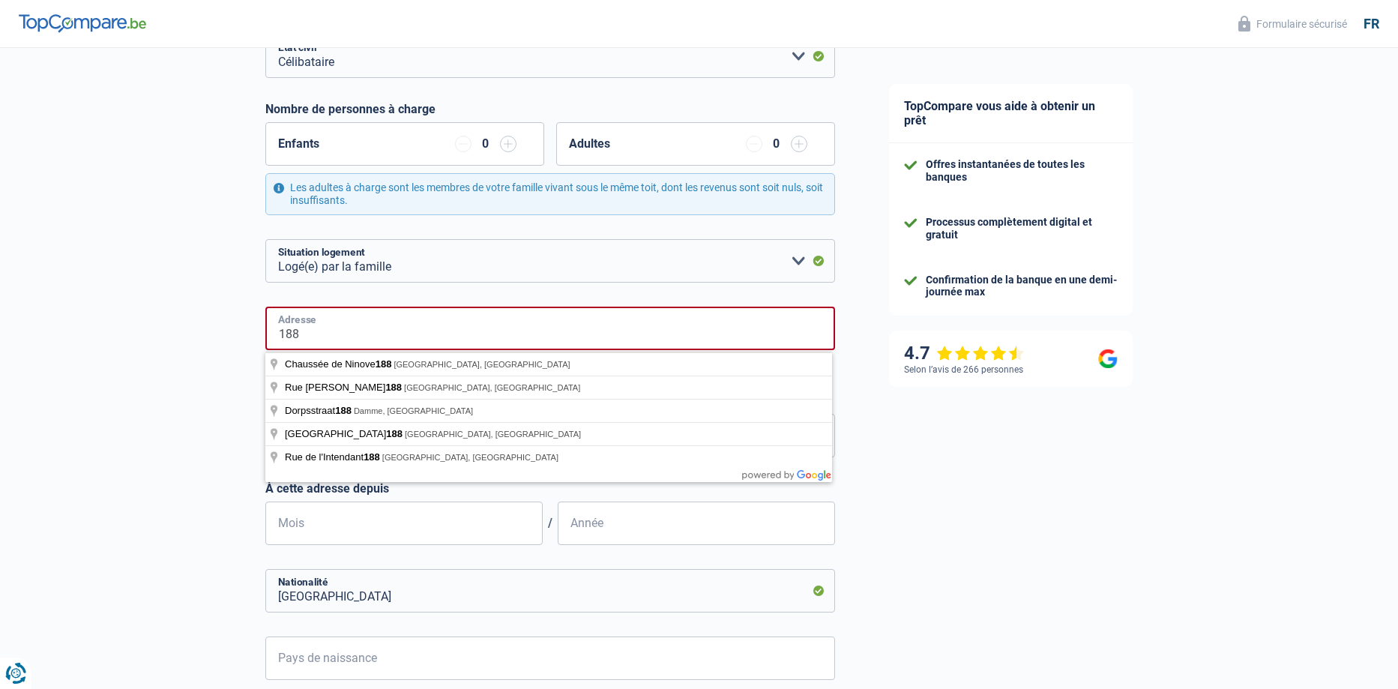
click at [318, 332] on input "188" at bounding box center [550, 327] width 570 height 43
type input "1"
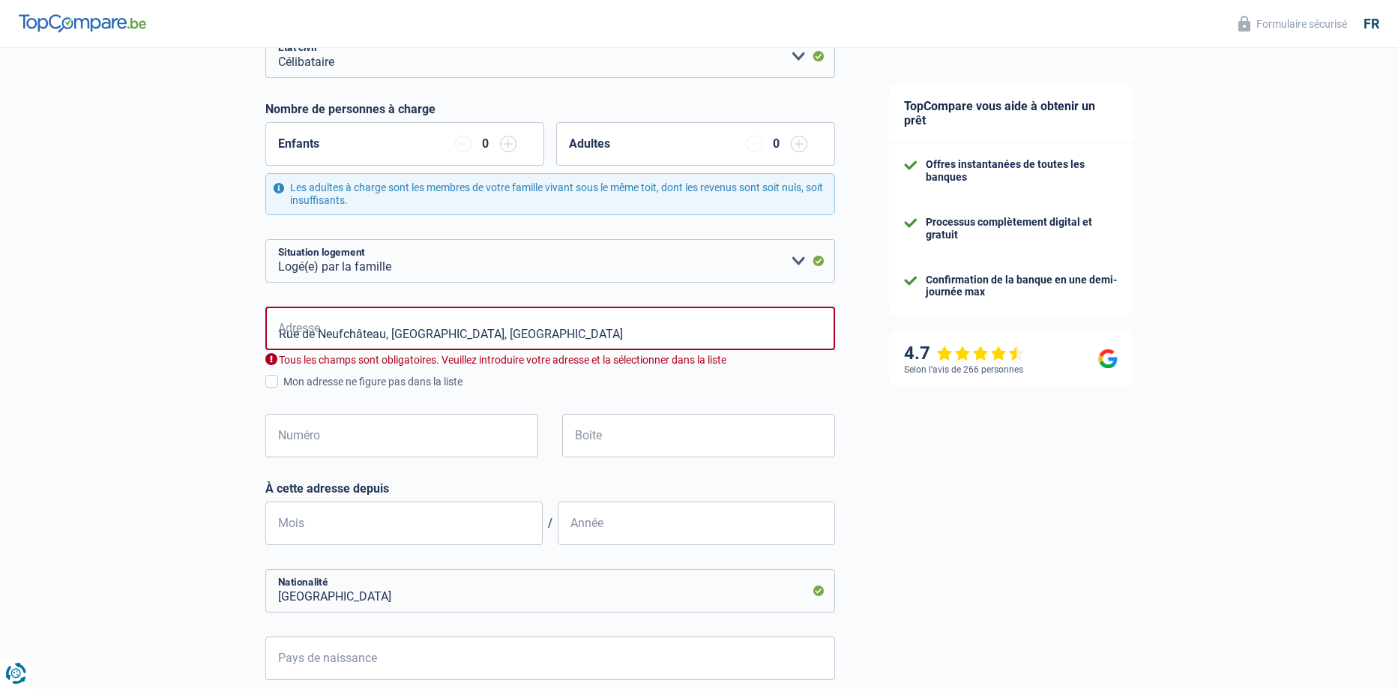
type input "Rue de Neufchâteau, 6600, Bastogne, BE"
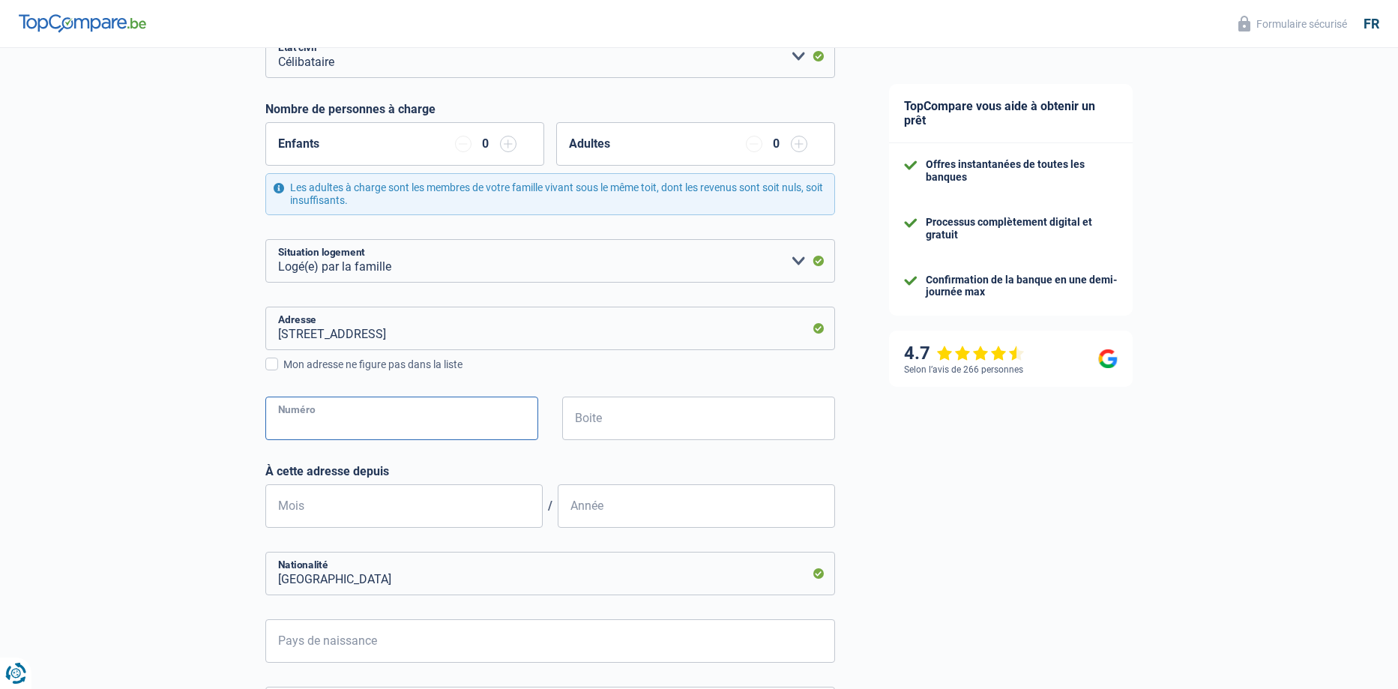
click at [323, 425] on input "Numéro" at bounding box center [401, 417] width 273 height 43
type input "188"
click at [316, 517] on input "Mois" at bounding box center [403, 505] width 277 height 43
type input "11"
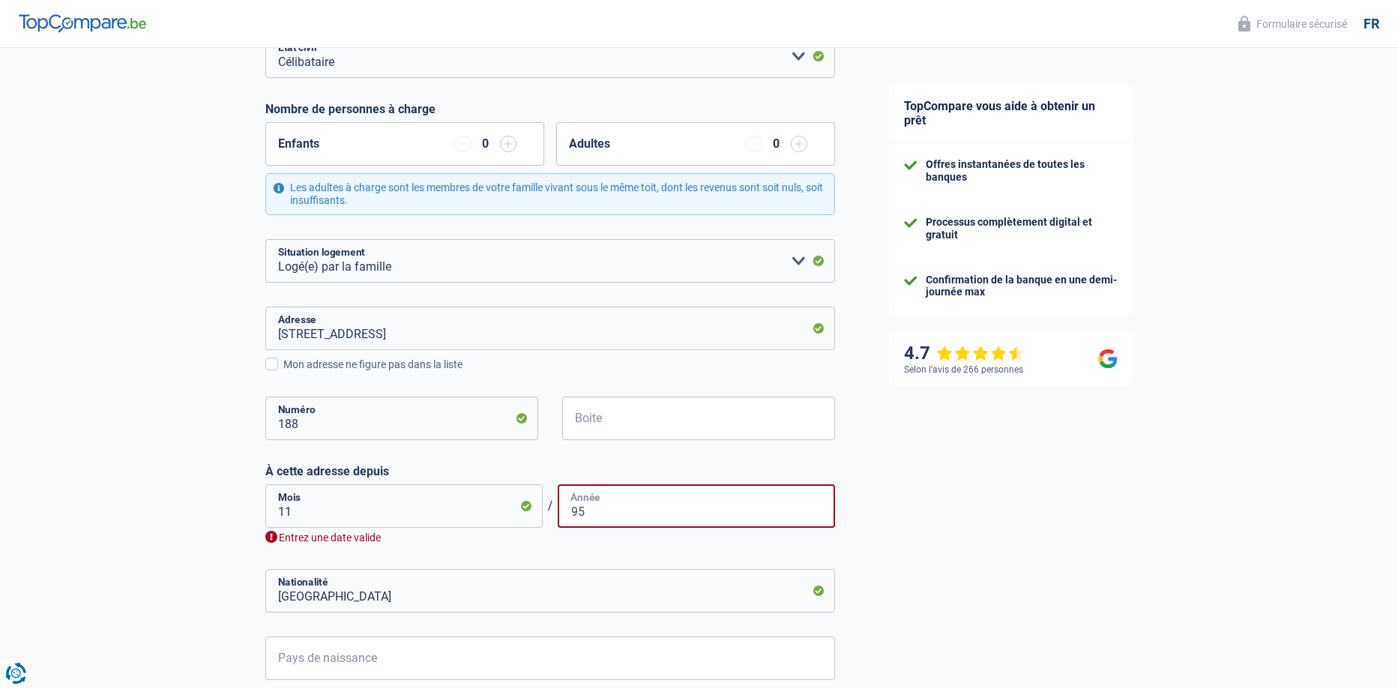
type input "9"
click at [300, 515] on input "11" at bounding box center [403, 505] width 277 height 43
type input "12"
click at [594, 509] on input "Année" at bounding box center [696, 505] width 277 height 43
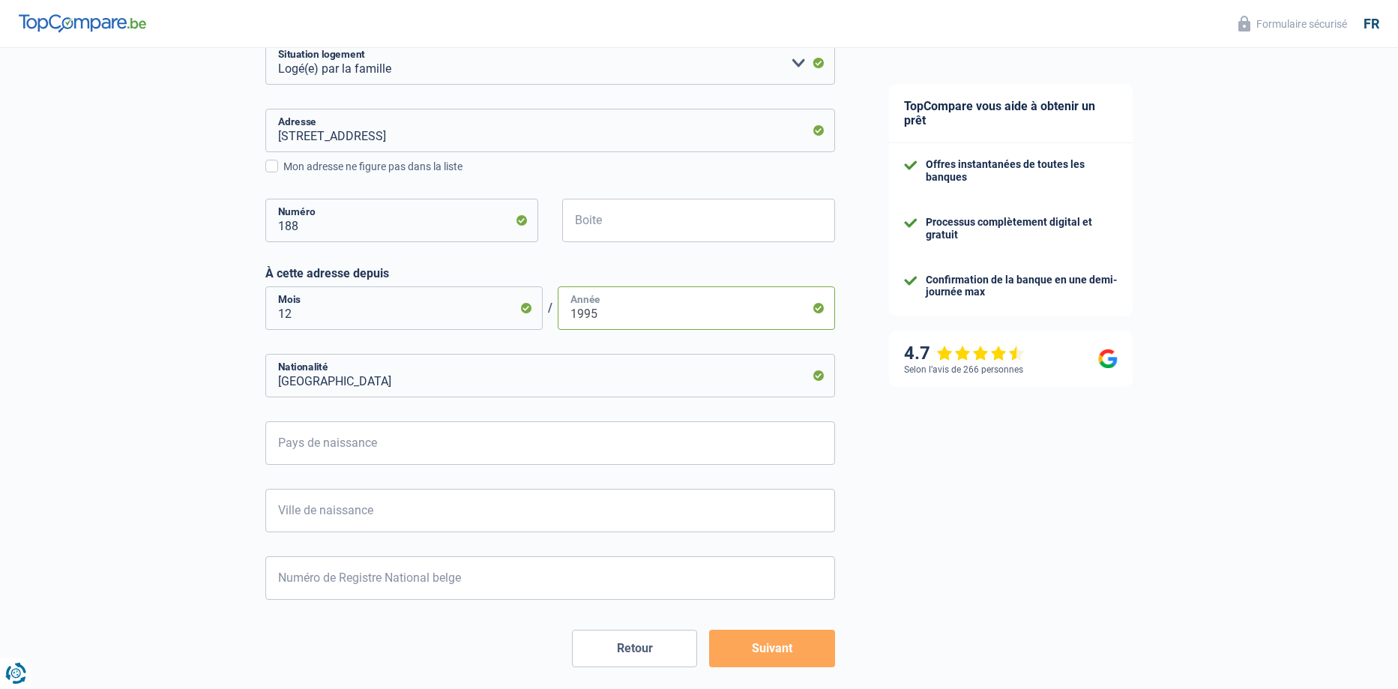
scroll to position [489, 0]
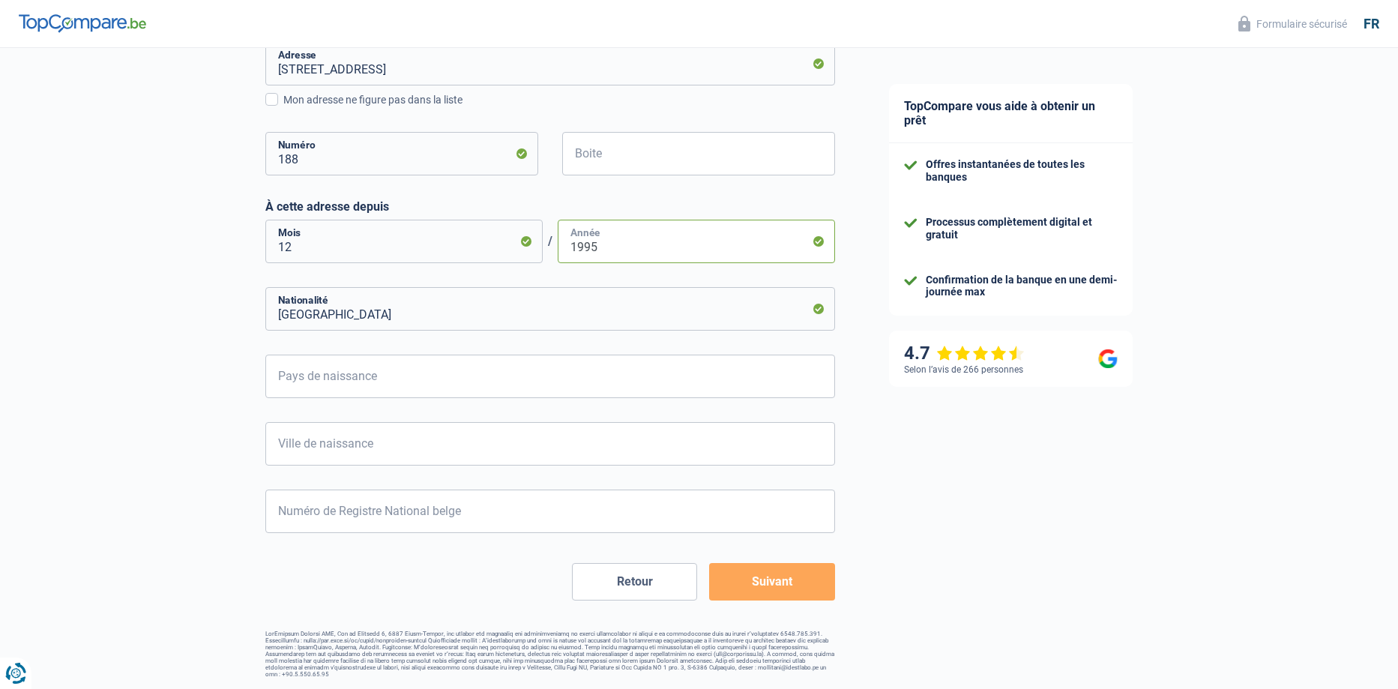
type input "1995"
click at [292, 381] on input "Pays de naissance" at bounding box center [550, 375] width 570 height 43
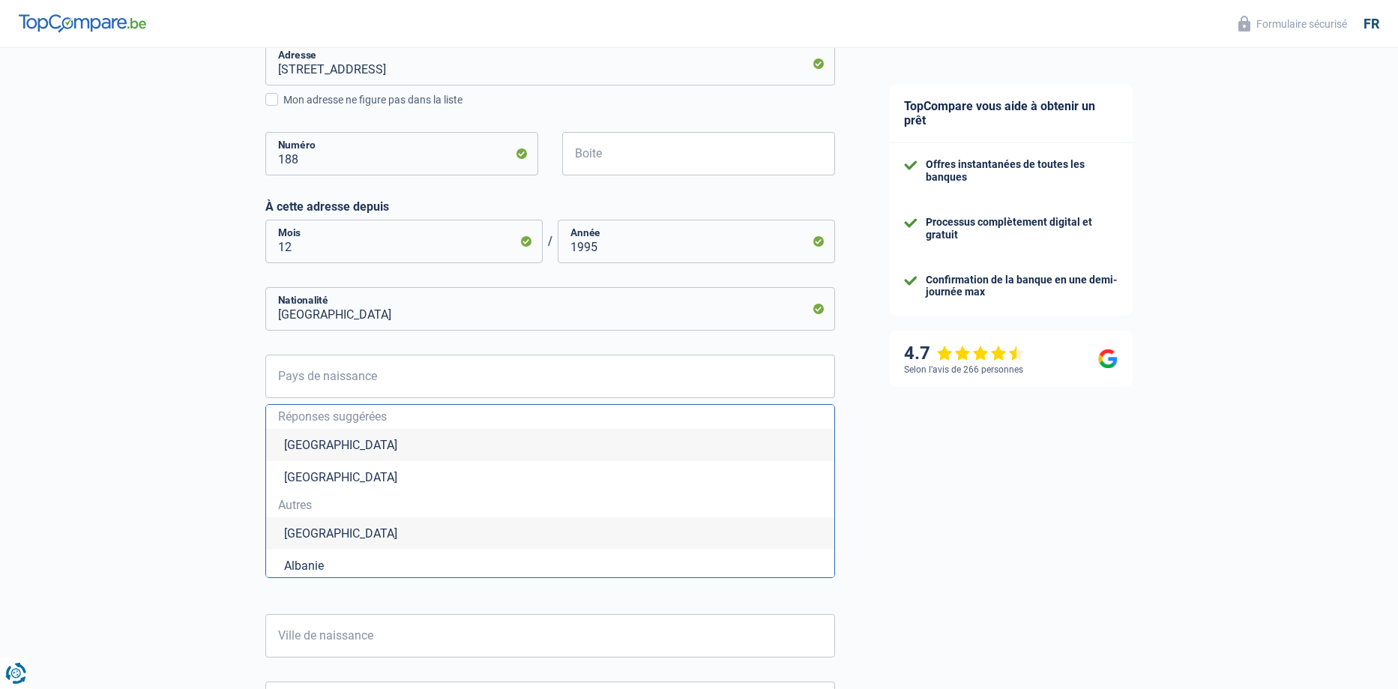
click at [333, 445] on li "Belgique" at bounding box center [550, 445] width 568 height 32
type input "Belgique"
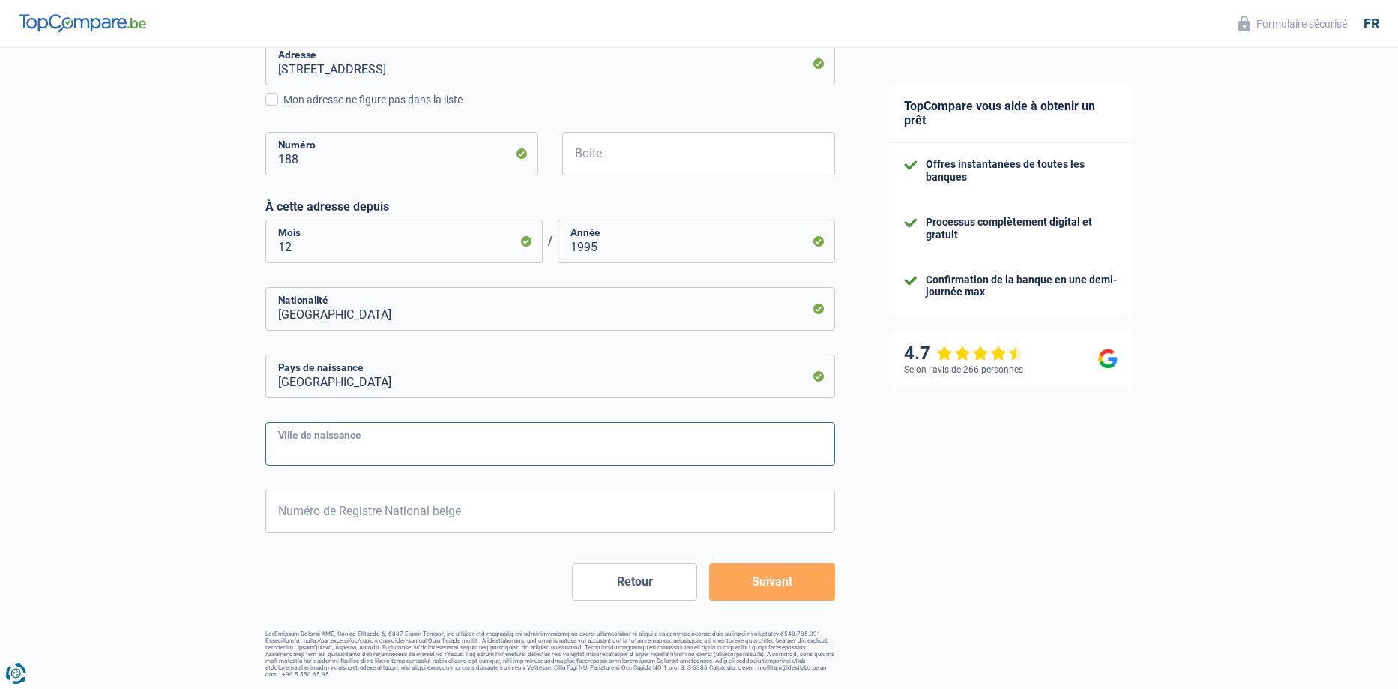
click at [300, 456] on input "Ville de naissance" at bounding box center [550, 443] width 570 height 43
type input "Bastogne"
click at [320, 514] on input "Numéro de Registre National belge" at bounding box center [550, 510] width 570 height 43
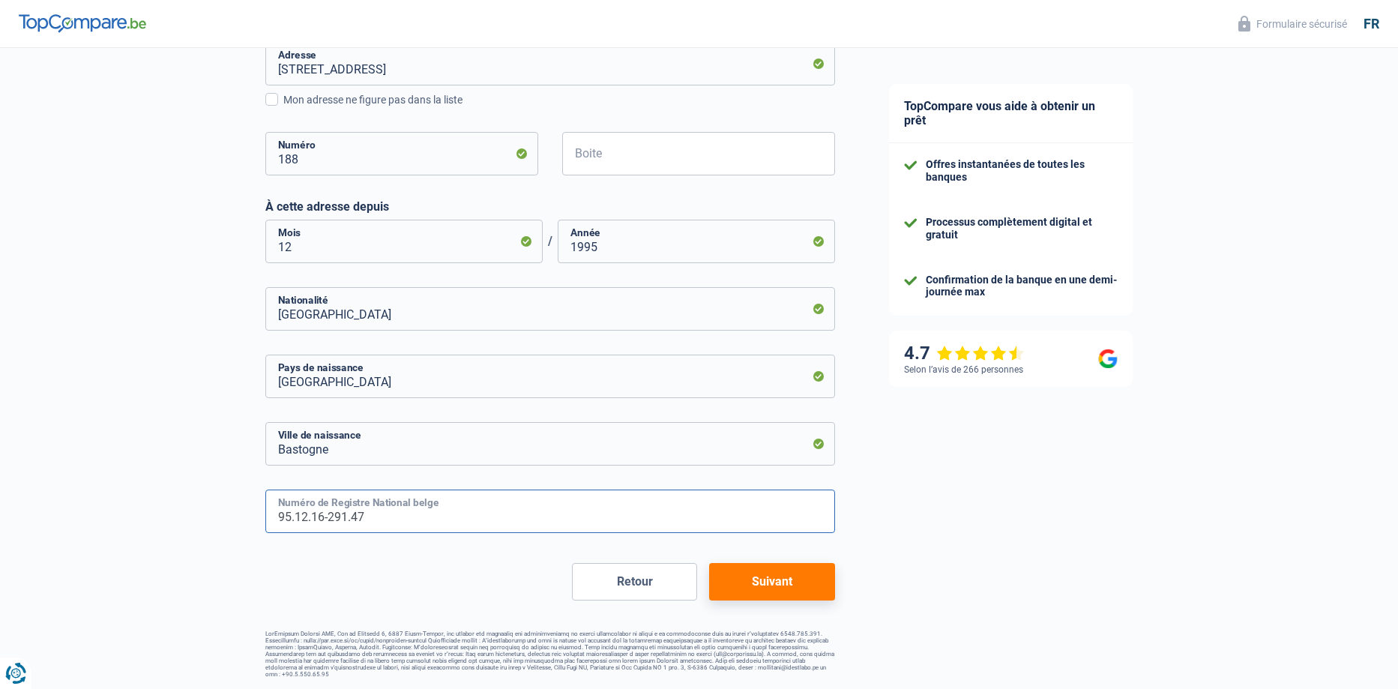
type input "95.12.16-291.47"
click at [767, 587] on button "Suivant" at bounding box center [771, 581] width 125 height 37
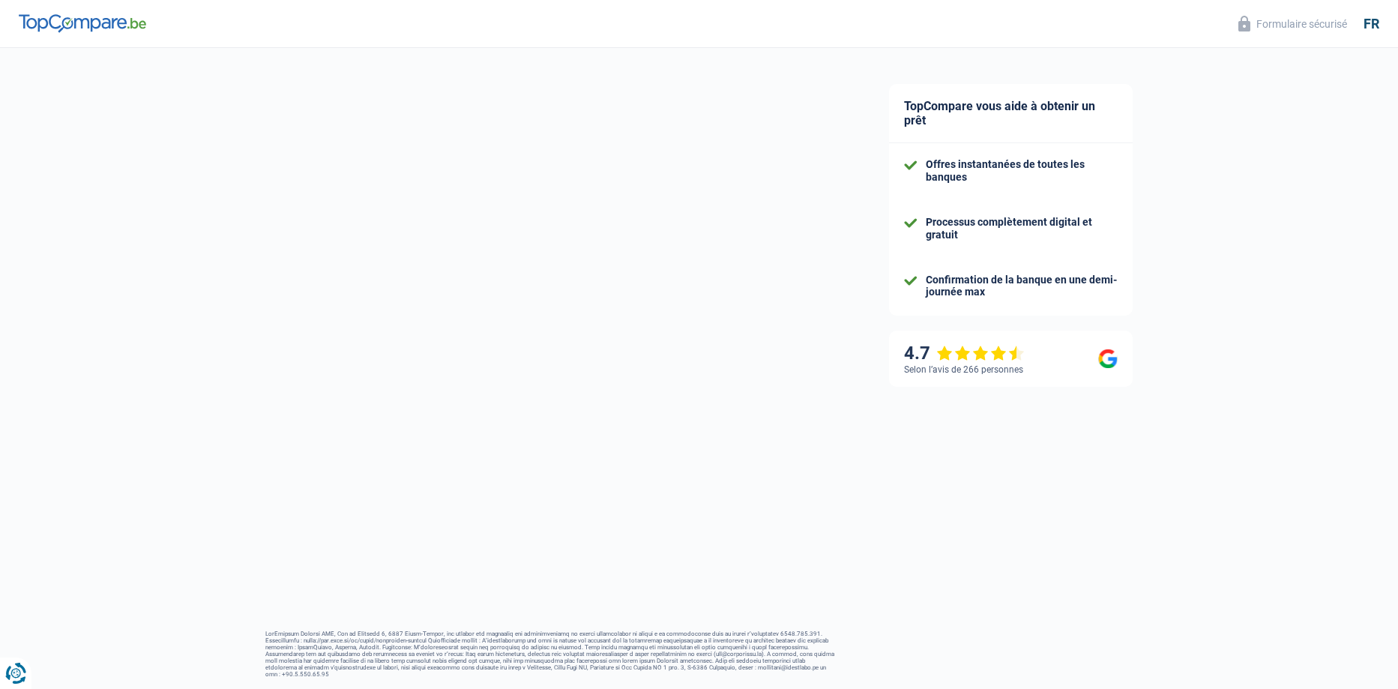
select select "netSalary"
select select "mealVouchers"
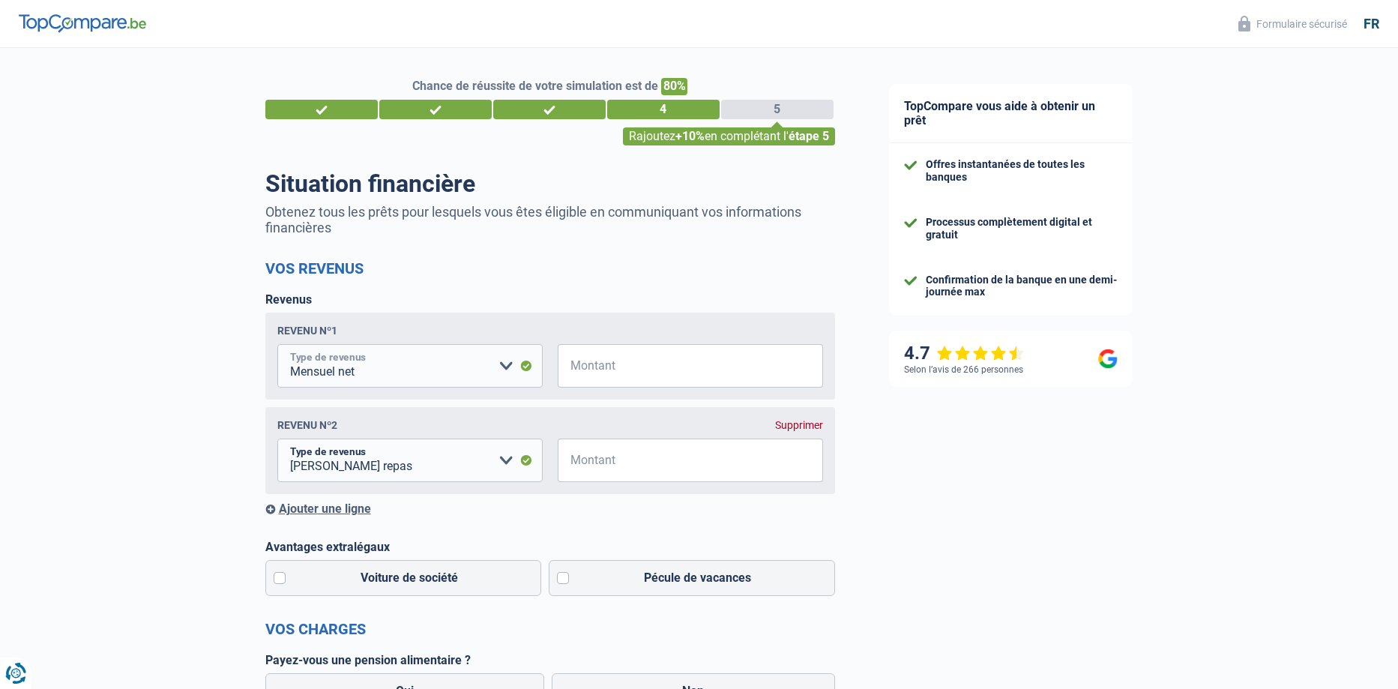
click at [510, 368] on select "Allocation d'handicap Allocations chômage Allocations familiales Chèques repas …" at bounding box center [409, 365] width 265 height 43
click at [175, 381] on div "Chance de réussite de votre simulation est de 80% 1 2 3 4 5 Rajoutez +10% en co…" at bounding box center [431, 612] width 862 height 1140
click at [588, 363] on input "Montant" at bounding box center [699, 365] width 247 height 43
type input "1.300"
click at [595, 470] on input "Montant" at bounding box center [699, 459] width 247 height 43
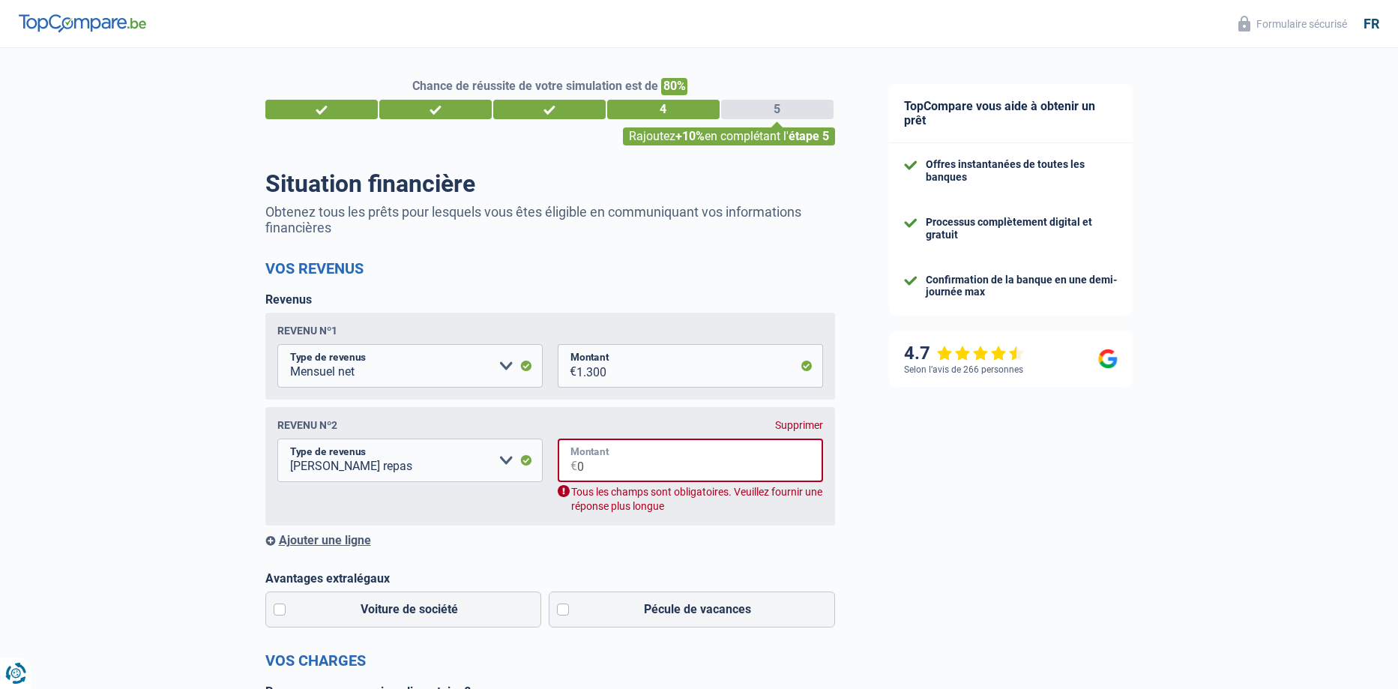
type input "0"
click at [506, 462] on select "Allocation d'handicap Allocations chômage Allocations familiales Chèques repas …" at bounding box center [409, 459] width 265 height 43
click at [934, 542] on div "TopCompare vous aide à obtenir un prêt Offres instantanées de toutes les banque…" at bounding box center [1130, 633] width 537 height 1171
click at [506, 463] on select "Allocation d'handicap Allocations chômage Allocations familiales Chèques repas …" at bounding box center [409, 459] width 265 height 43
select select "netSalary"
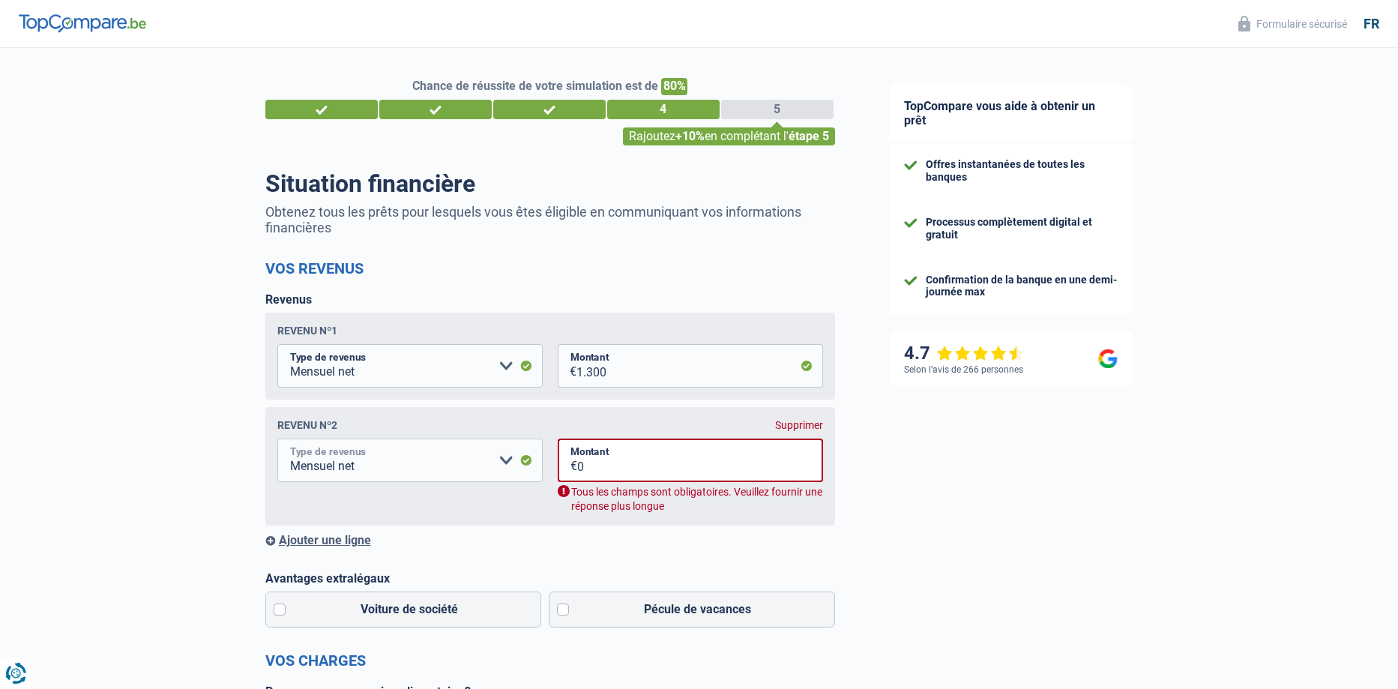
click at [277, 441] on select "Allocation d'handicap Allocations chômage Allocations familiales Chèques repas …" at bounding box center [409, 459] width 265 height 43
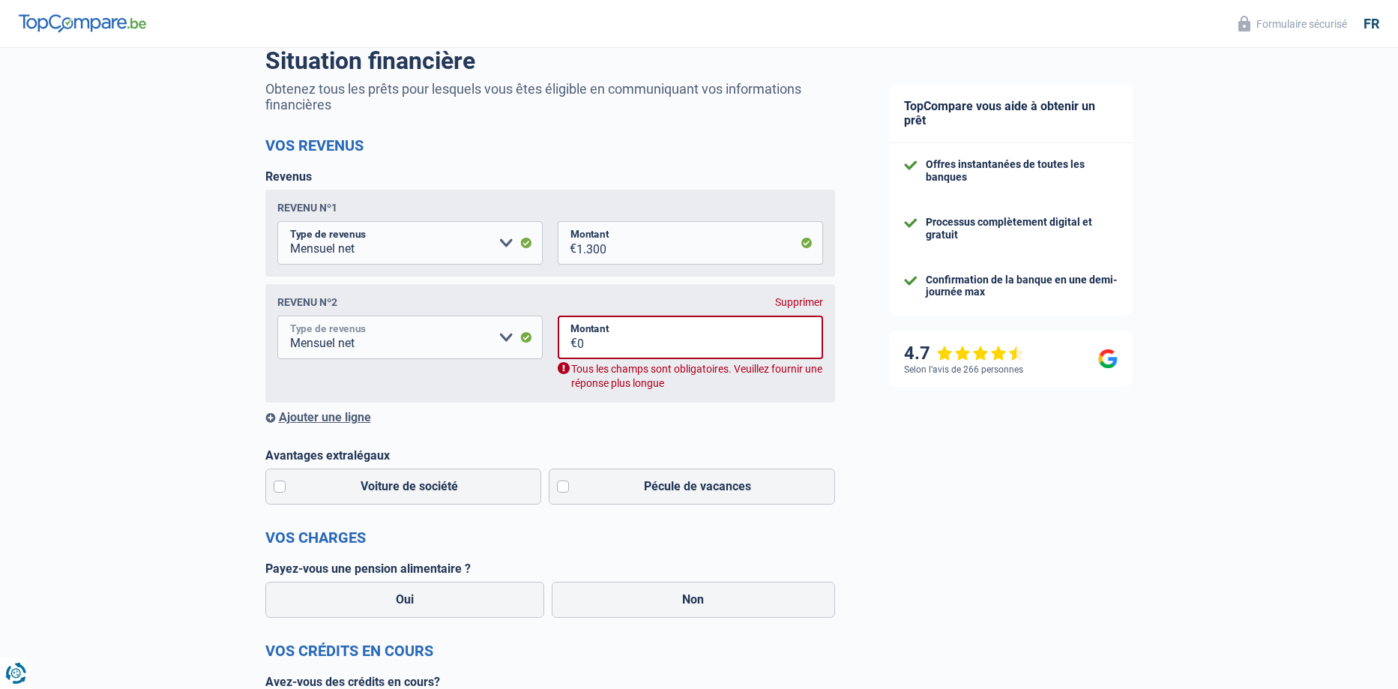
scroll to position [150, 0]
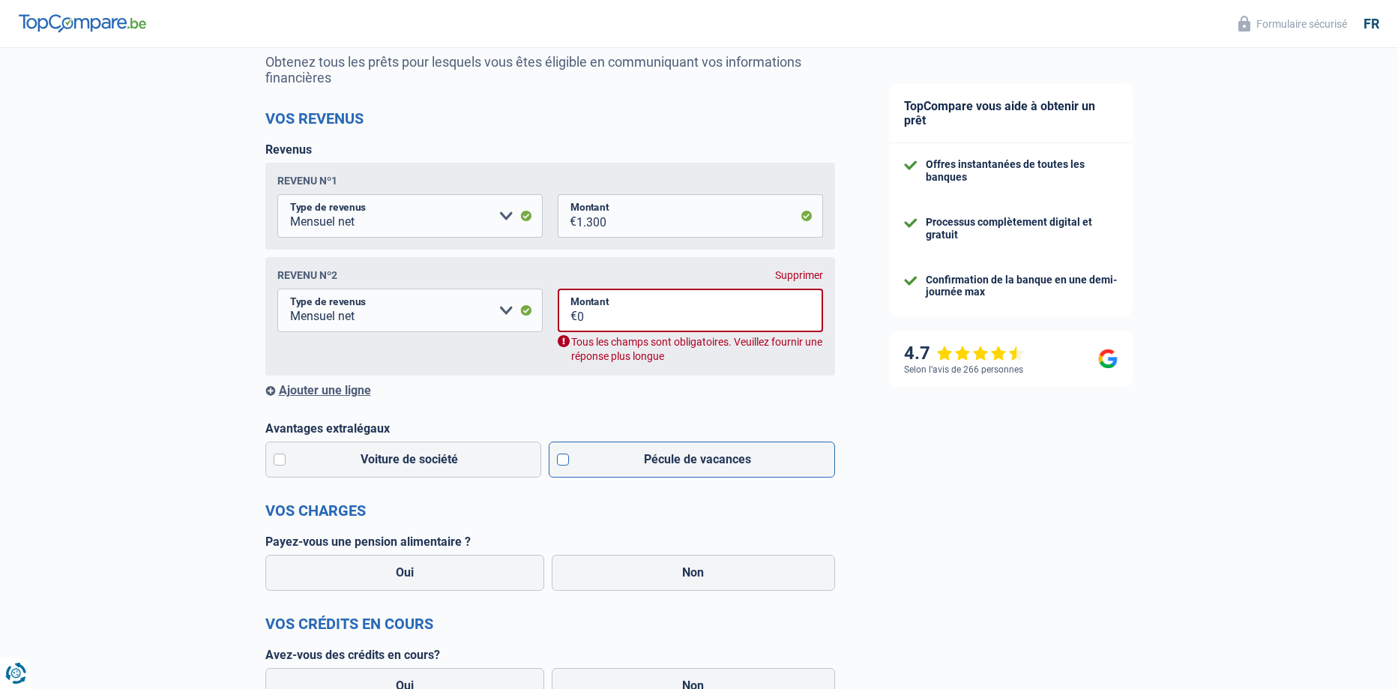
click at [565, 459] on label "Pécule de vacances" at bounding box center [692, 459] width 286 height 36
click at [565, 459] on input "Pécule de vacances" at bounding box center [692, 459] width 286 height 36
checkbox input "true"
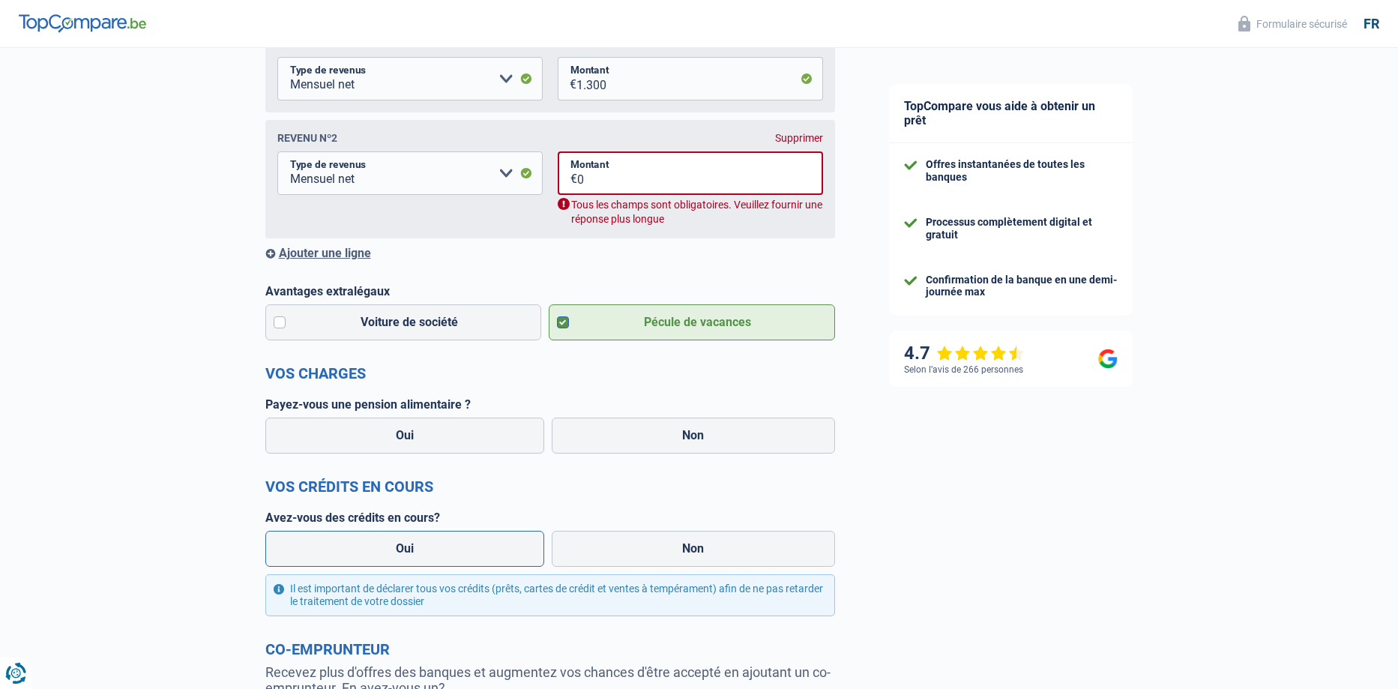
scroll to position [300, 0]
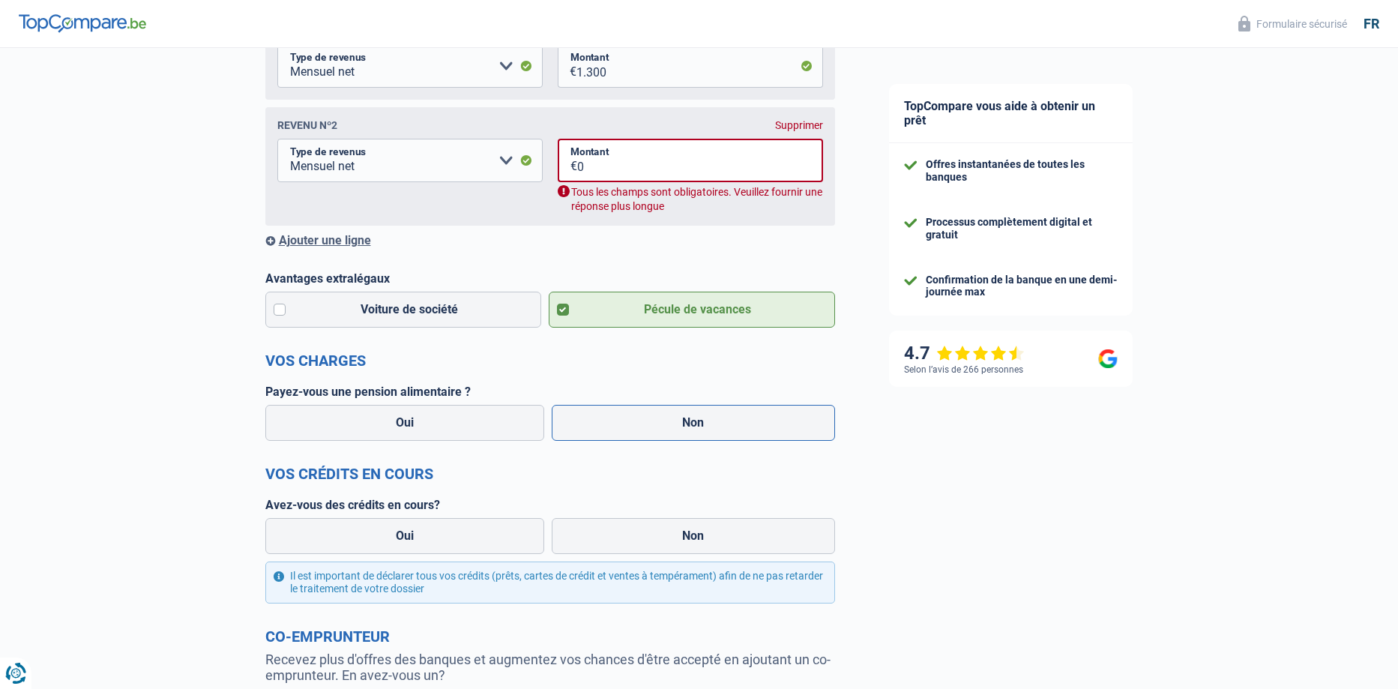
click at [644, 426] on label "Non" at bounding box center [693, 423] width 283 height 36
click at [644, 426] on input "Non" at bounding box center [693, 423] width 283 height 36
radio input "true"
select select "mealVouchers"
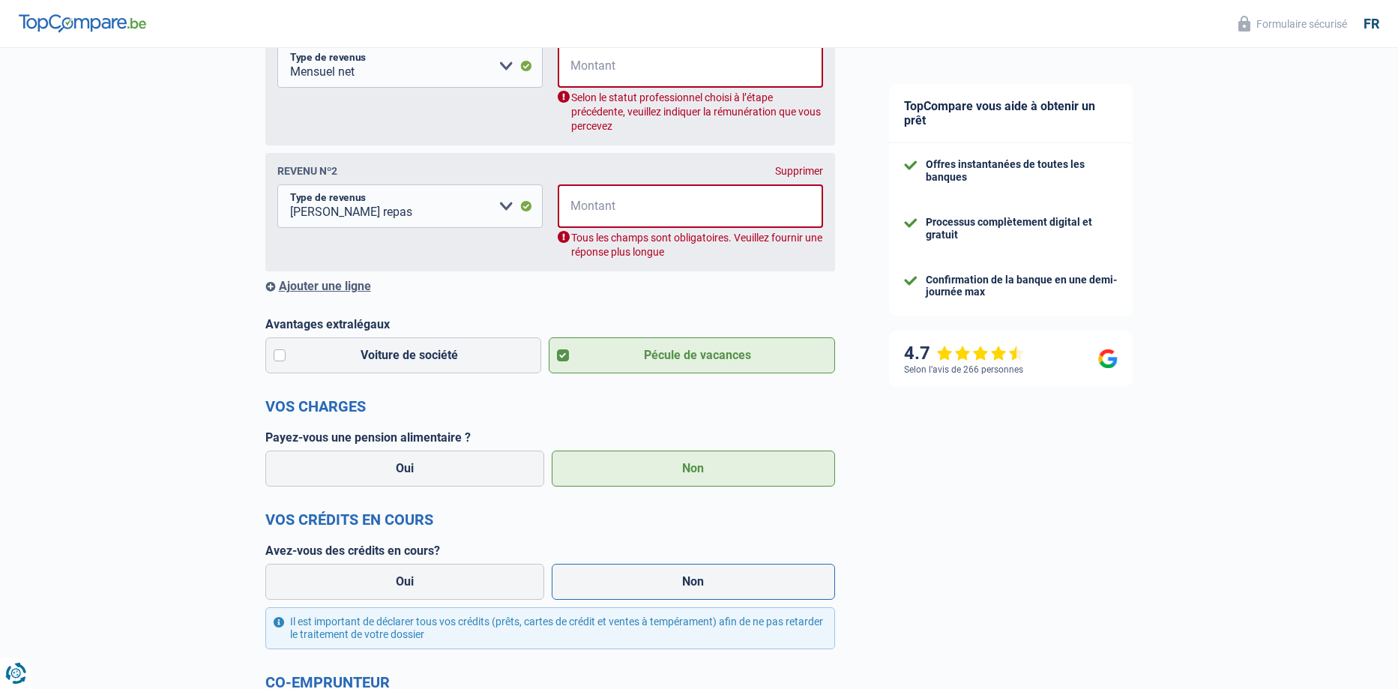
click at [659, 579] on label "Non" at bounding box center [693, 582] width 283 height 36
click at [659, 579] on input "Non" at bounding box center [693, 582] width 283 height 36
radio input "true"
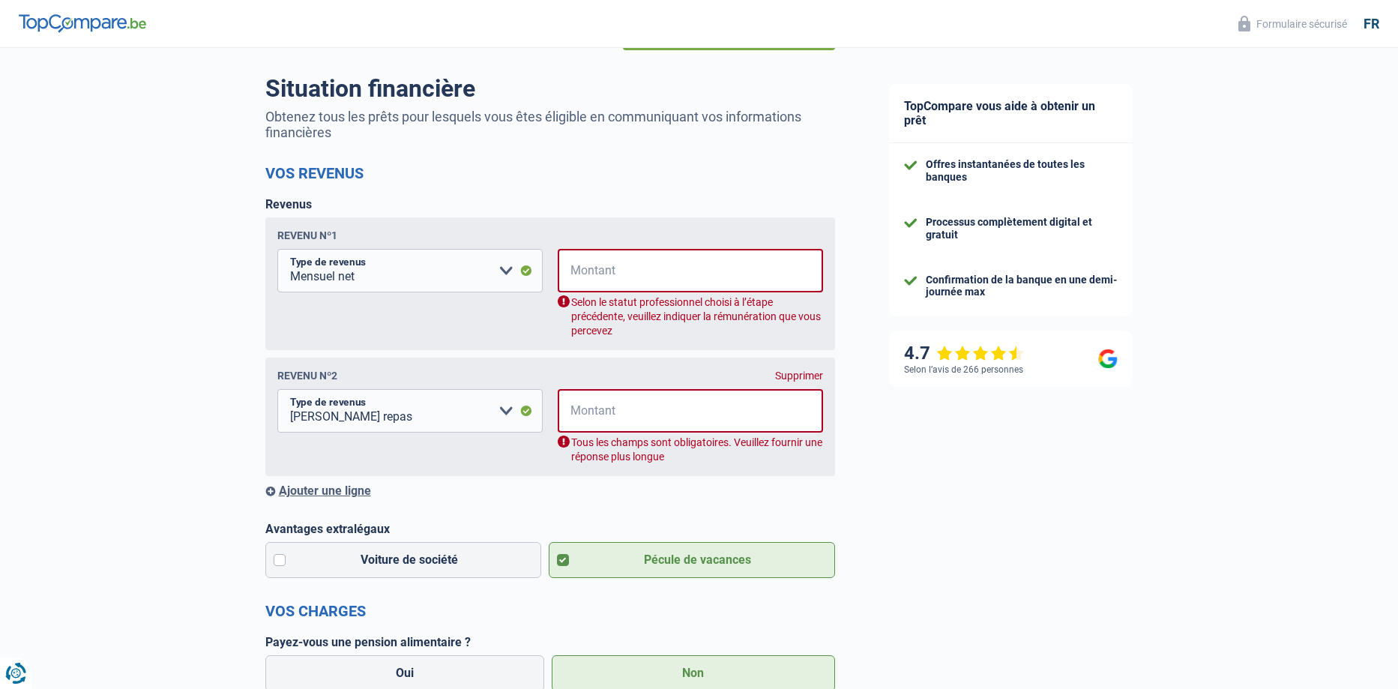
scroll to position [75, 0]
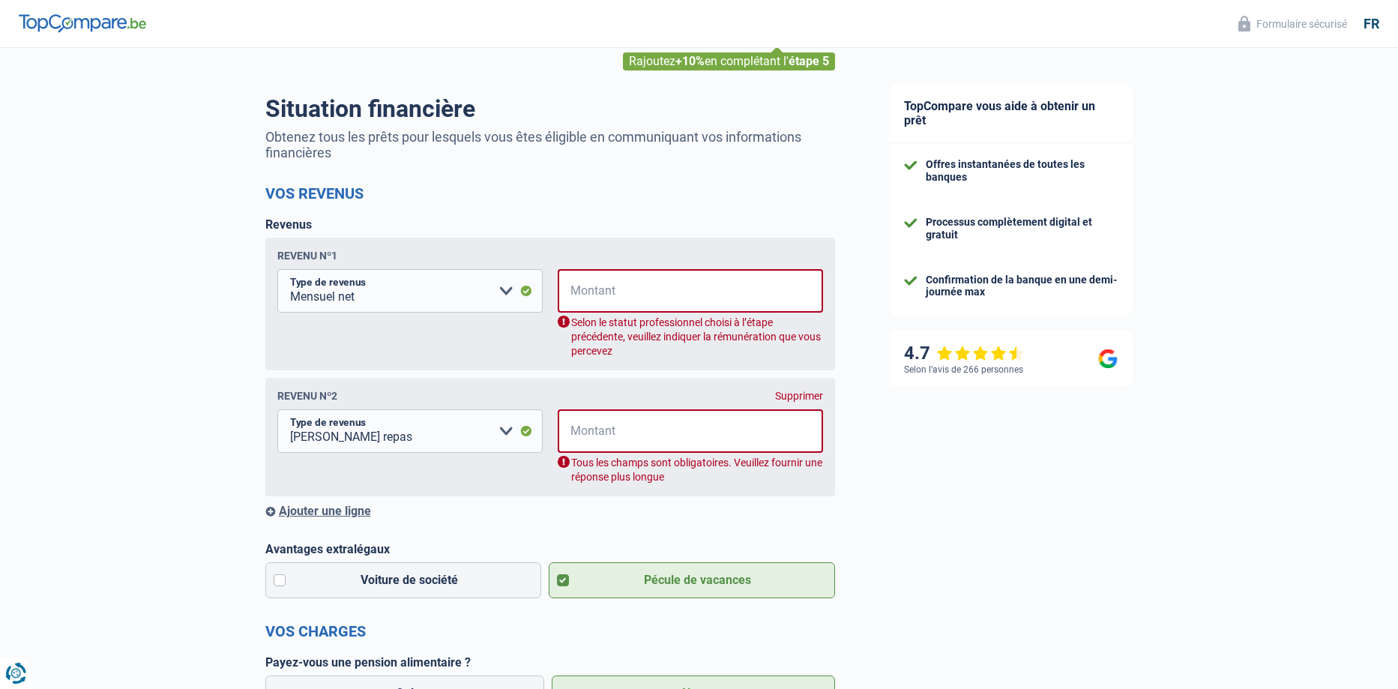
click at [572, 294] on span "€" at bounding box center [567, 290] width 19 height 43
click at [576, 292] on span "€" at bounding box center [567, 290] width 19 height 43
click at [525, 295] on select "Allocation d'handicap Allocations chômage Allocations familiales Chèques repas …" at bounding box center [409, 290] width 265 height 43
click at [277, 271] on select "Allocation d'handicap Allocations chômage Allocations familiales Chèques repas …" at bounding box center [409, 290] width 265 height 43
click at [580, 294] on input "Montant" at bounding box center [700, 290] width 246 height 43
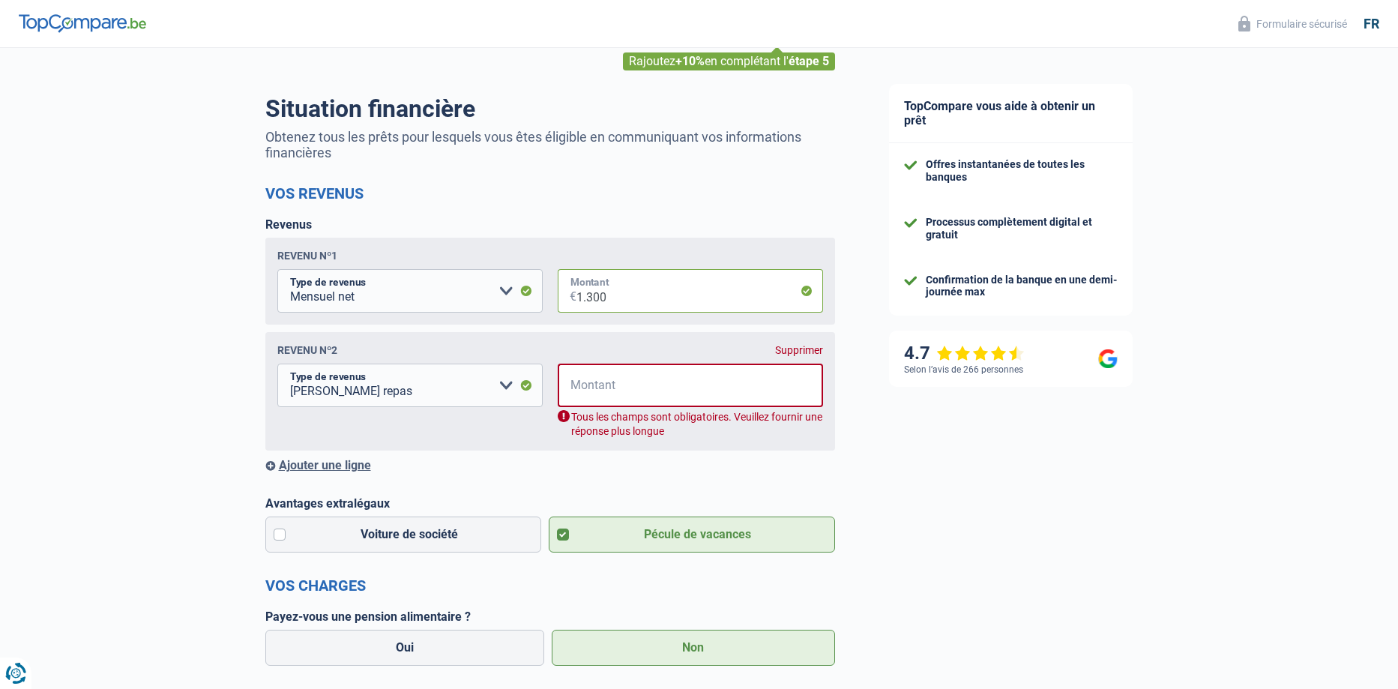
type input "1.300"
click at [573, 387] on span "€" at bounding box center [567, 384] width 19 height 43
click at [585, 390] on input "Montant" at bounding box center [700, 384] width 246 height 43
click at [506, 388] on select "Allocation d'handicap Allocations chômage Allocations familiales Chèques repas …" at bounding box center [409, 384] width 265 height 43
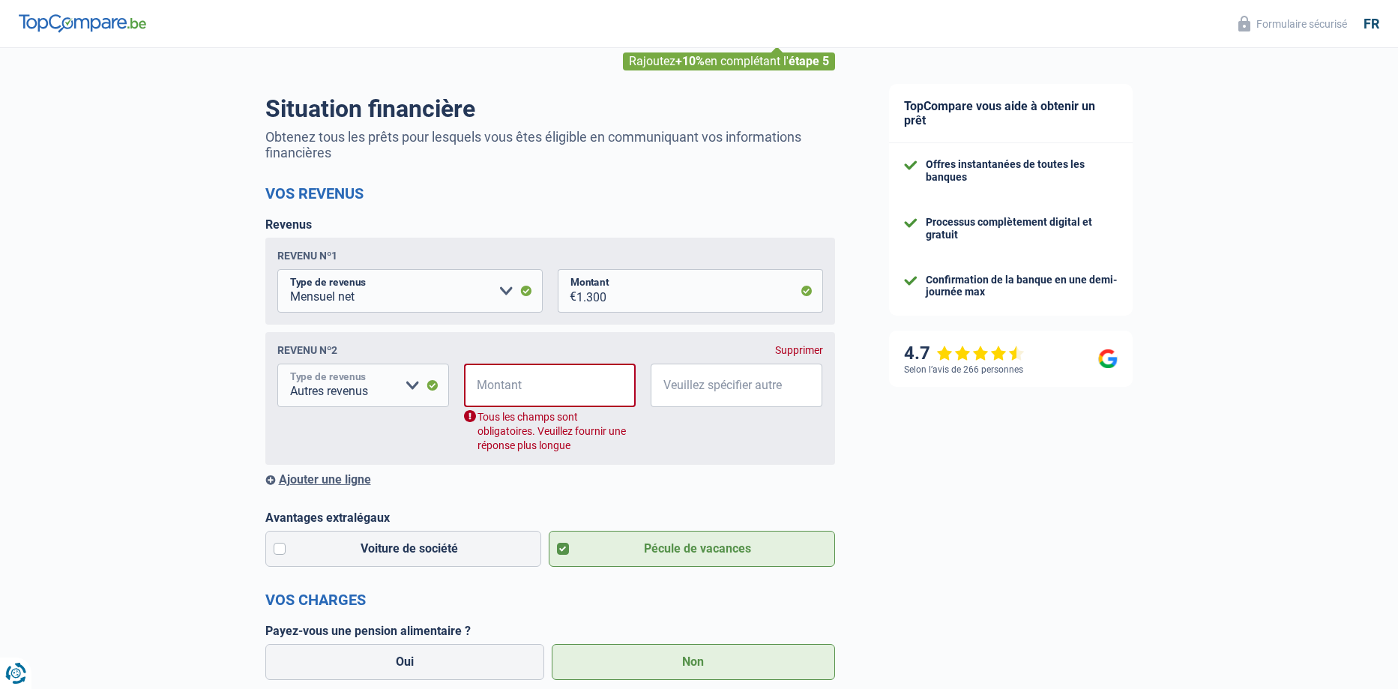
click at [432, 386] on select "Allocation d'handicap Allocations chômage Allocations familiales Chèques repas …" at bounding box center [363, 384] width 172 height 43
select select "netSalary"
click at [277, 366] on select "Allocation d'handicap Allocations chômage Allocations familiales Chèques repas …" at bounding box center [363, 384] width 172 height 43
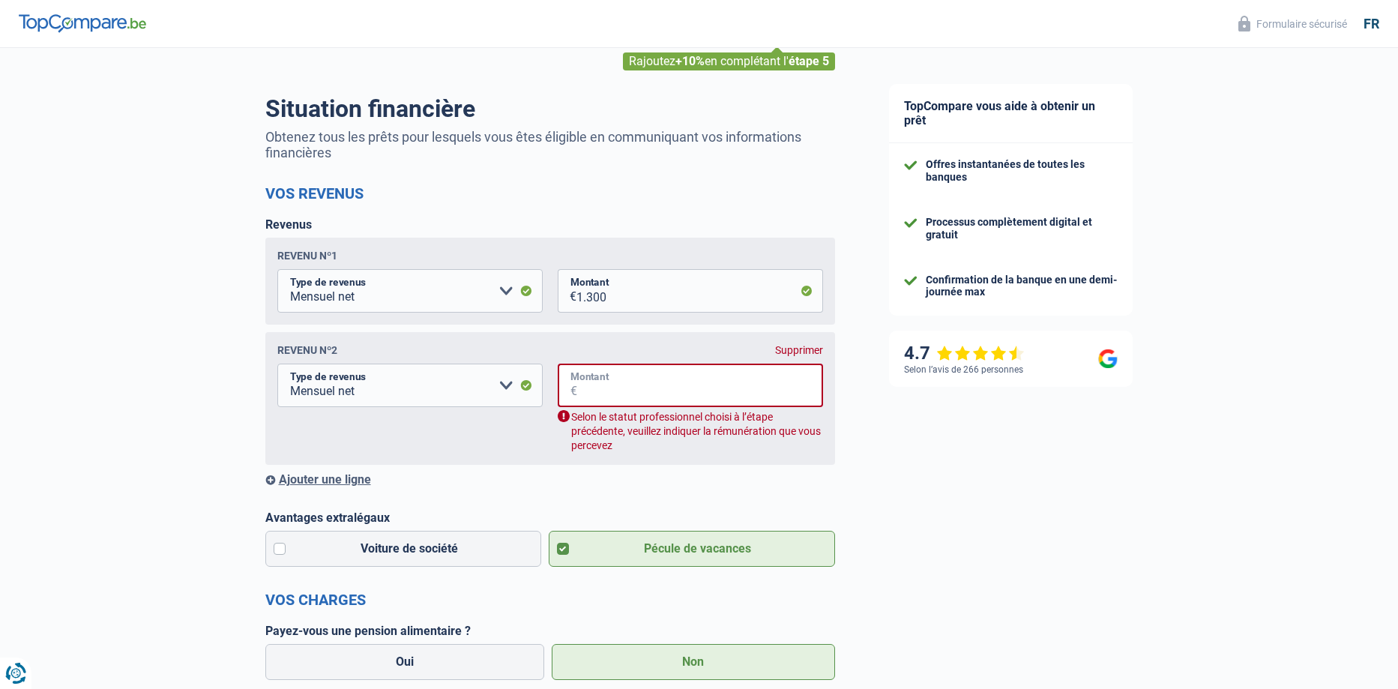
click at [580, 390] on input "Montant" at bounding box center [700, 384] width 246 height 43
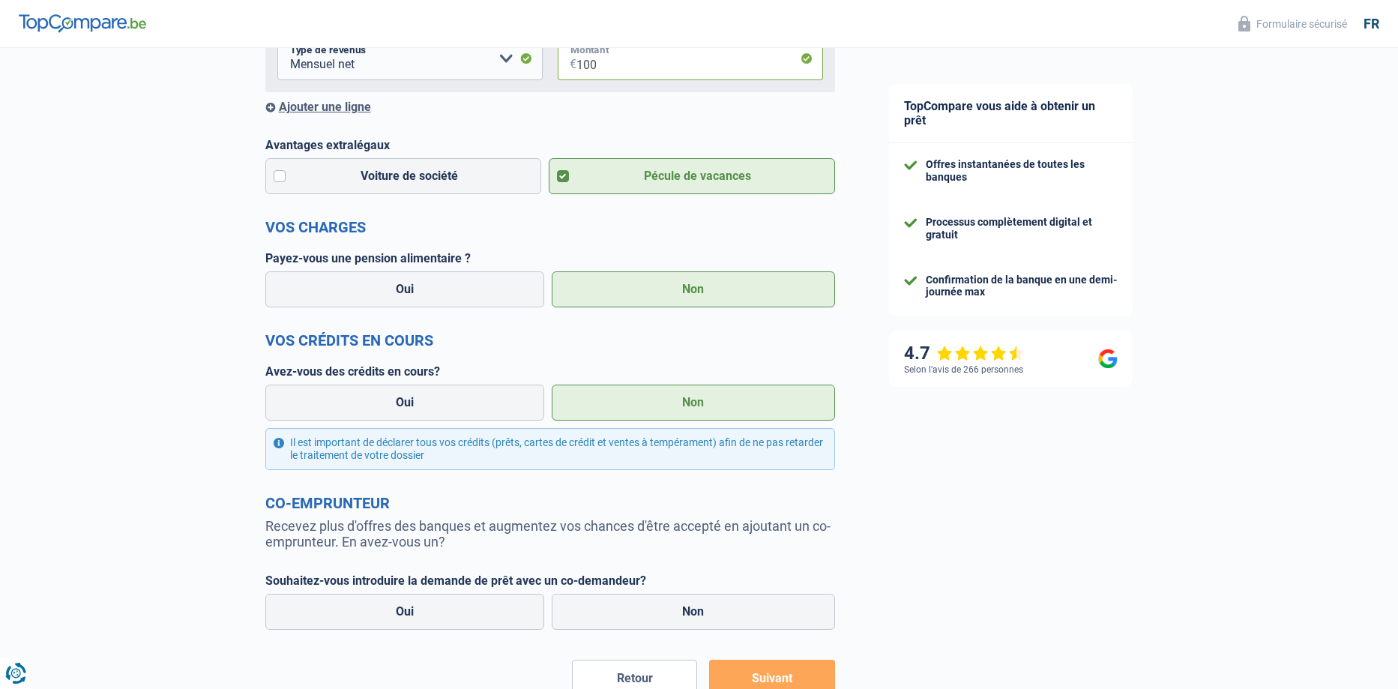
scroll to position [501, 0]
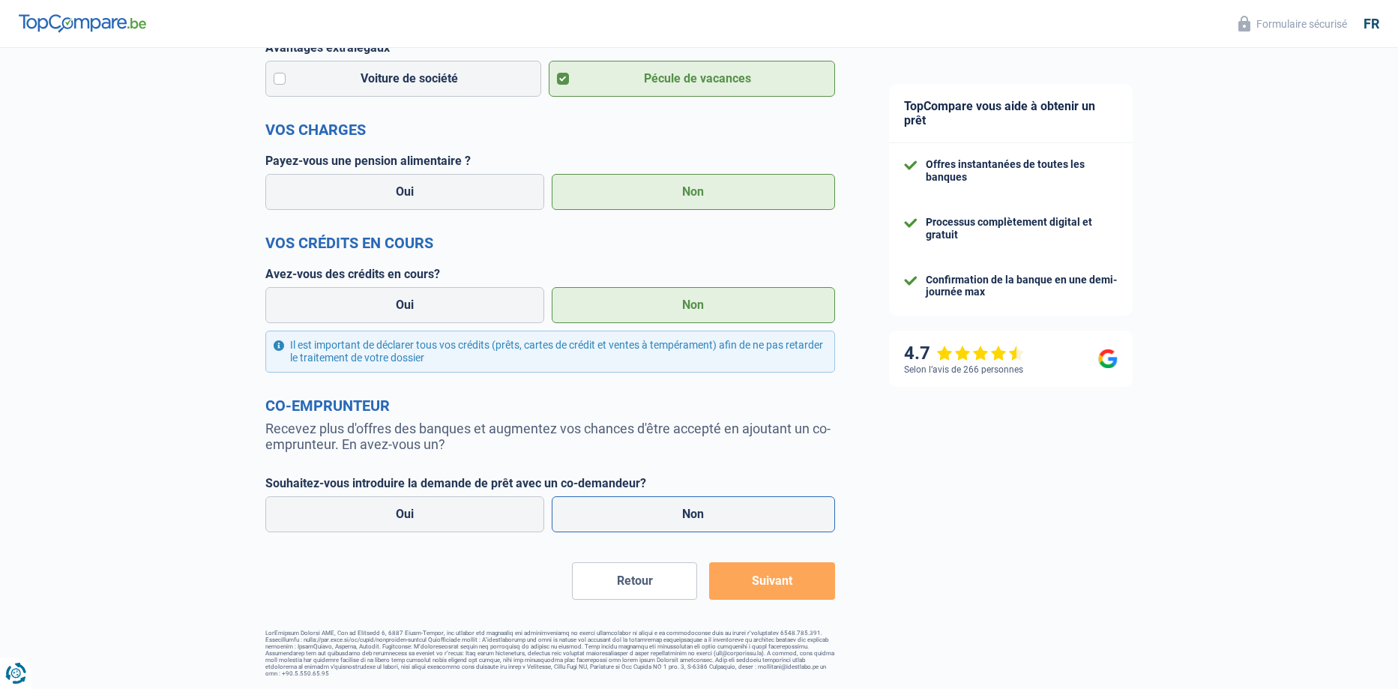
type input "100"
click at [661, 505] on label "Non" at bounding box center [693, 514] width 283 height 36
click at [661, 505] on input "Non" at bounding box center [693, 514] width 283 height 36
radio input "true"
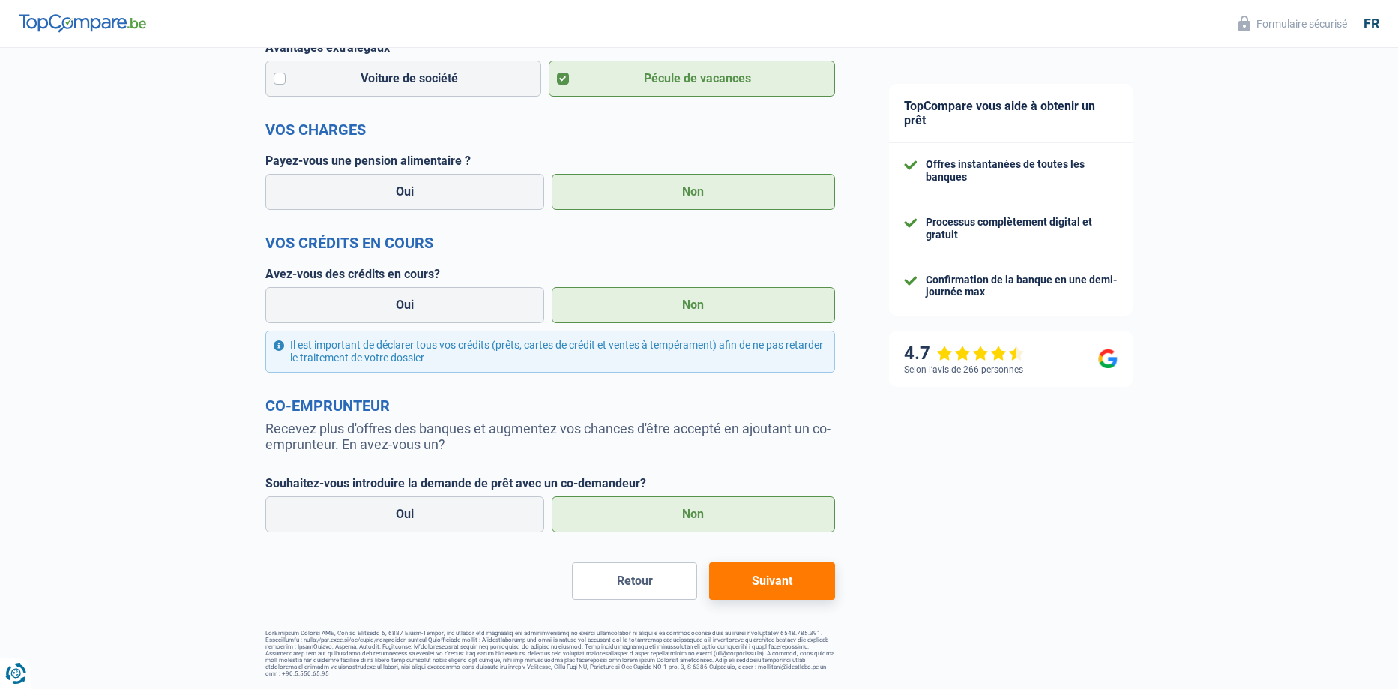
click at [799, 579] on button "Suivant" at bounding box center [771, 580] width 125 height 37
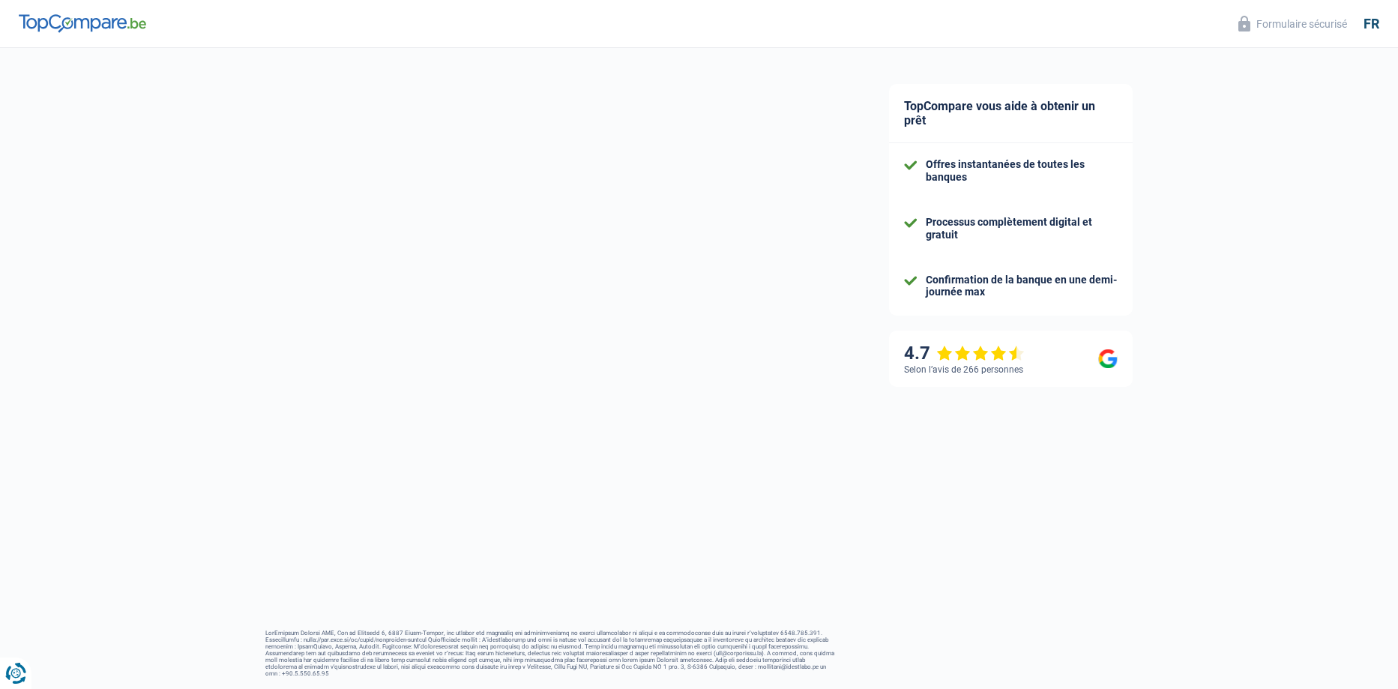
scroll to position [500, 0]
select select "84"
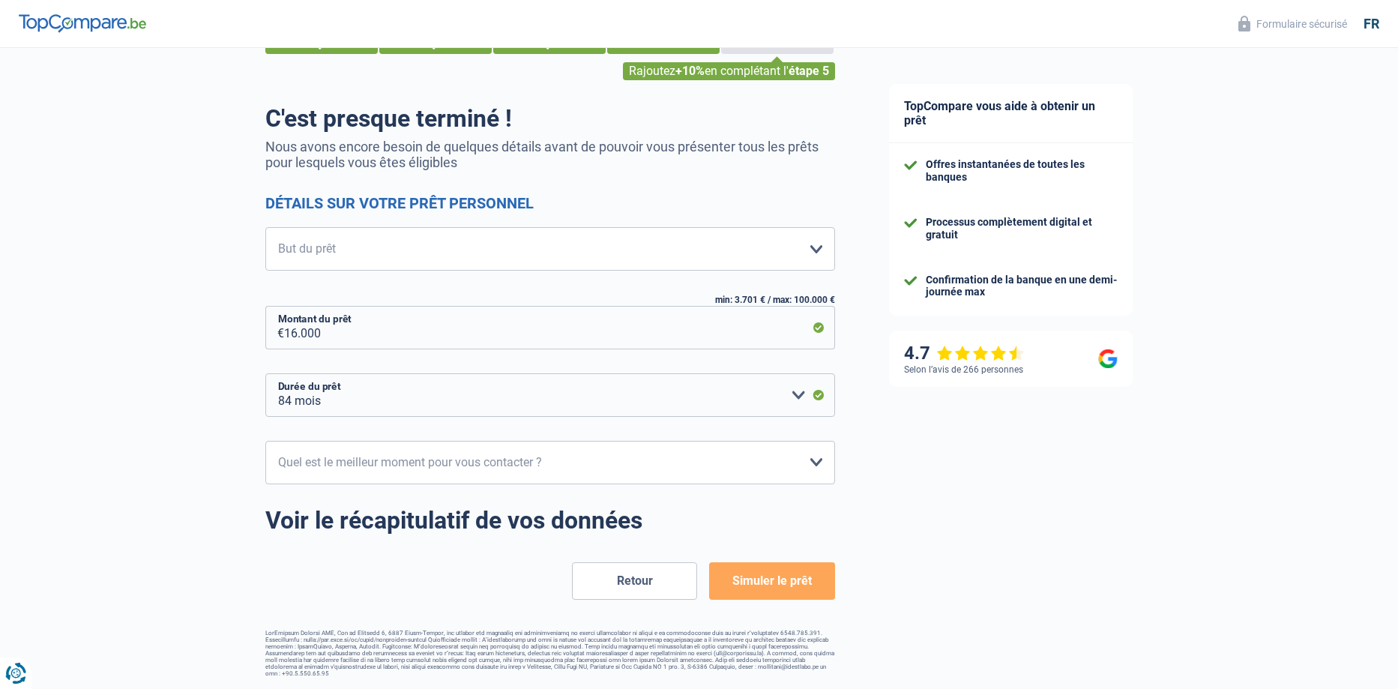
scroll to position [0, 0]
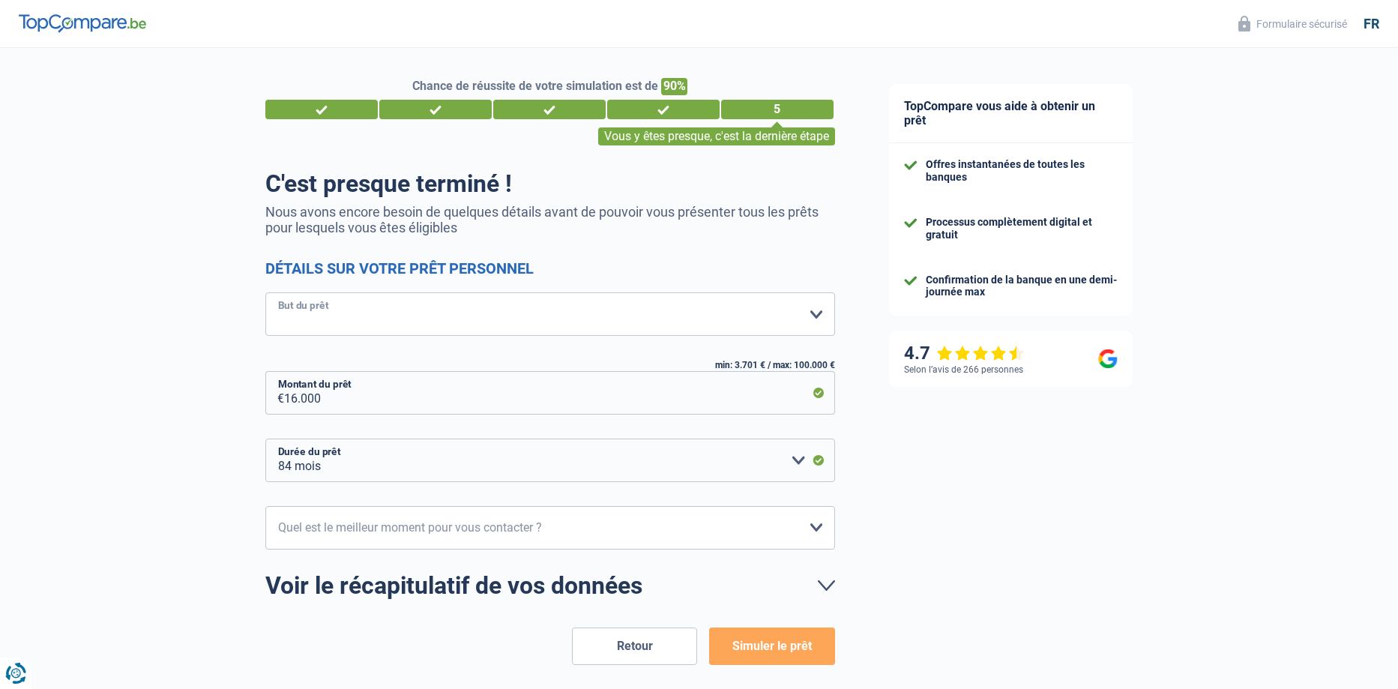
click at [295, 312] on select "Confort maison: meubles, textile, peinture, électroménager, outillage non-profe…" at bounding box center [550, 313] width 570 height 43
select select "household"
click at [265, 294] on select "Confort maison: meubles, textile, peinture, électroménager, outillage non-profe…" at bounding box center [550, 313] width 570 height 43
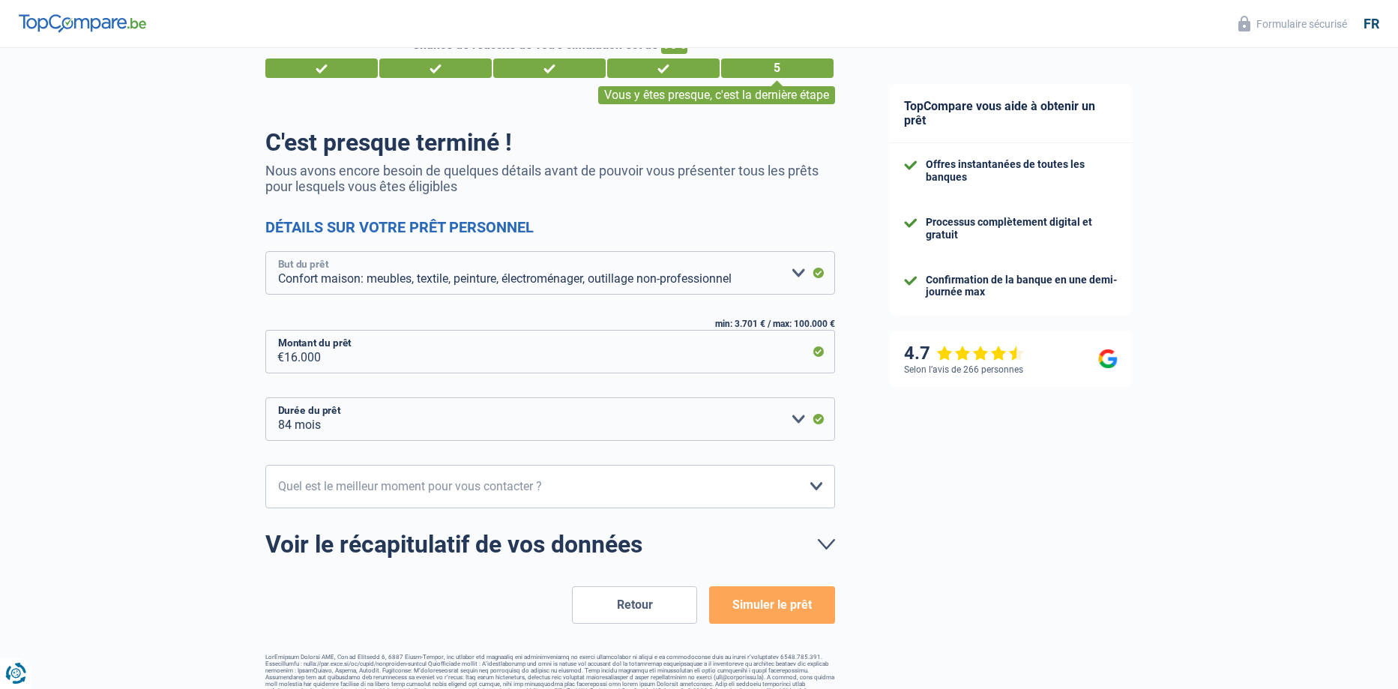
scroll to position [64, 0]
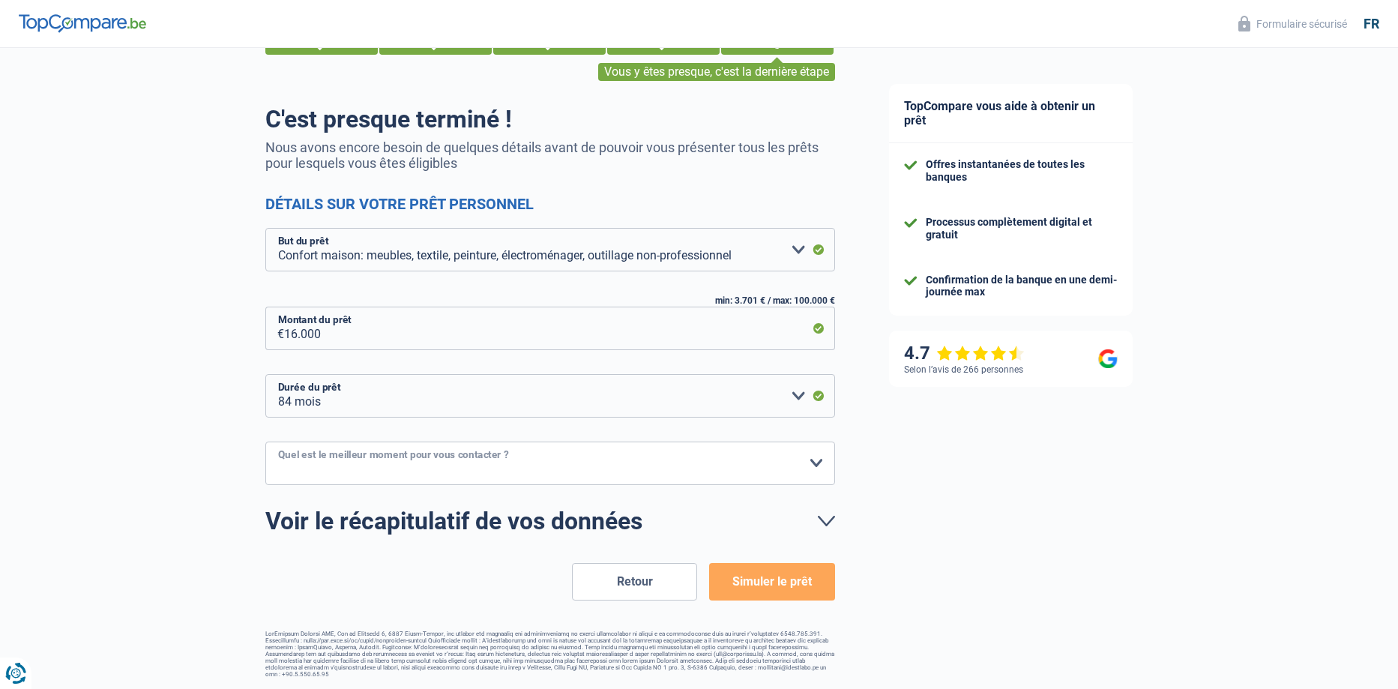
click at [815, 465] on select "10h-12h 12h-14h 14h-16h 16h-18h Veuillez sélectionner une option" at bounding box center [550, 462] width 570 height 43
select select "16-18"
click at [265, 442] on select "10h-12h 12h-14h 14h-16h 16h-18h Veuillez sélectionner une option" at bounding box center [550, 462] width 570 height 43
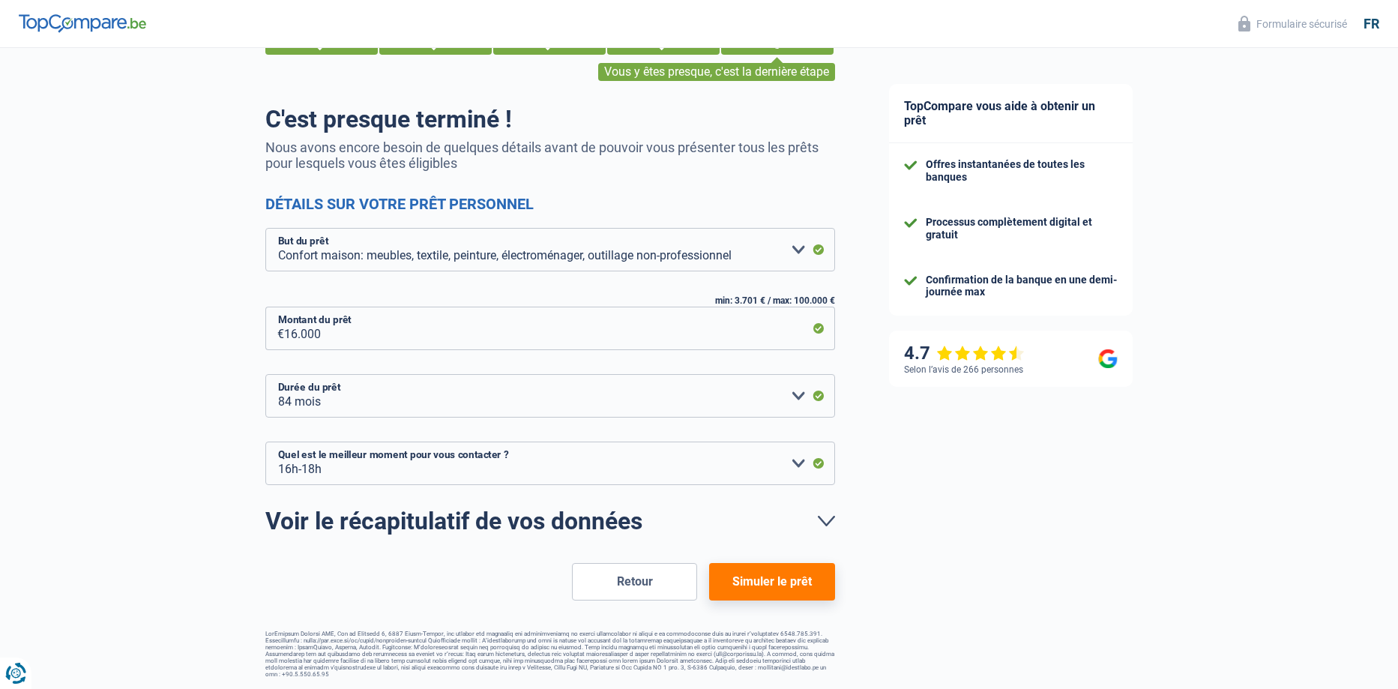
click at [761, 585] on button "Simuler le prêt" at bounding box center [771, 581] width 125 height 37
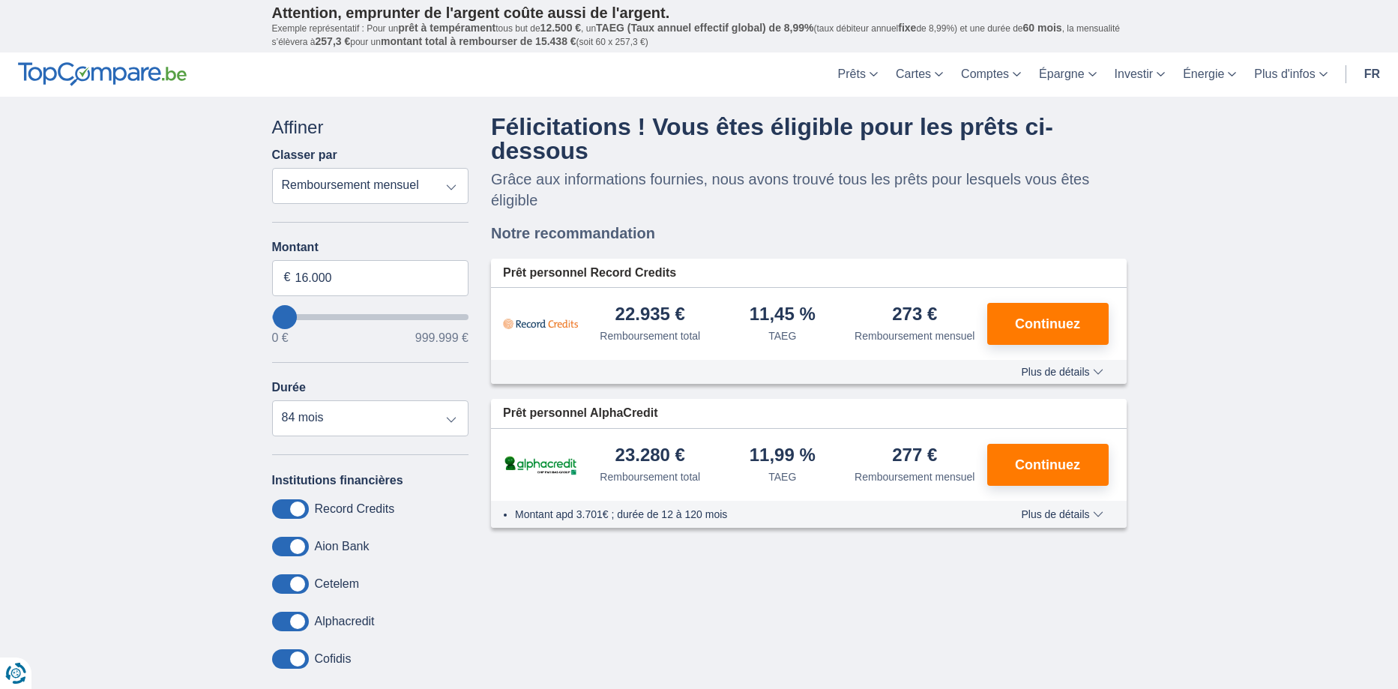
scroll to position [75, 0]
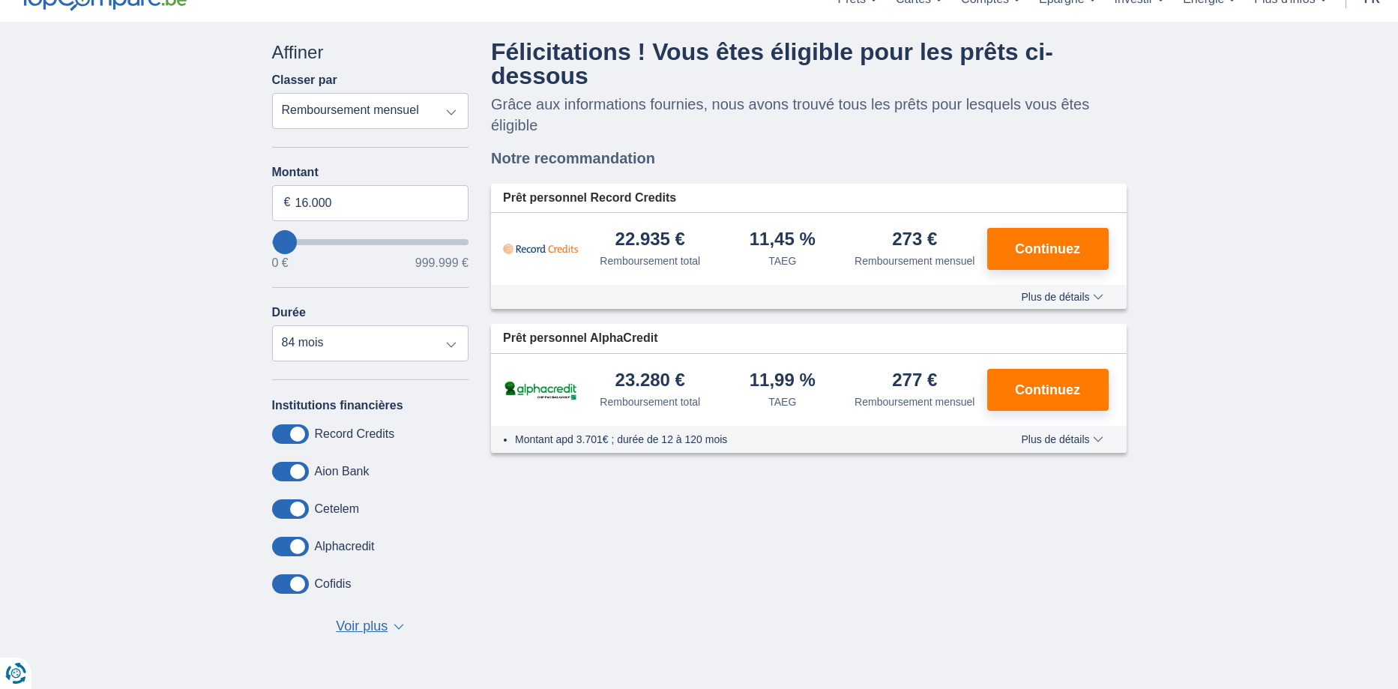
click at [296, 582] on span at bounding box center [290, 583] width 37 height 19
click at [0, 0] on input "checkbox" at bounding box center [0, 0] width 0 height 0
click at [289, 585] on span at bounding box center [290, 583] width 37 height 19
click at [0, 0] on input "checkbox" at bounding box center [0, 0] width 0 height 0
click at [402, 624] on span "▼" at bounding box center [398, 626] width 10 height 6
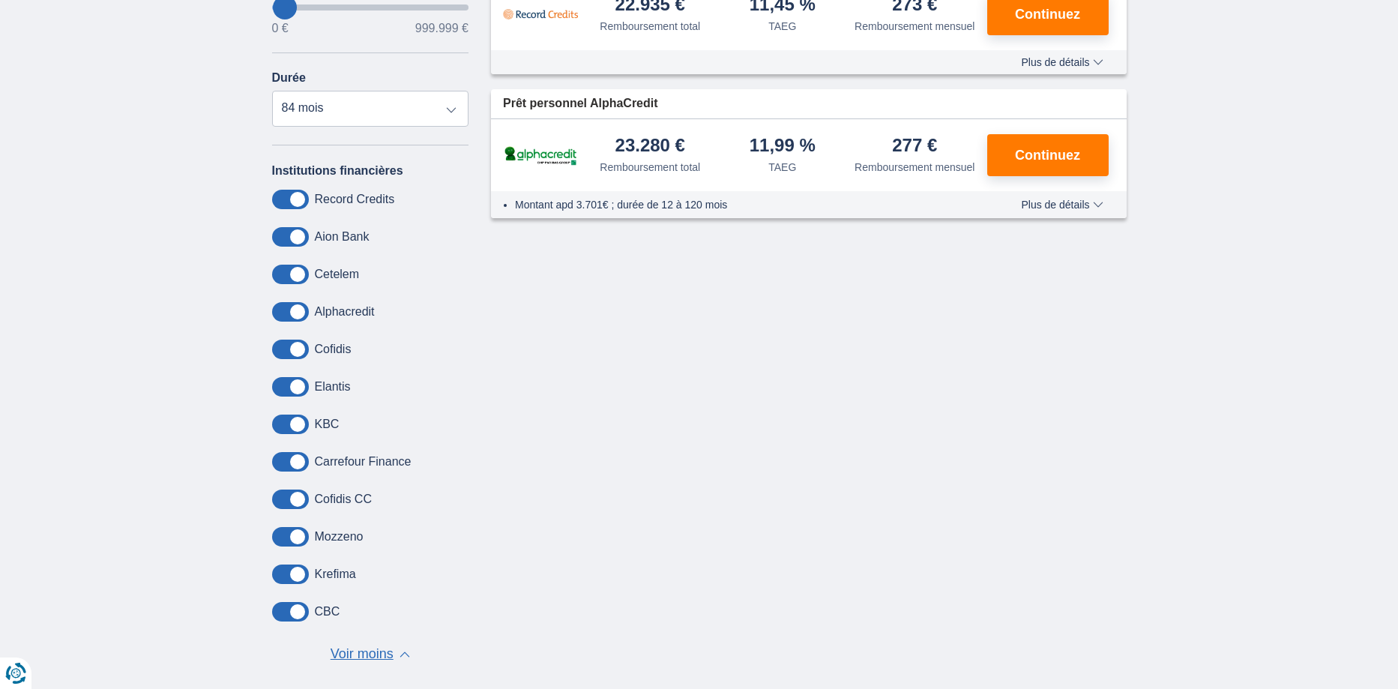
scroll to position [300, 0]
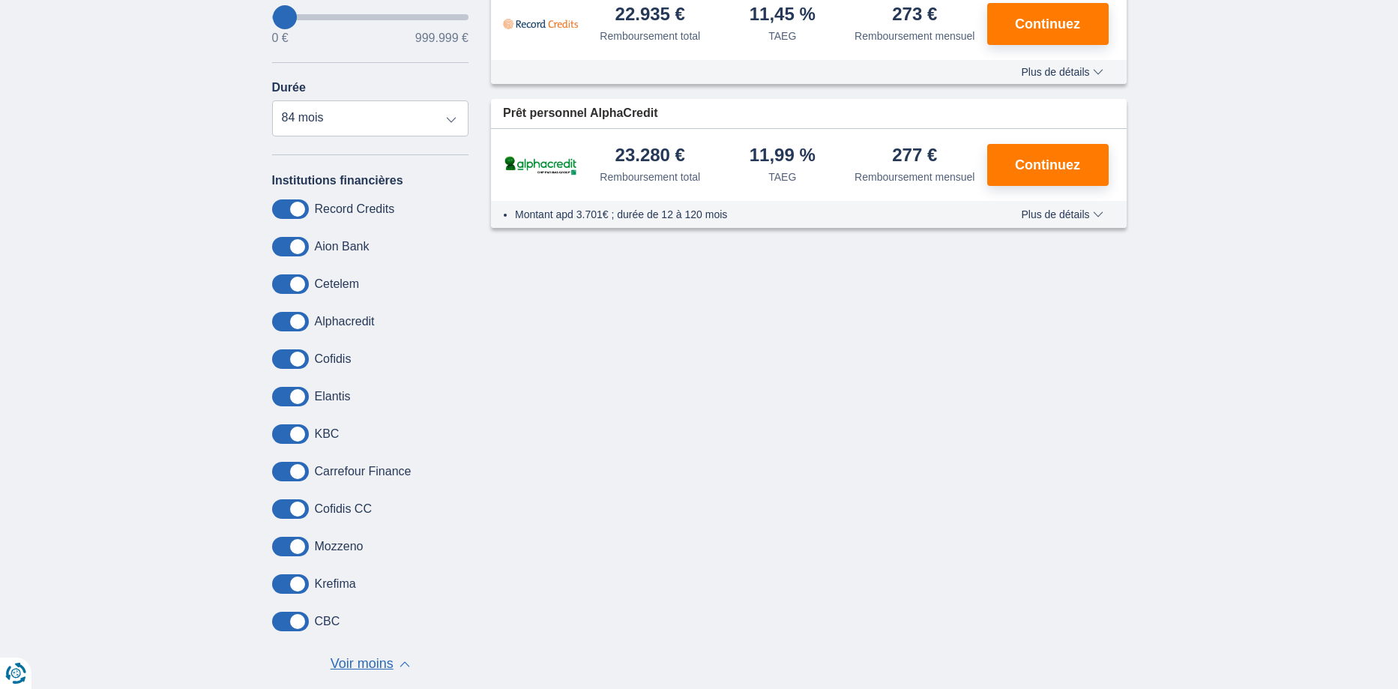
click at [297, 280] on span at bounding box center [290, 283] width 37 height 19
click at [0, 0] on input "checkbox" at bounding box center [0, 0] width 0 height 0
click at [292, 286] on span at bounding box center [290, 283] width 37 height 19
click at [0, 0] on input "checkbox" at bounding box center [0, 0] width 0 height 0
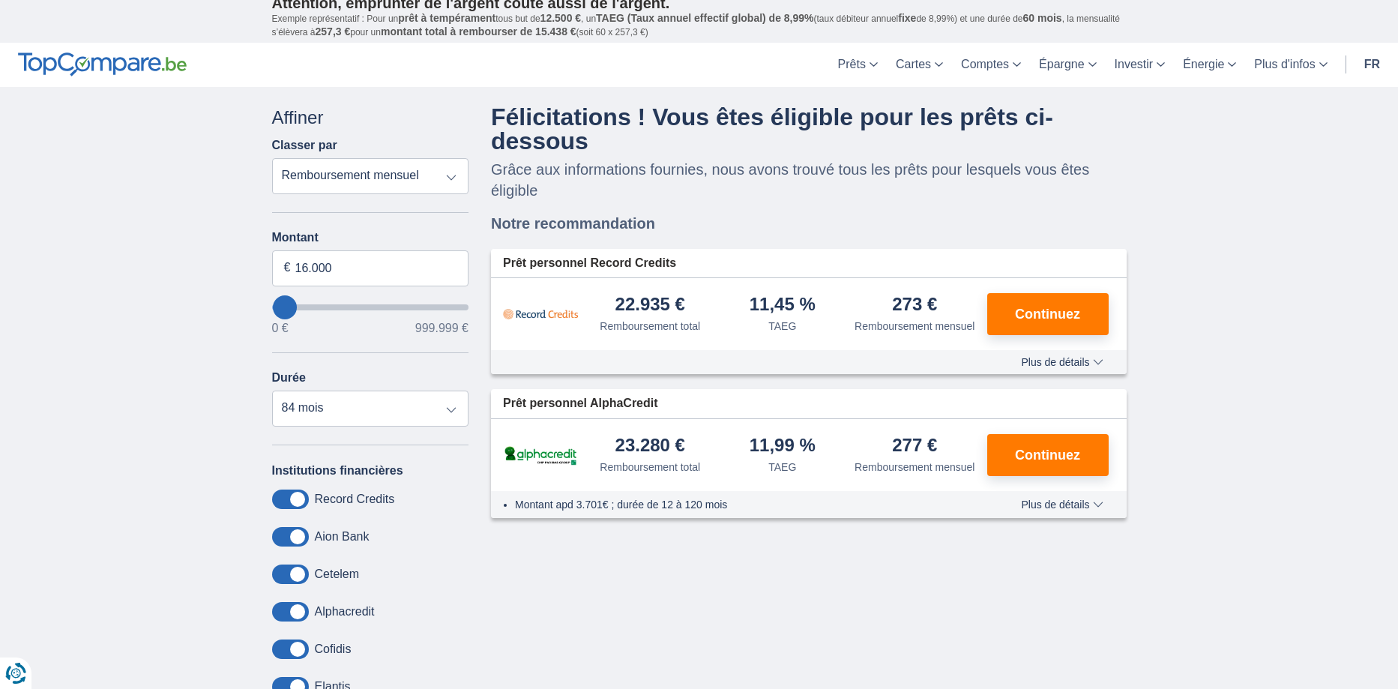
scroll to position [0, 0]
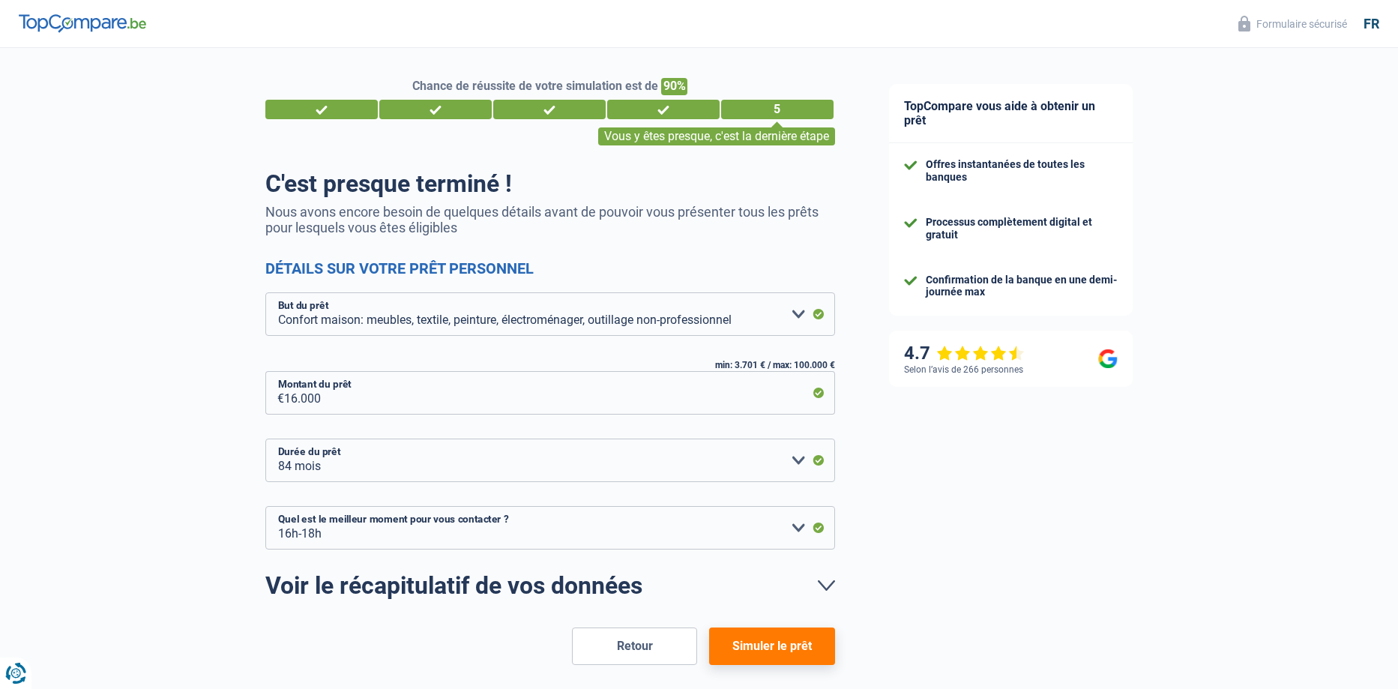
select select "household"
select select "84"
select select "16-18"
